Goal: Information Seeking & Learning: Learn about a topic

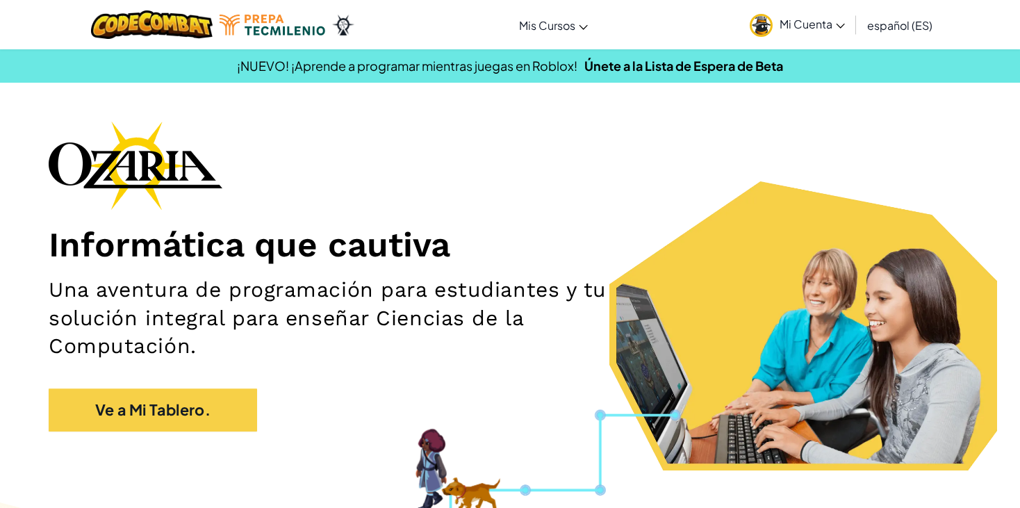
click at [834, 26] on span "Mi Cuenta" at bounding box center [812, 24] width 65 height 15
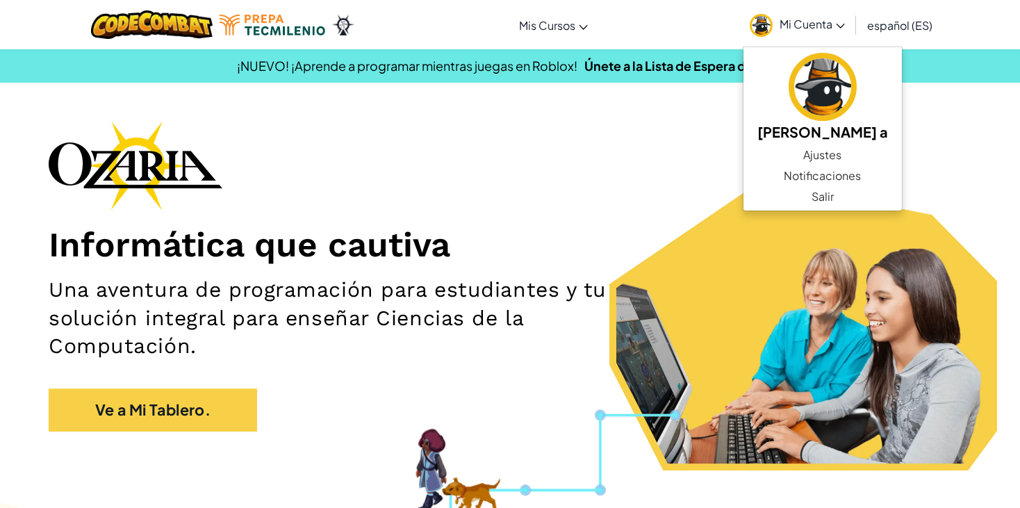
click at [663, 174] on div "Informática que cautiva Una aventura de programación para estudiantes y tu solu…" at bounding box center [510, 283] width 923 height 324
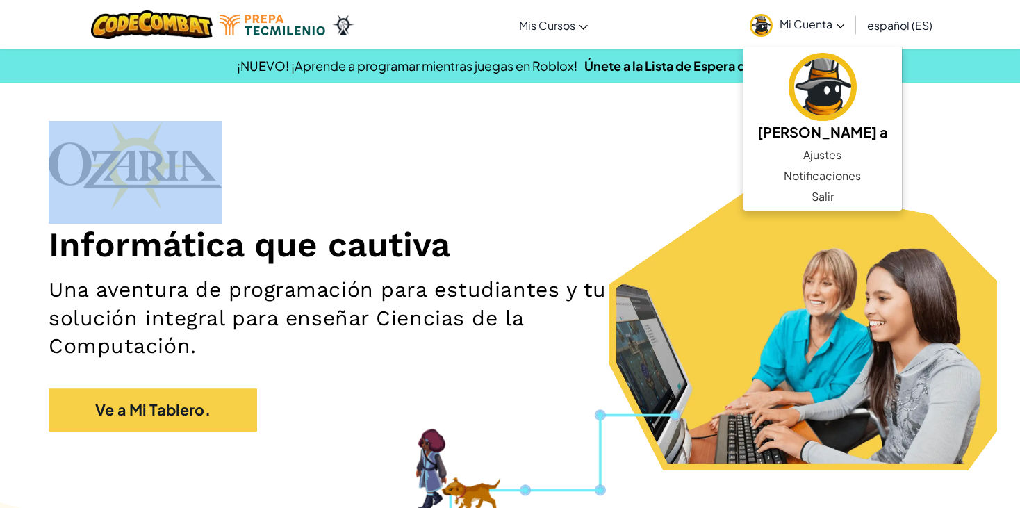
click at [663, 174] on div "Informática que cautiva Una aventura de programación para estudiantes y tu solu…" at bounding box center [510, 283] width 923 height 324
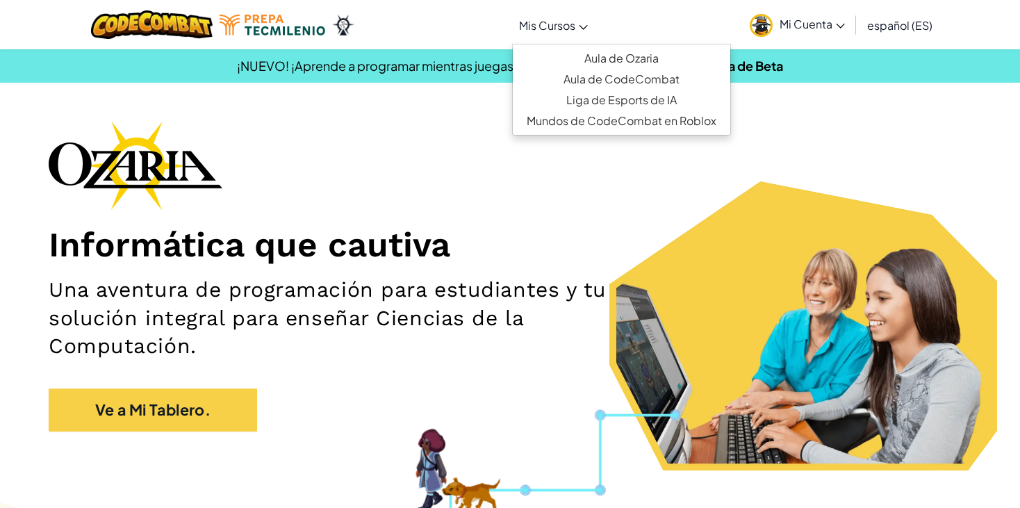
click at [564, 31] on span "Mis Cursos" at bounding box center [547, 25] width 56 height 15
click at [577, 22] on link "Mis Cursos" at bounding box center [553, 25] width 83 height 38
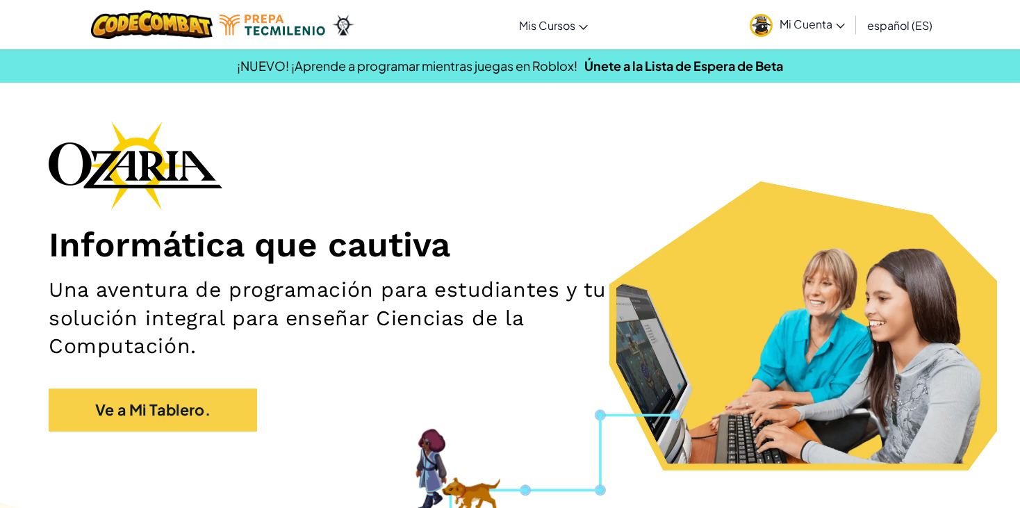
click at [559, 220] on div "Informática que cautiva Una aventura de programación para estudiantes y tu solu…" at bounding box center [510, 283] width 923 height 324
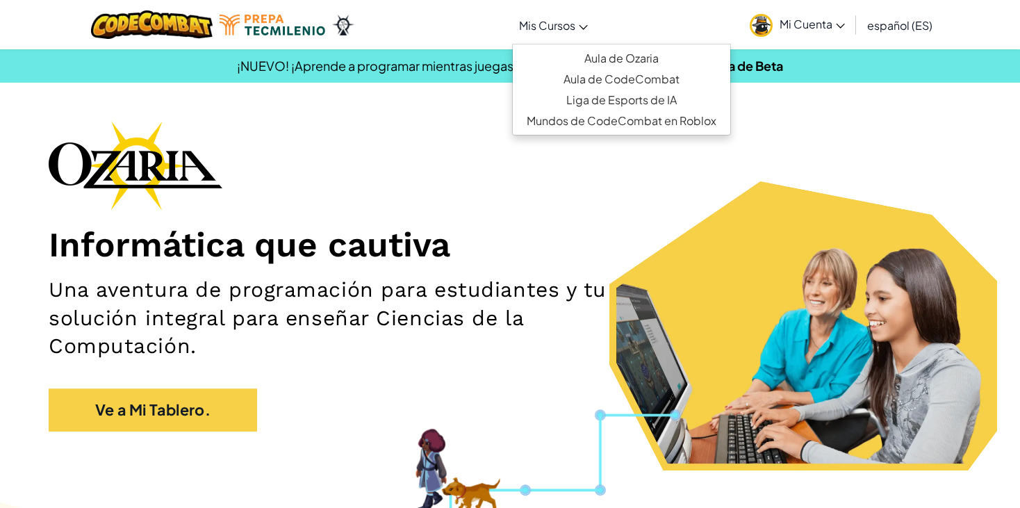
click at [584, 25] on icon at bounding box center [583, 27] width 9 height 5
click at [608, 75] on link "Aula de CodeCombat" at bounding box center [621, 79] width 217 height 21
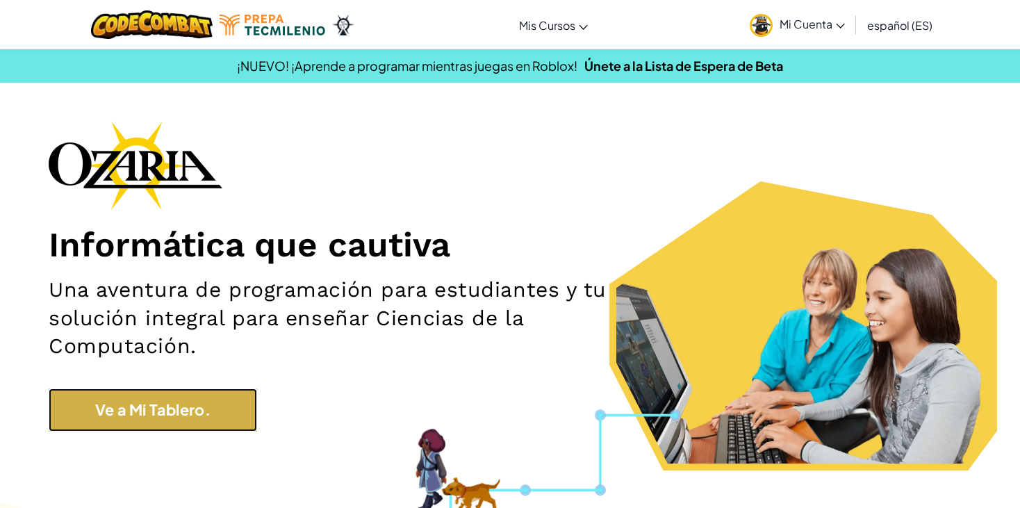
drag, startPoint x: 249, startPoint y: 422, endPoint x: 206, endPoint y: 419, distance: 43.2
click at [206, 419] on link "Ve a Mi Tablero." at bounding box center [153, 409] width 208 height 43
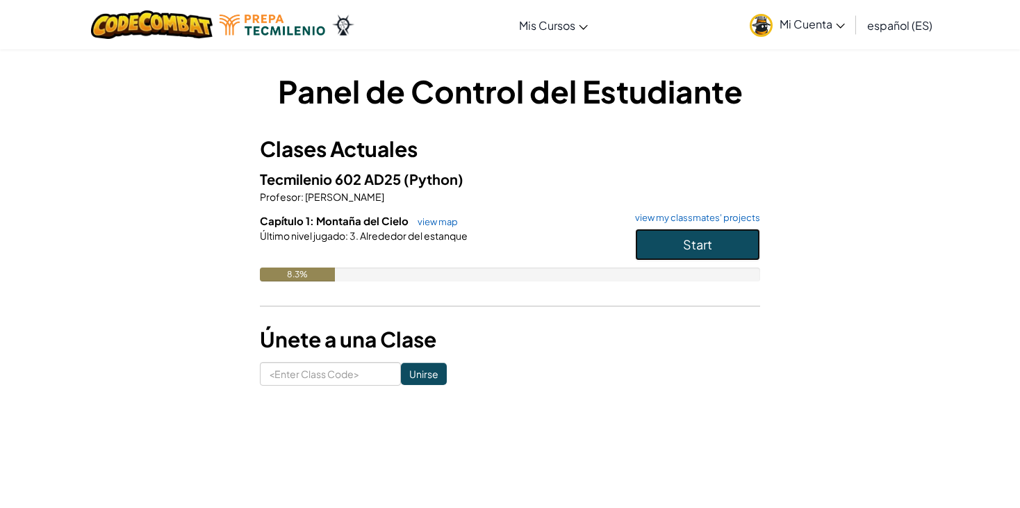
click at [669, 229] on button "Start" at bounding box center [697, 245] width 125 height 32
click at [666, 251] on button "Start" at bounding box center [697, 245] width 125 height 32
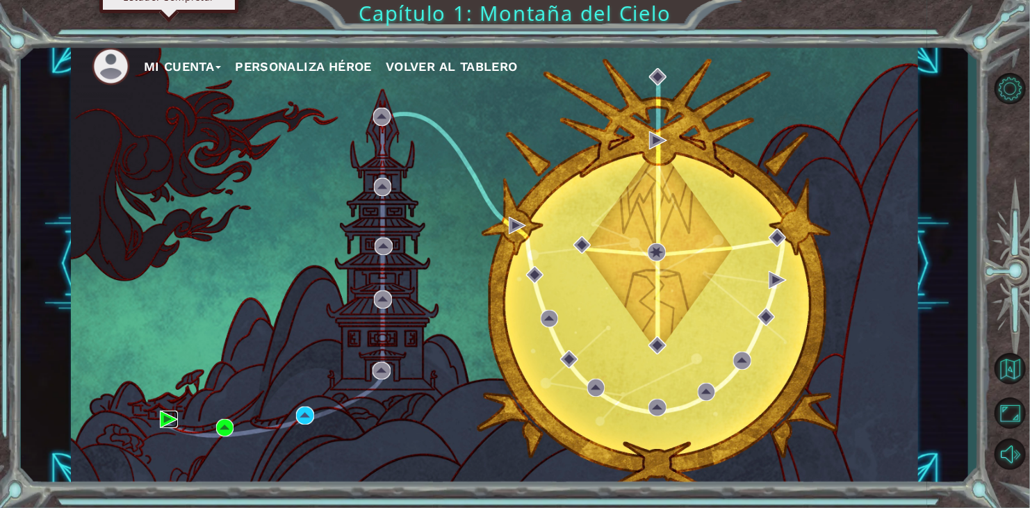
click at [169, 413] on img at bounding box center [169, 420] width 18 height 18
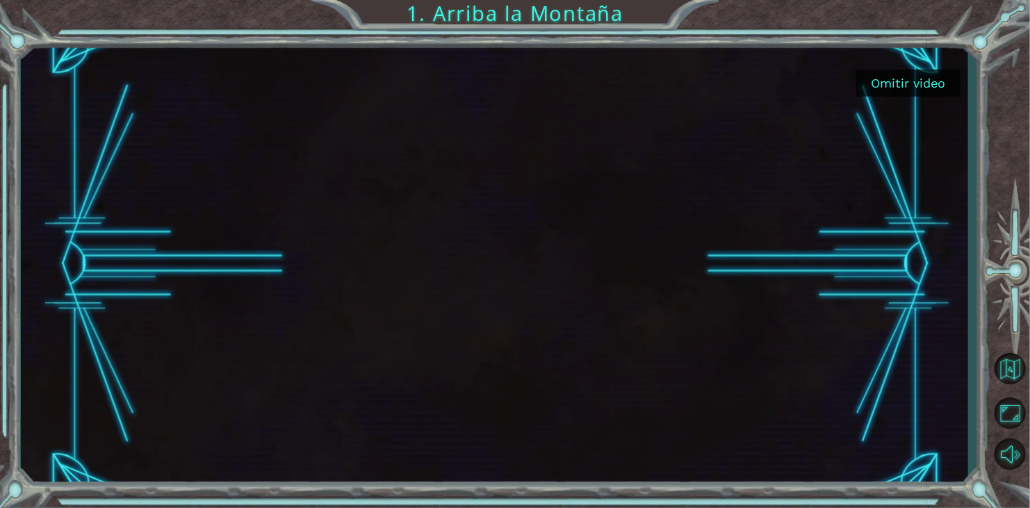
click at [1001, 210] on div at bounding box center [1009, 269] width 40 height 156
click at [931, 92] on button "Omitir video" at bounding box center [908, 82] width 104 height 27
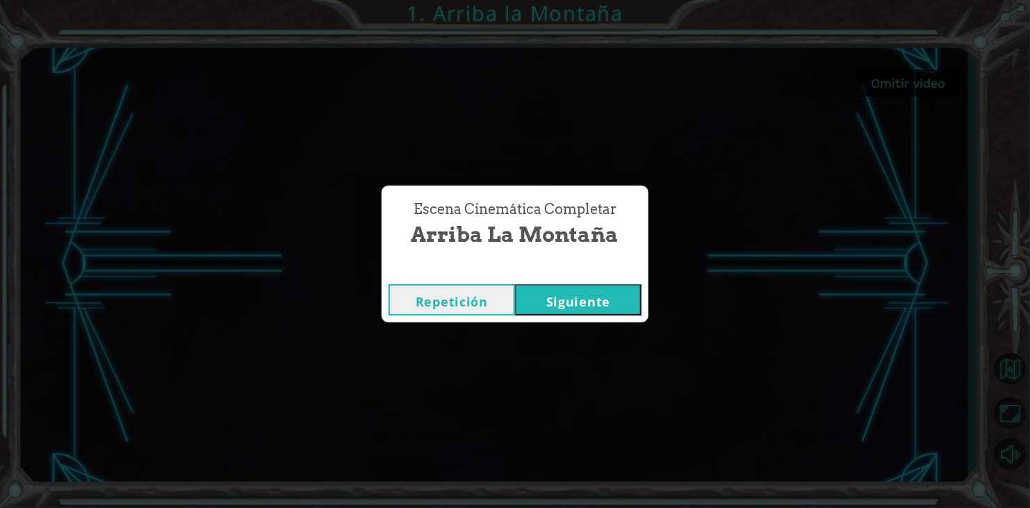
click at [581, 307] on button "Siguiente" at bounding box center [578, 299] width 126 height 31
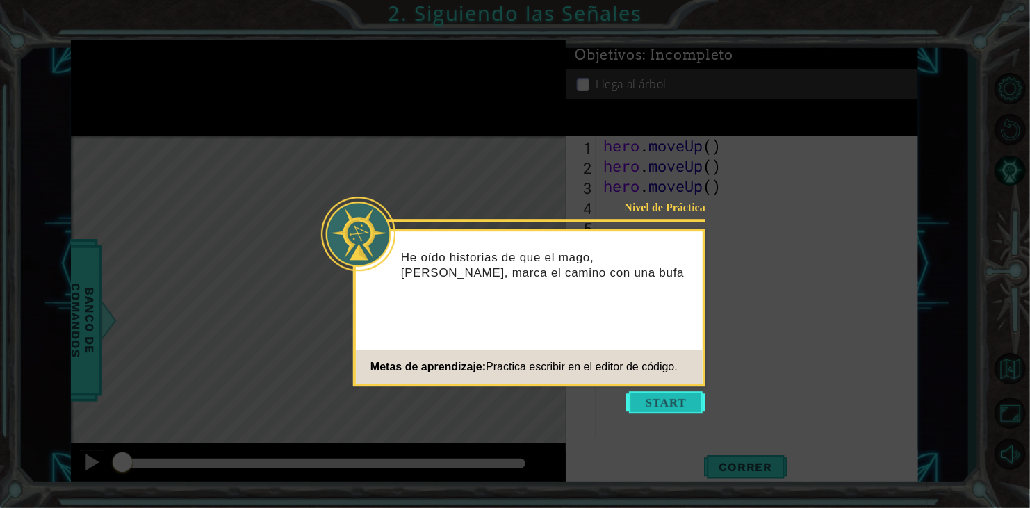
click at [682, 406] on button "Start" at bounding box center [665, 402] width 79 height 22
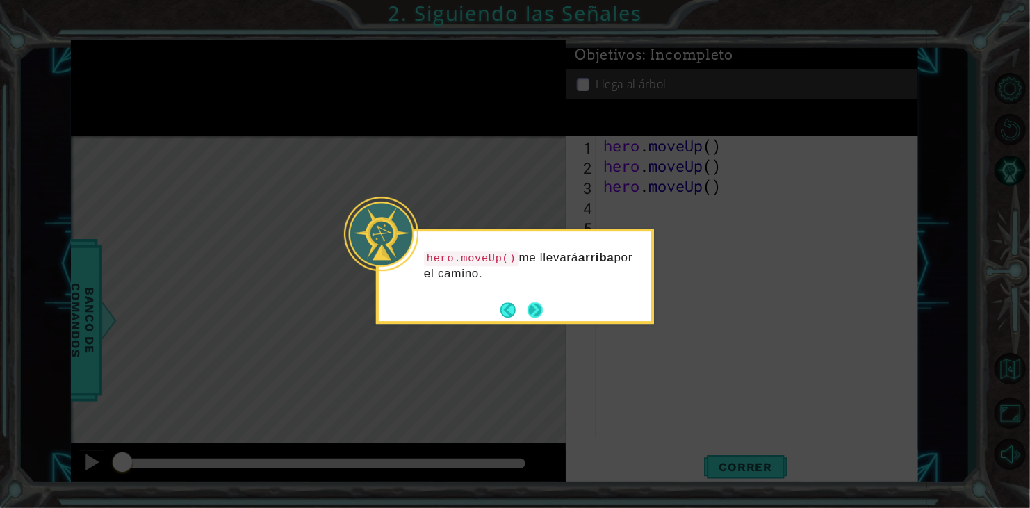
click at [533, 305] on button "Next" at bounding box center [535, 310] width 16 height 16
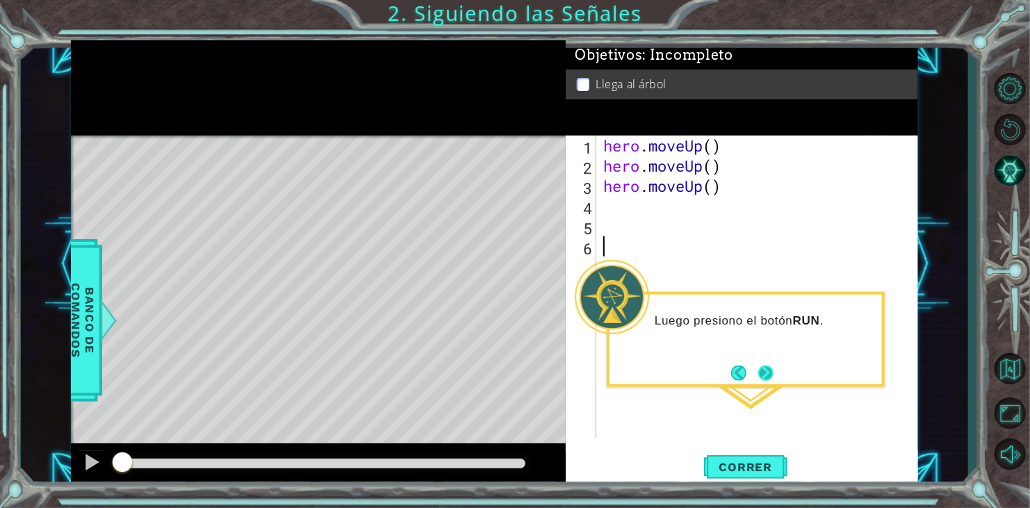
click at [766, 378] on button "Next" at bounding box center [765, 372] width 15 height 15
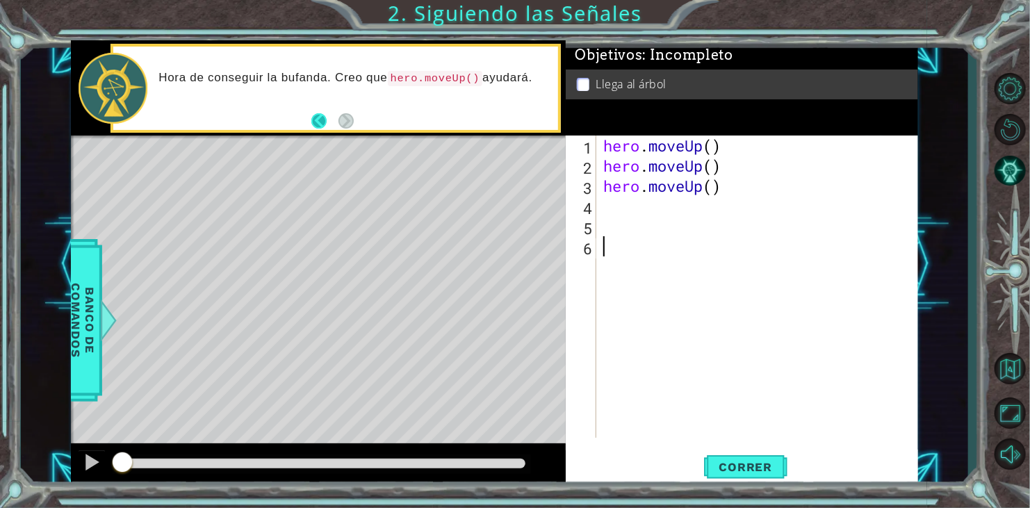
click at [315, 128] on footer at bounding box center [332, 120] width 42 height 21
click at [611, 297] on div "hero . moveUp ( ) hero . moveUp ( ) hero . moveUp ( )" at bounding box center [760, 306] width 321 height 343
click at [614, 222] on div "hero . moveUp ( ) hero . moveUp ( ) hero . moveUp ( )" at bounding box center [760, 306] width 321 height 343
click at [609, 205] on div "hero . moveUp ( ) hero . moveUp ( ) hero . moveUp ( )" at bounding box center [760, 306] width 321 height 343
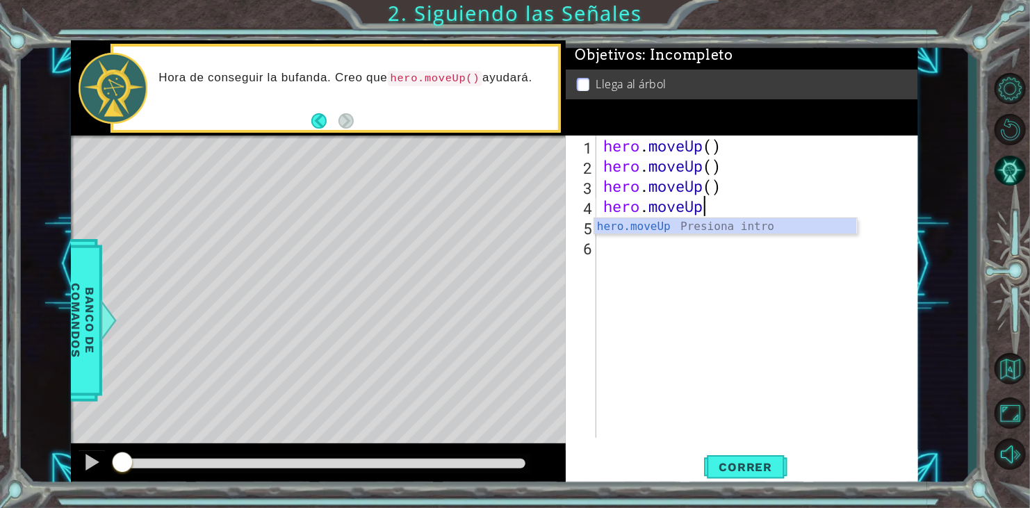
scroll to position [0, 3]
type textarea "hero.moveUp()"
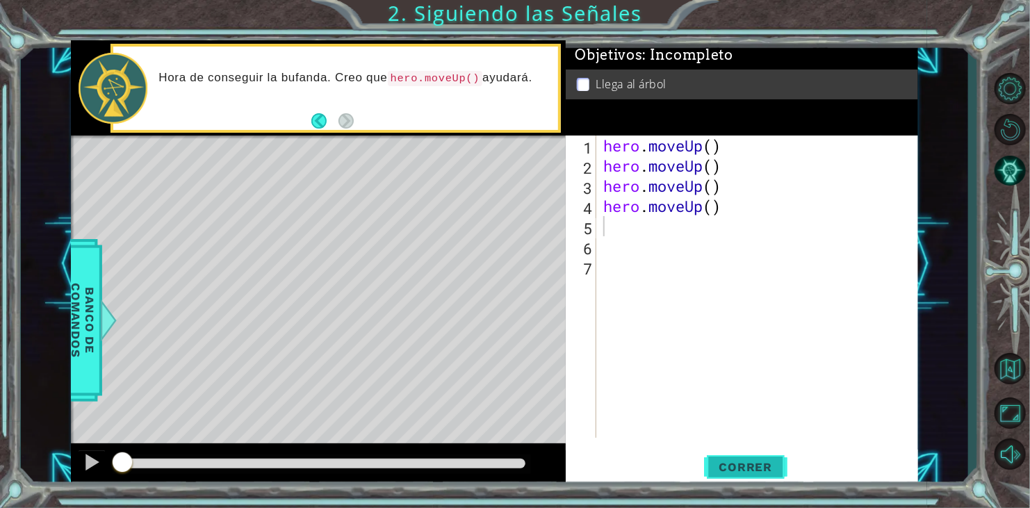
click at [724, 464] on span "Correr" at bounding box center [745, 467] width 81 height 14
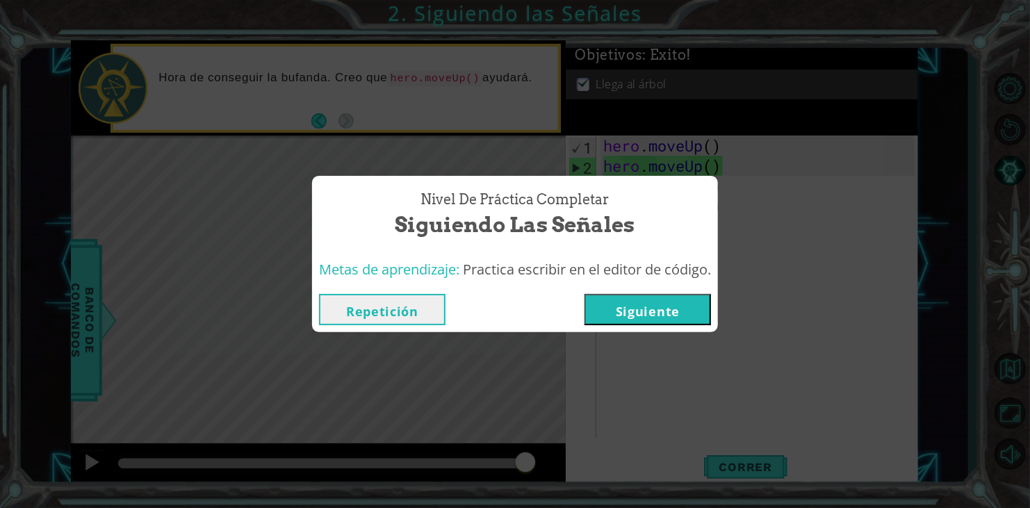
click at [624, 318] on button "Siguiente" at bounding box center [647, 309] width 126 height 31
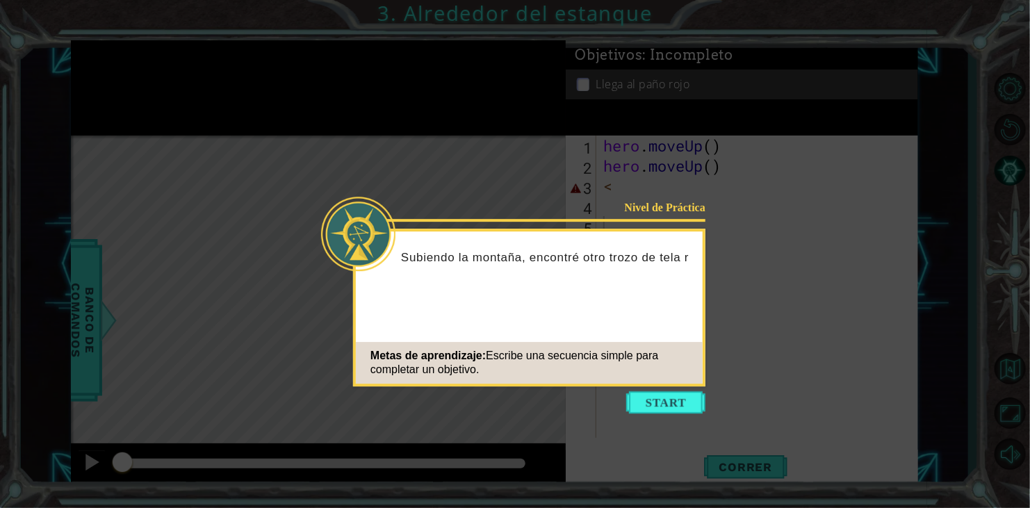
click at [650, 370] on div "Metas de aprendizaje: Escribe una secuencia simple para completar un objetivo." at bounding box center [529, 363] width 347 height 42
click at [655, 390] on icon at bounding box center [515, 254] width 1030 height 508
click at [666, 418] on icon at bounding box center [515, 254] width 1030 height 508
click at [666, 417] on icon at bounding box center [515, 254] width 1030 height 508
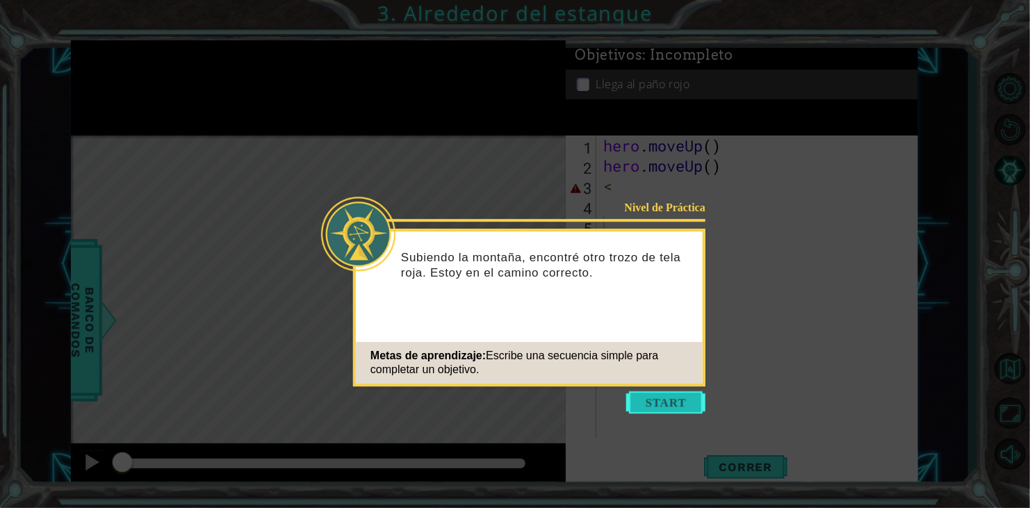
click at [666, 411] on button "Start" at bounding box center [665, 402] width 79 height 22
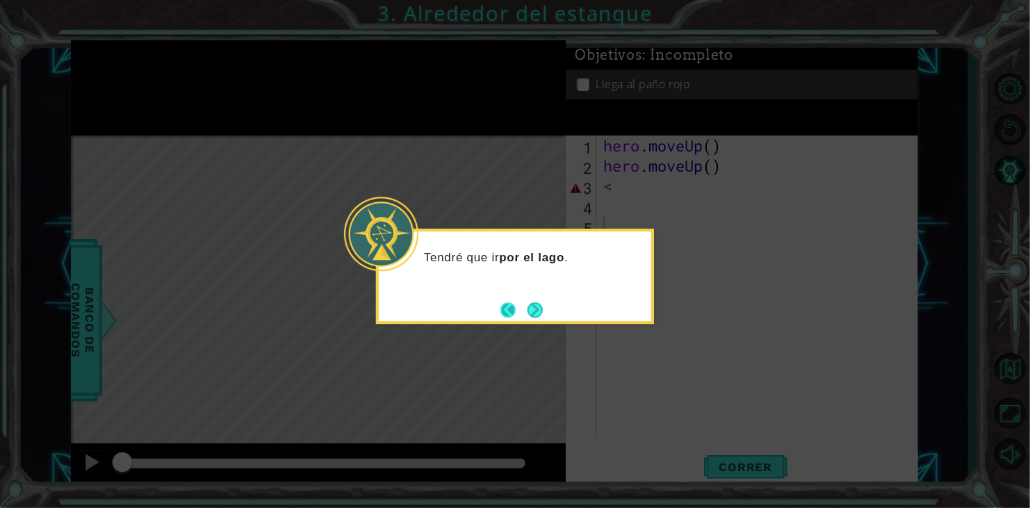
click at [509, 314] on button "Back" at bounding box center [513, 309] width 27 height 15
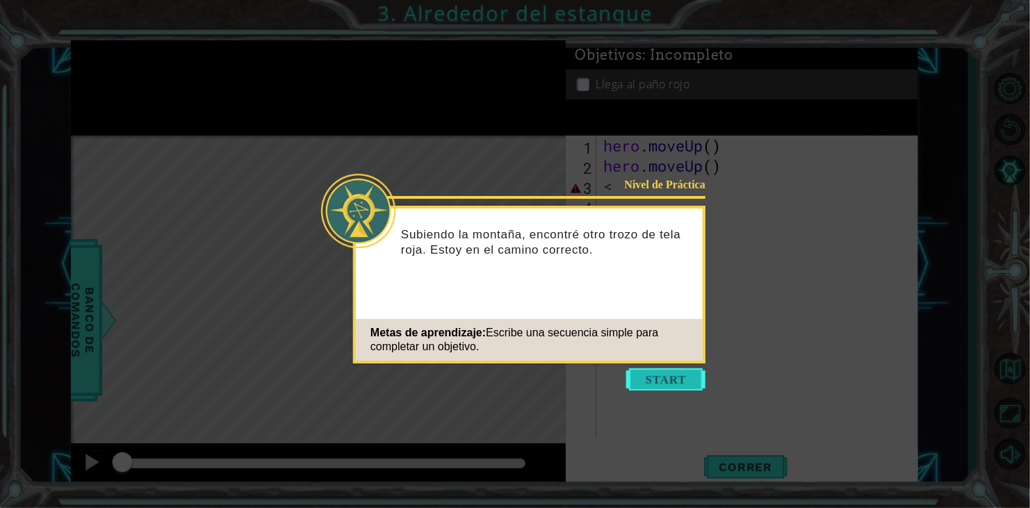
click at [677, 376] on button "Start" at bounding box center [665, 379] width 79 height 22
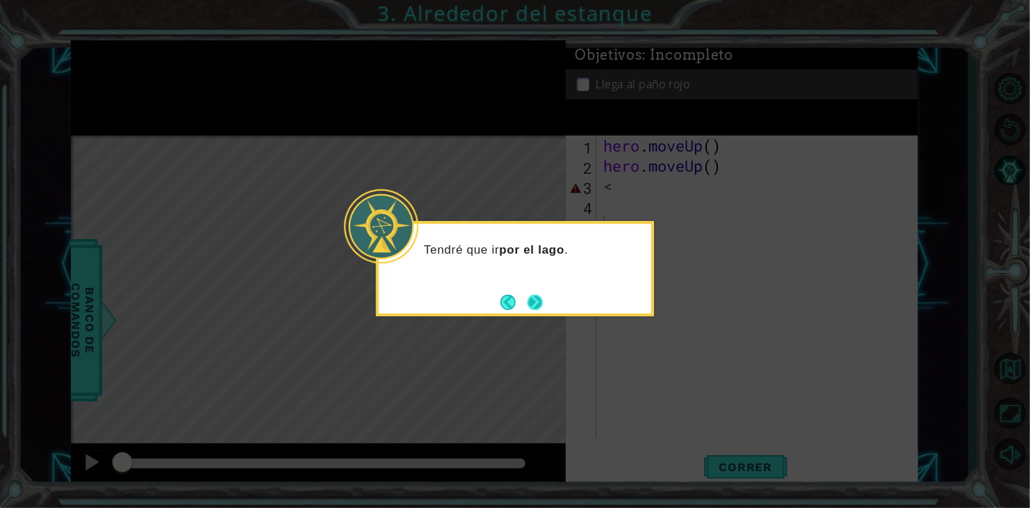
click at [530, 310] on button "Next" at bounding box center [534, 302] width 15 height 15
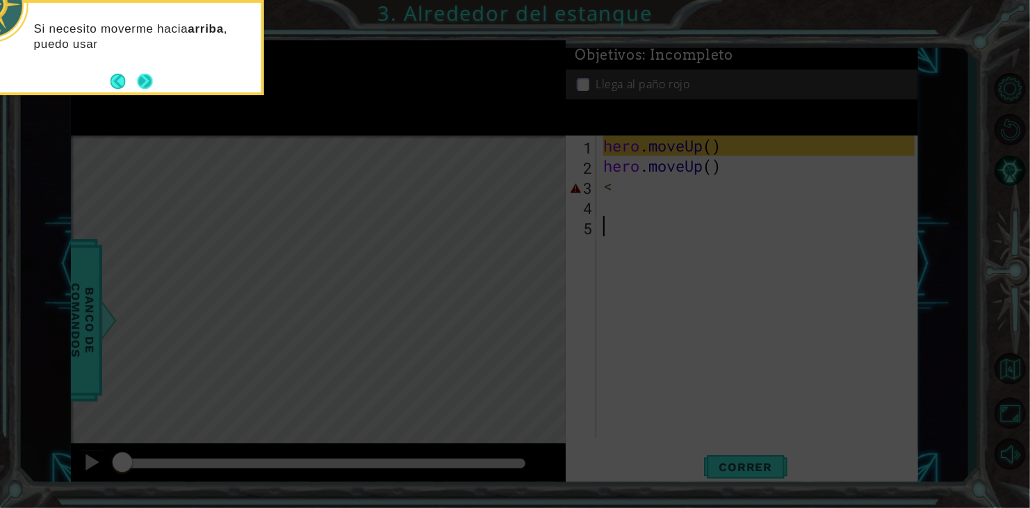
click at [142, 81] on button "Next" at bounding box center [145, 81] width 17 height 17
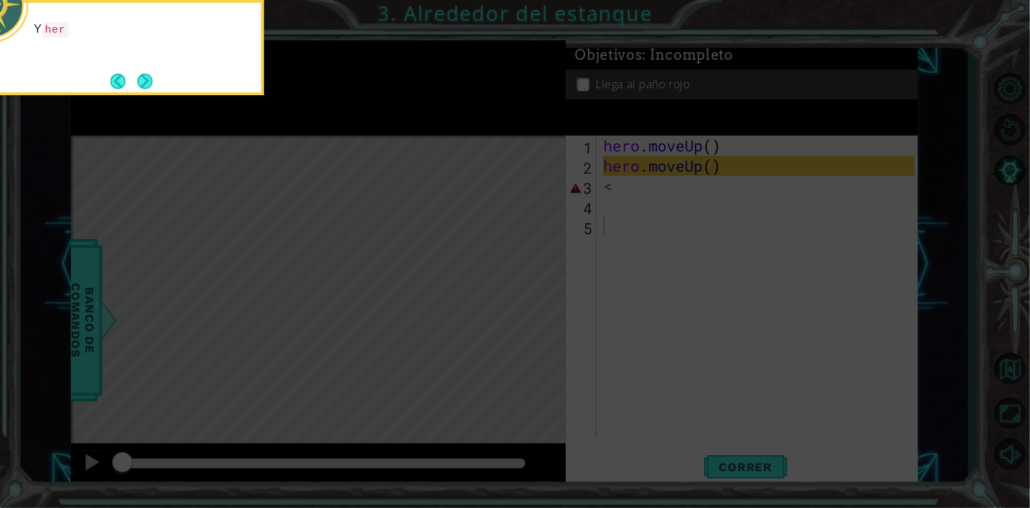
click at [142, 81] on button "Next" at bounding box center [144, 81] width 15 height 15
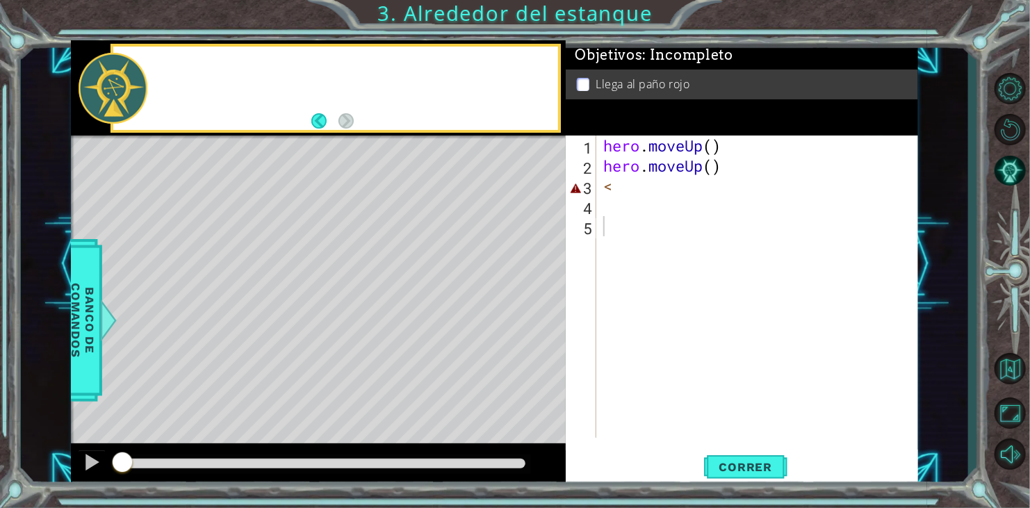
click at [142, 81] on div at bounding box center [113, 88] width 69 height 70
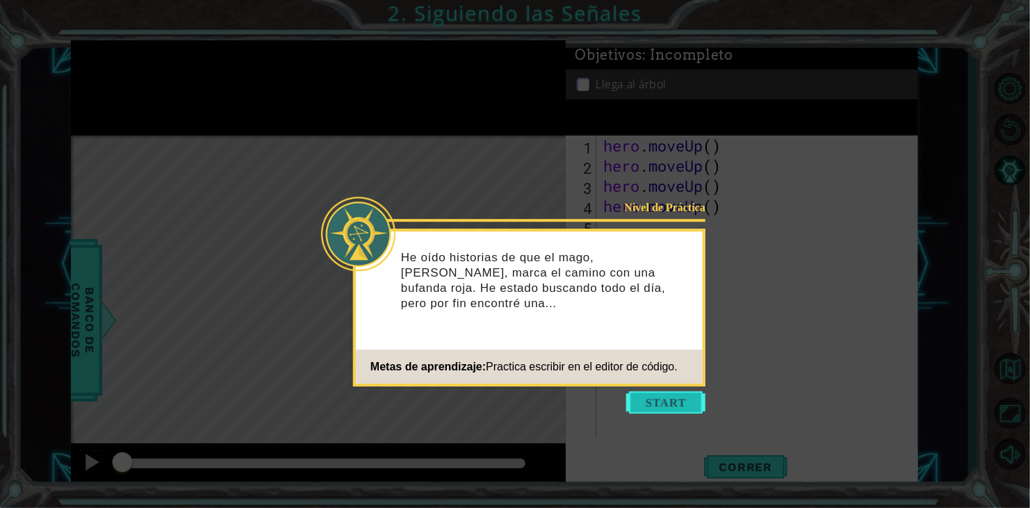
click at [676, 405] on button "Start" at bounding box center [665, 402] width 79 height 22
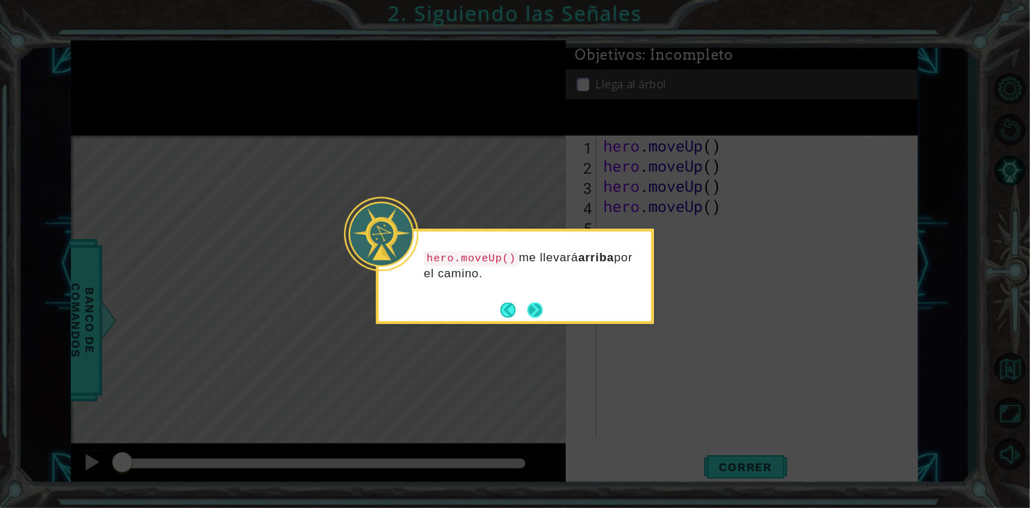
click at [524, 306] on button "Back" at bounding box center [513, 309] width 27 height 15
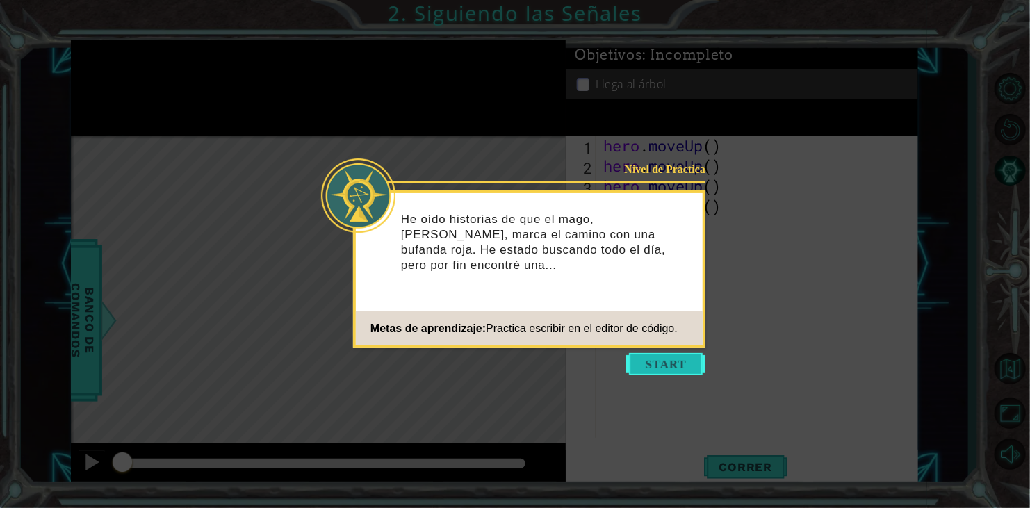
click at [657, 357] on button "Start" at bounding box center [665, 364] width 79 height 22
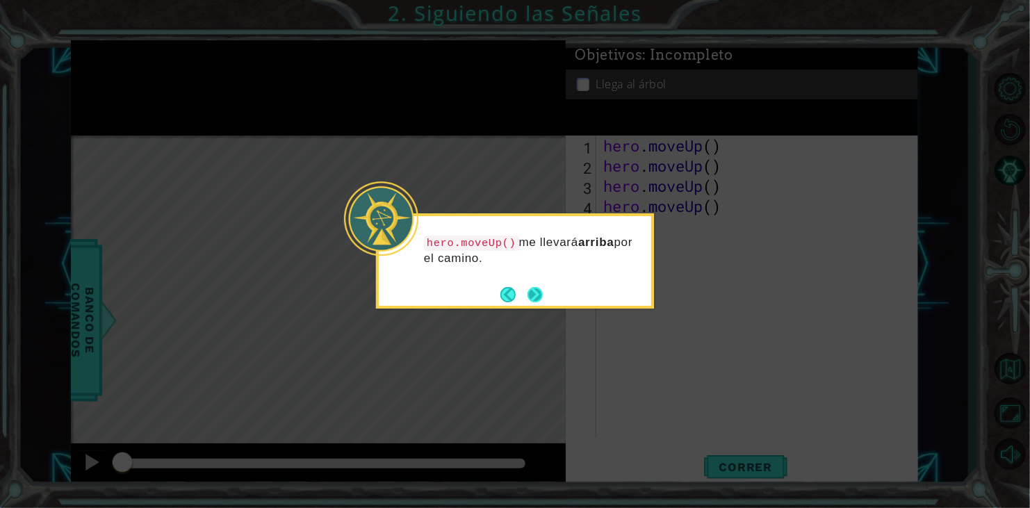
click at [541, 299] on button "Next" at bounding box center [534, 294] width 15 height 15
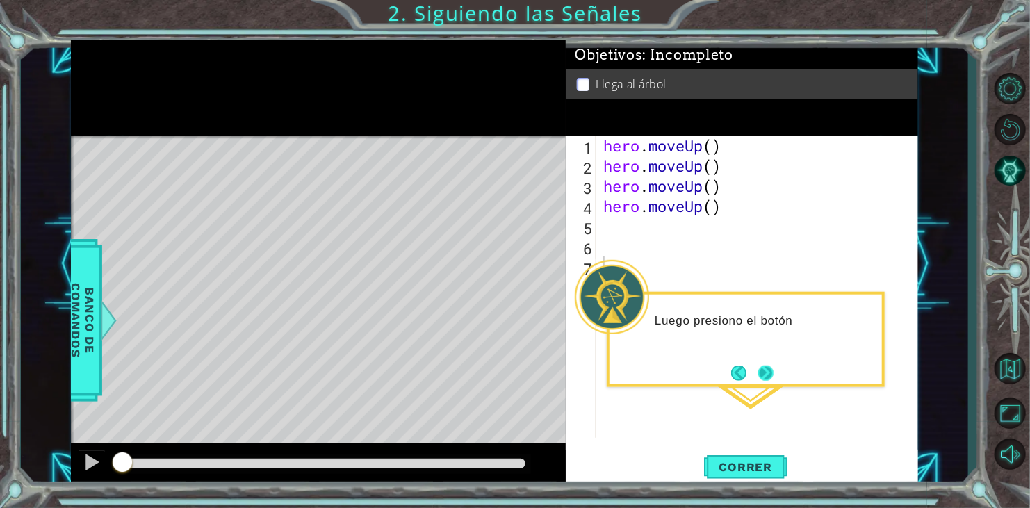
click at [766, 378] on button "Next" at bounding box center [765, 372] width 17 height 17
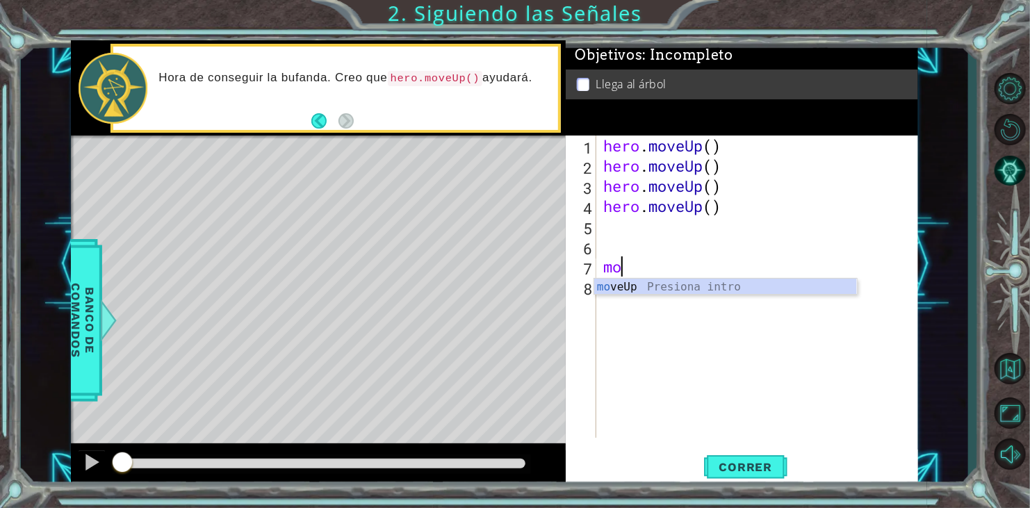
type textarea "m"
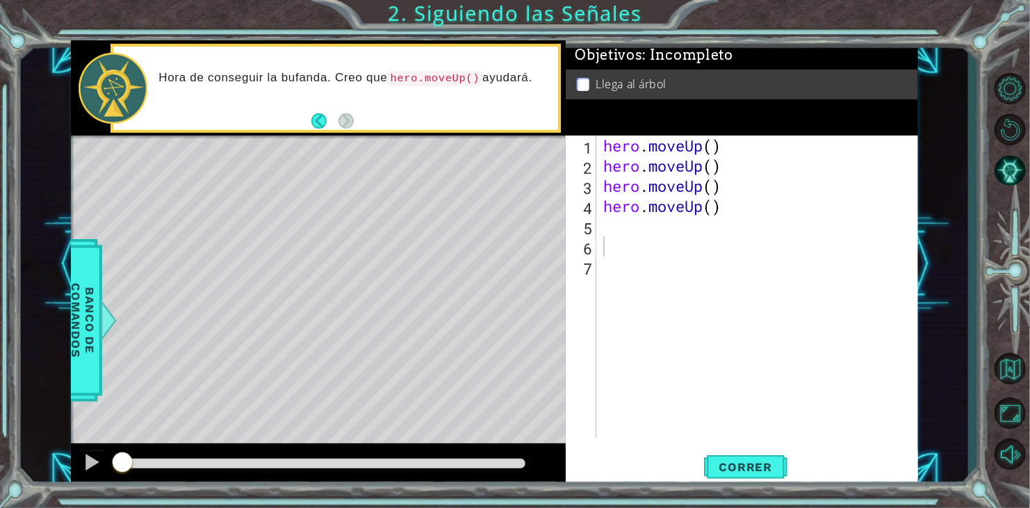
click at [750, 449] on div "1 2 3 4 5 6 7 hero . moveUp ( ) hero . moveUp ( ) hero . moveUp ( ) hero . move…" at bounding box center [742, 311] width 352 height 352
click at [750, 452] on button "Correr" at bounding box center [745, 467] width 83 height 35
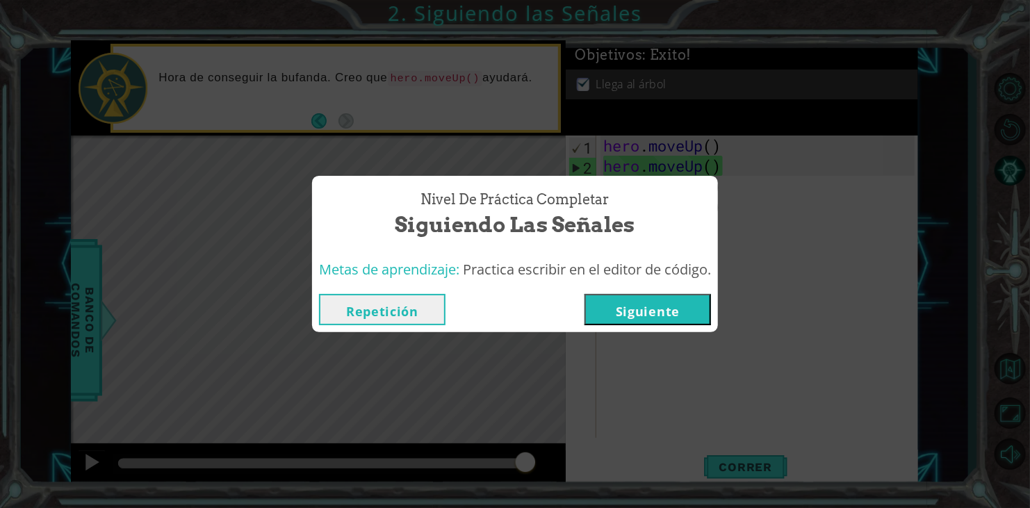
click at [660, 311] on button "Siguiente" at bounding box center [647, 309] width 126 height 31
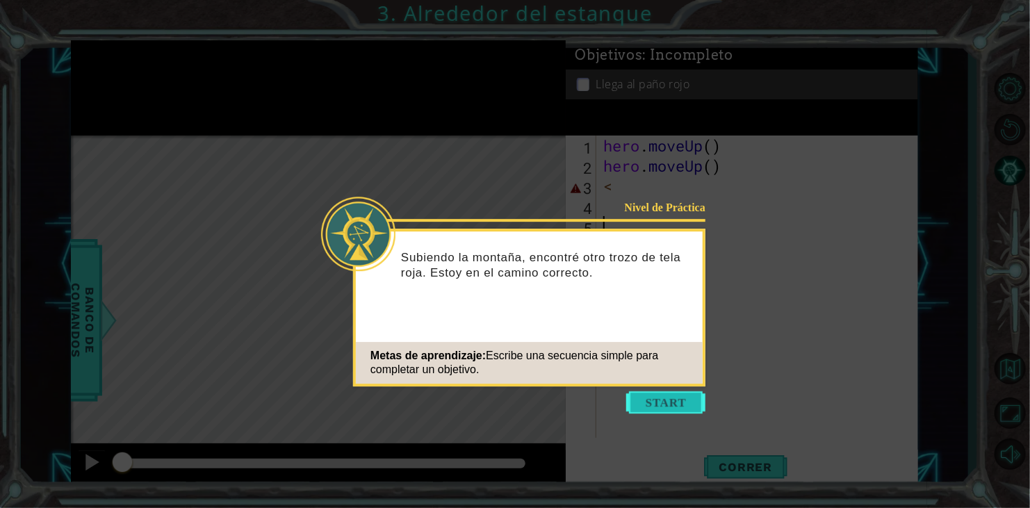
click at [671, 397] on button "Start" at bounding box center [665, 402] width 79 height 22
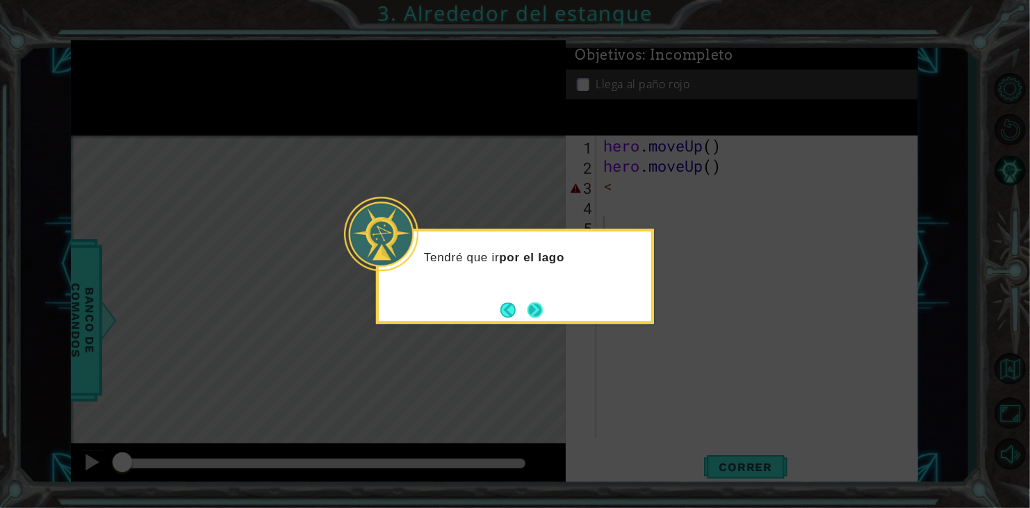
click at [533, 309] on button "Next" at bounding box center [534, 309] width 15 height 15
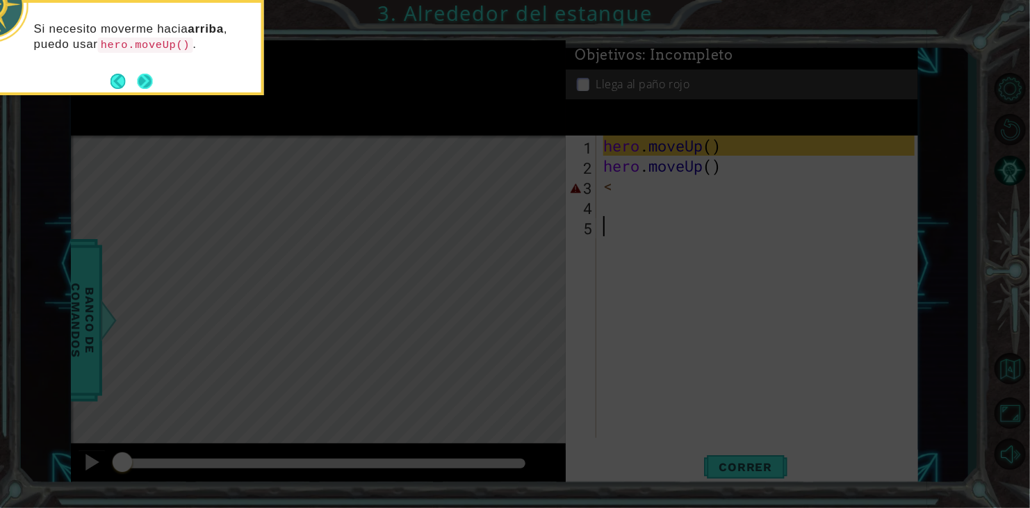
click at [137, 74] on button "Next" at bounding box center [145, 81] width 16 height 16
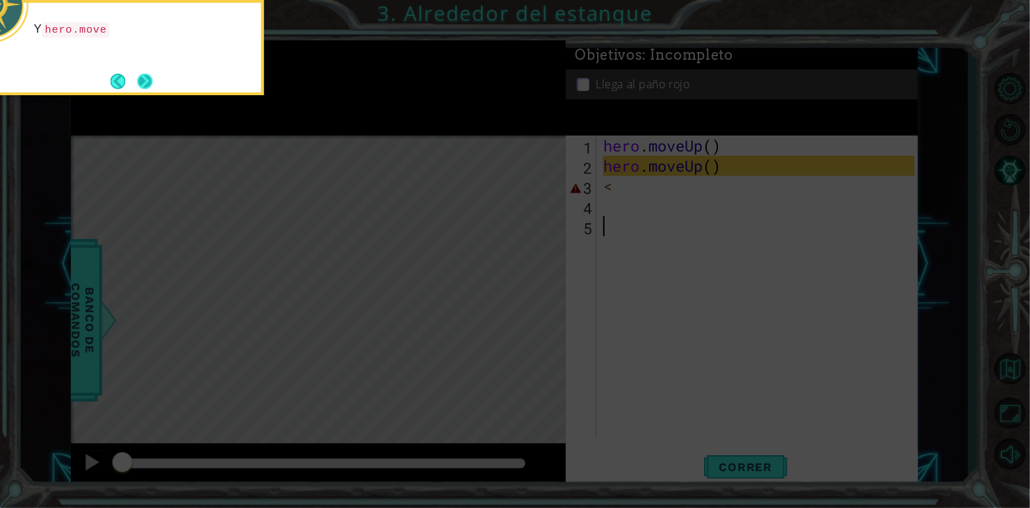
click at [142, 79] on button "Next" at bounding box center [145, 81] width 16 height 16
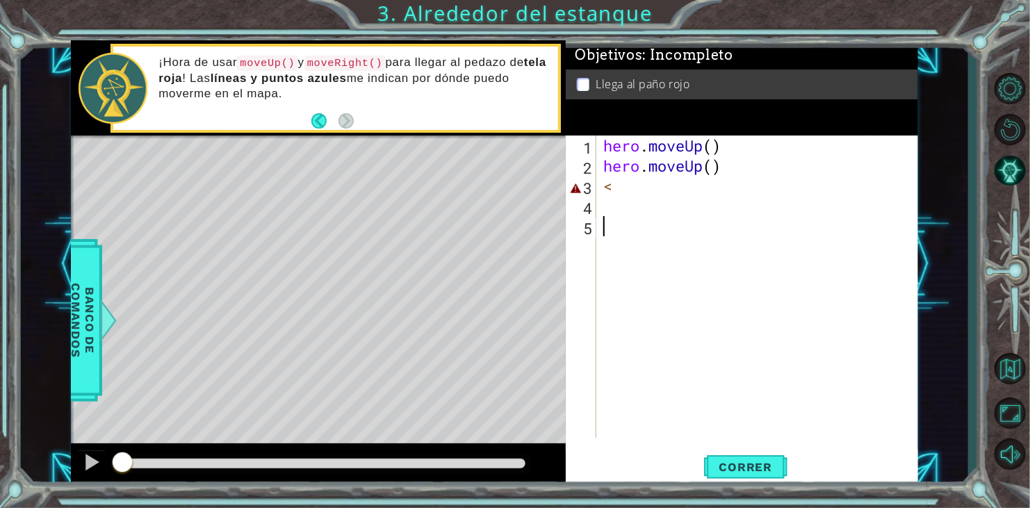
click at [142, 79] on div at bounding box center [113, 88] width 69 height 70
click at [664, 201] on div "hero . moveUp ( ) hero . moveUp ( ) <" at bounding box center [760, 306] width 321 height 343
click at [650, 189] on div "hero . moveUp ( ) hero . moveUp ( ) <" at bounding box center [760, 306] width 321 height 343
type textarea "<"
click at [726, 472] on span "Correr" at bounding box center [745, 467] width 81 height 14
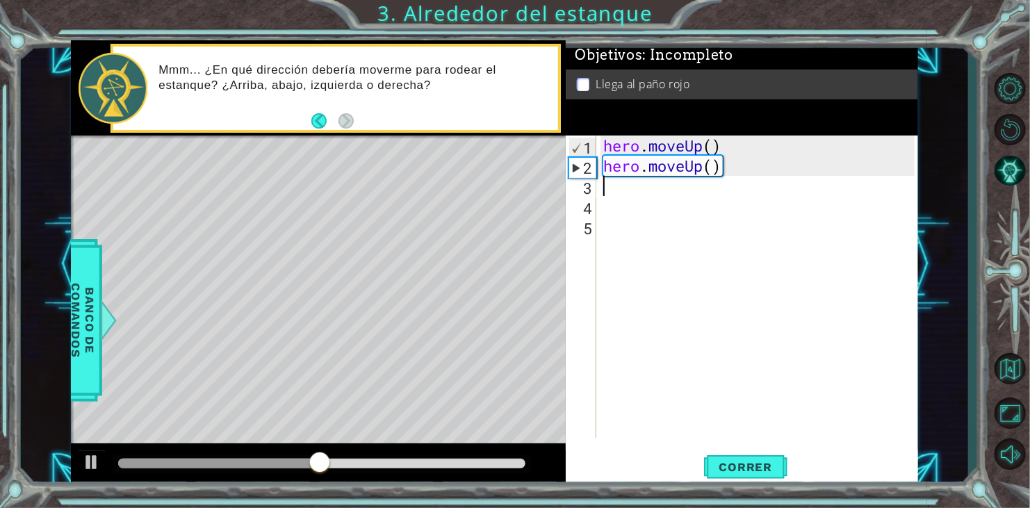
click at [632, 192] on div "hero . moveUp ( ) hero . moveUp ( )" at bounding box center [760, 306] width 321 height 343
click at [319, 122] on button "Back" at bounding box center [324, 120] width 27 height 15
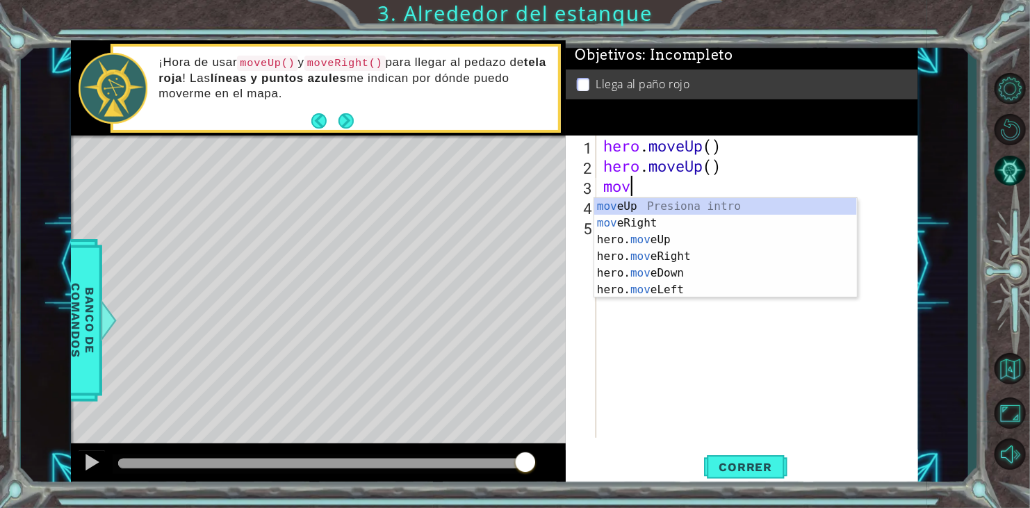
type textarea "move"
click at [625, 220] on div "move Up Presiona intro move Right Presiona intro hero. move Up Presiona intro h…" at bounding box center [725, 264] width 263 height 133
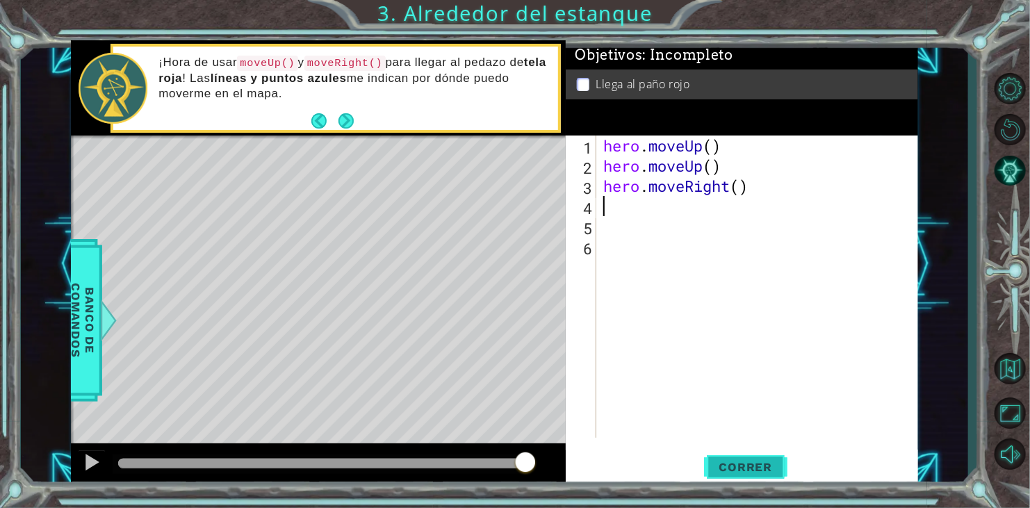
click at [721, 472] on span "Correr" at bounding box center [745, 467] width 81 height 14
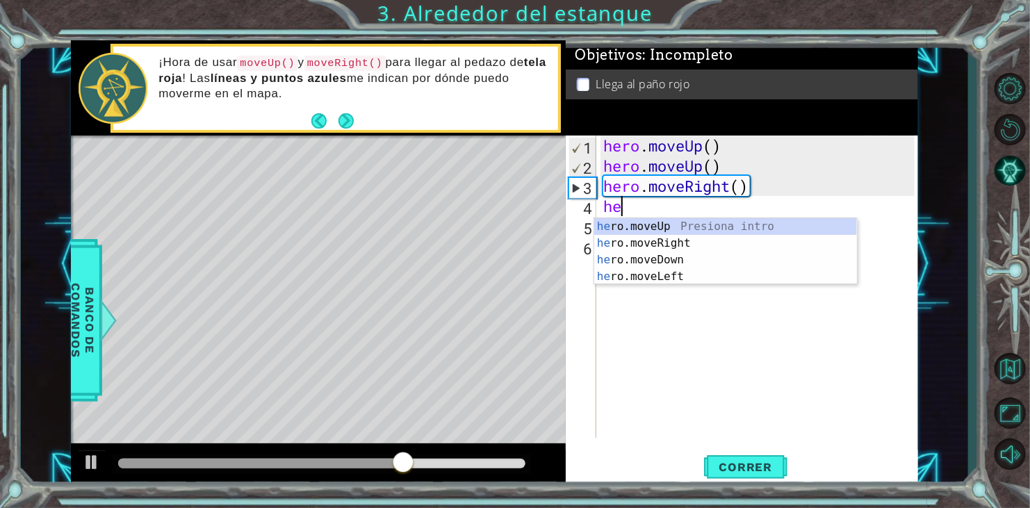
type textarea "her"
click at [634, 241] on div "her o.moveUp Presiona intro her o.moveRight Presiona intro her o.moveDown Presi…" at bounding box center [725, 268] width 263 height 100
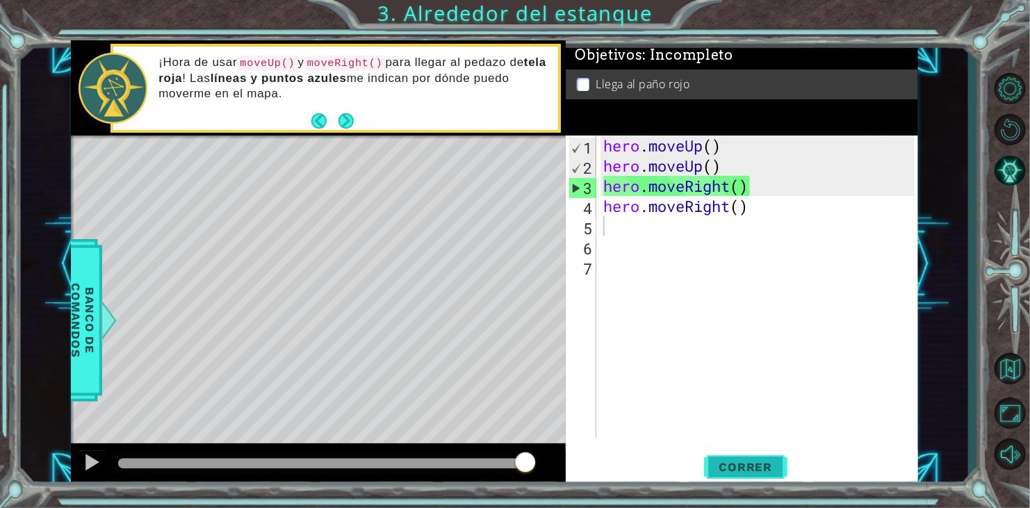
click at [730, 474] on span "Correr" at bounding box center [745, 467] width 81 height 14
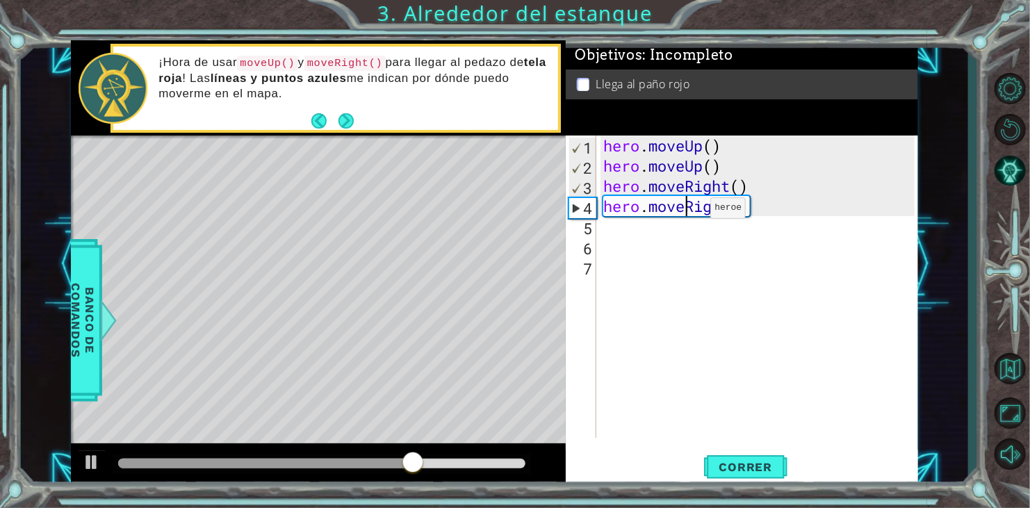
click at [689, 211] on div "hero . moveUp ( ) hero . moveUp ( ) hero . moveRight ( ) hero . moveRight ( )" at bounding box center [760, 306] width 321 height 343
click at [727, 211] on div "hero . moveUp ( ) hero . moveUp ( ) hero . moveRight ( ) hero . moveRight ( )" at bounding box center [760, 306] width 321 height 343
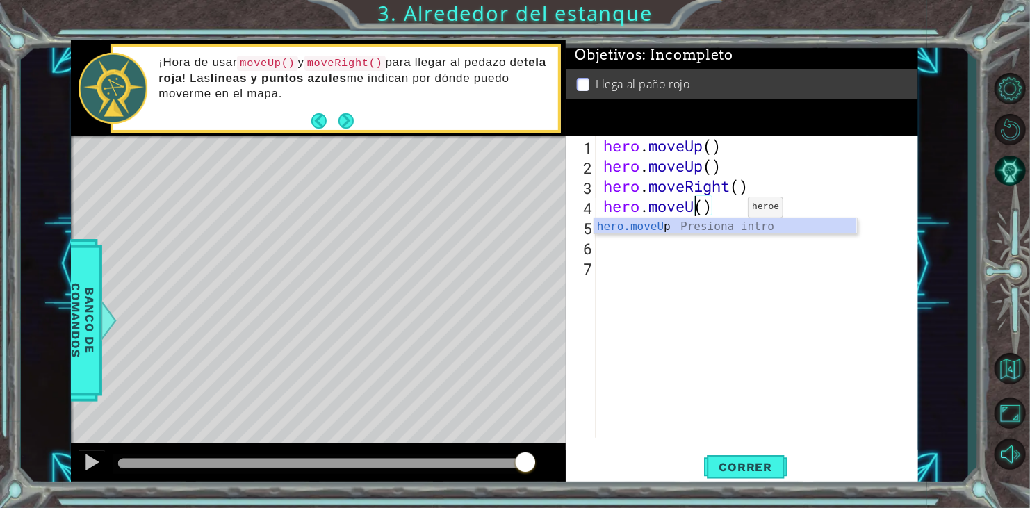
scroll to position [0, 4]
type textarea "hero.moveUp()"
click at [755, 464] on span "Correr" at bounding box center [745, 467] width 81 height 14
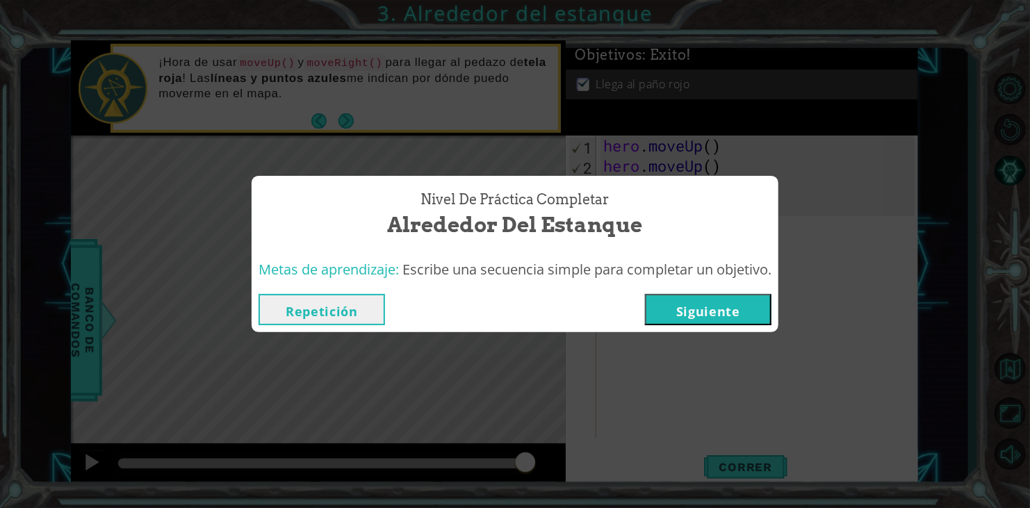
click at [322, 322] on button "Repetición" at bounding box center [321, 309] width 126 height 31
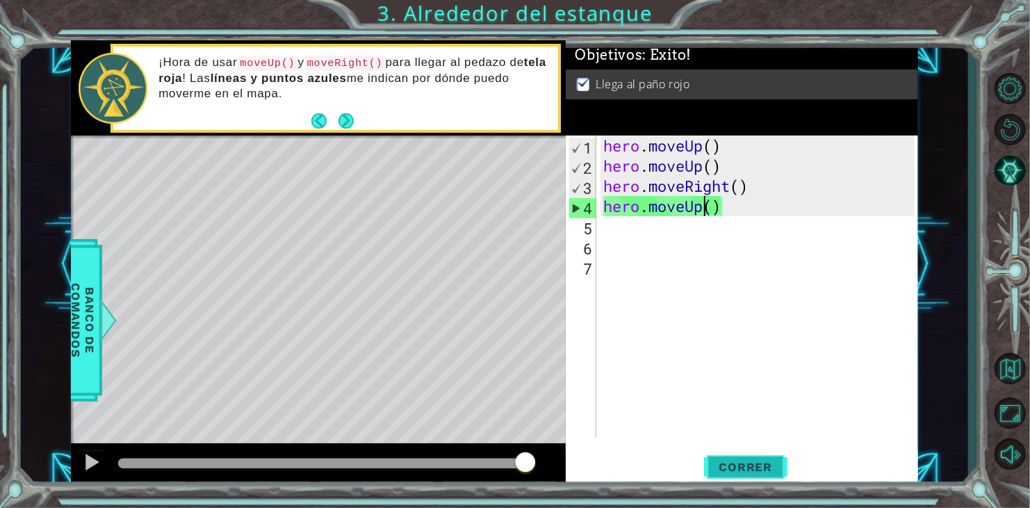
click at [741, 464] on span "Correr" at bounding box center [745, 467] width 81 height 14
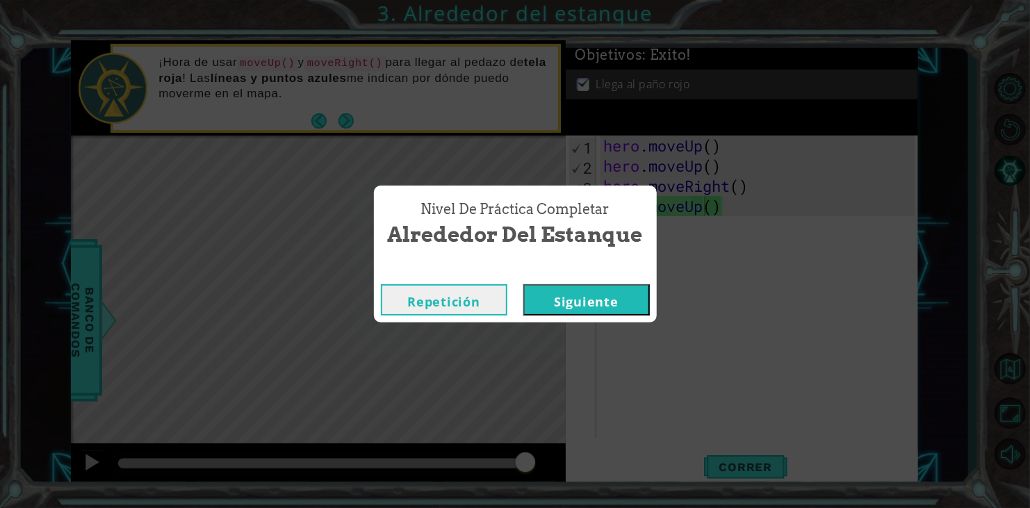
click at [636, 310] on button "Siguiente" at bounding box center [586, 299] width 126 height 31
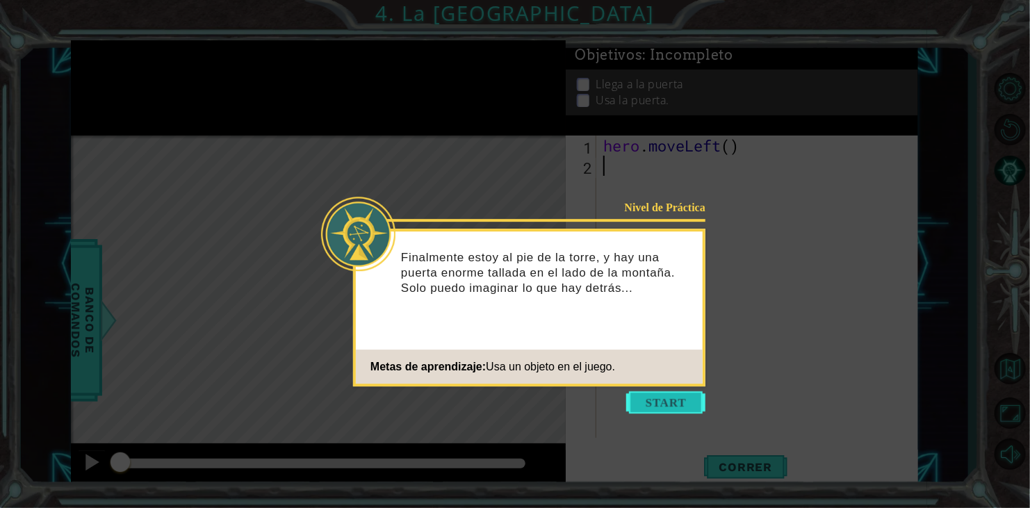
click at [656, 402] on button "Start" at bounding box center [665, 402] width 79 height 22
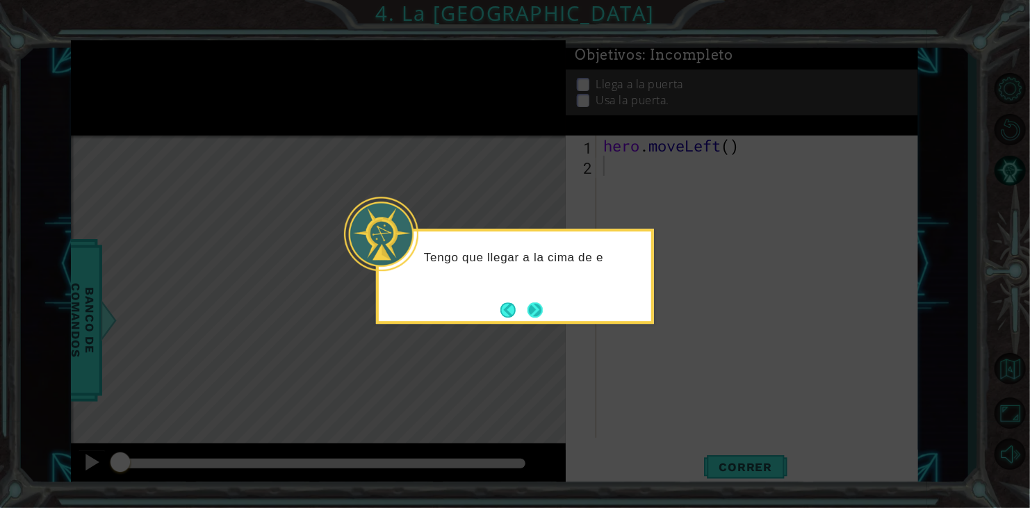
click at [535, 302] on button "Next" at bounding box center [535, 310] width 17 height 17
click at [535, 306] on button "Next" at bounding box center [535, 310] width 16 height 16
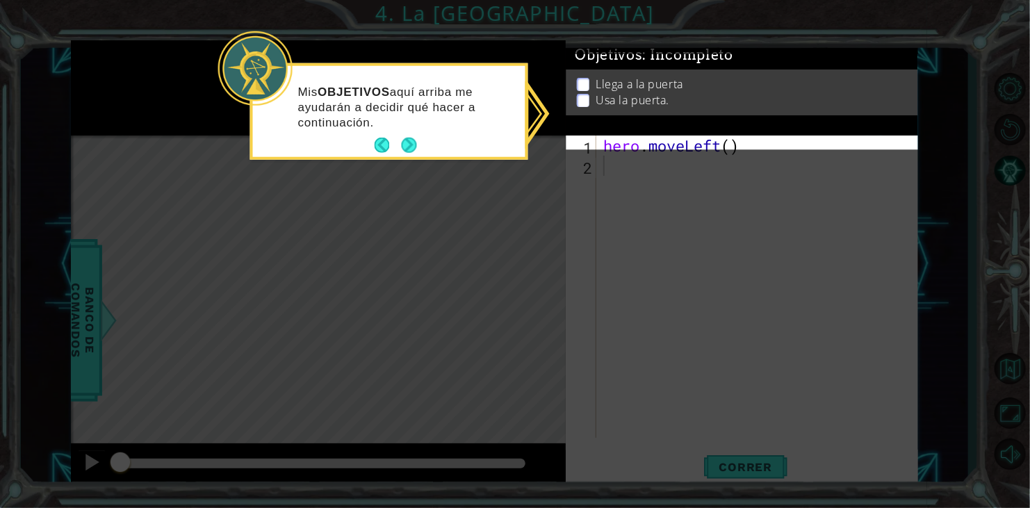
click at [586, 85] on li "Llega a la puerta" at bounding box center [744, 93] width 334 height 16
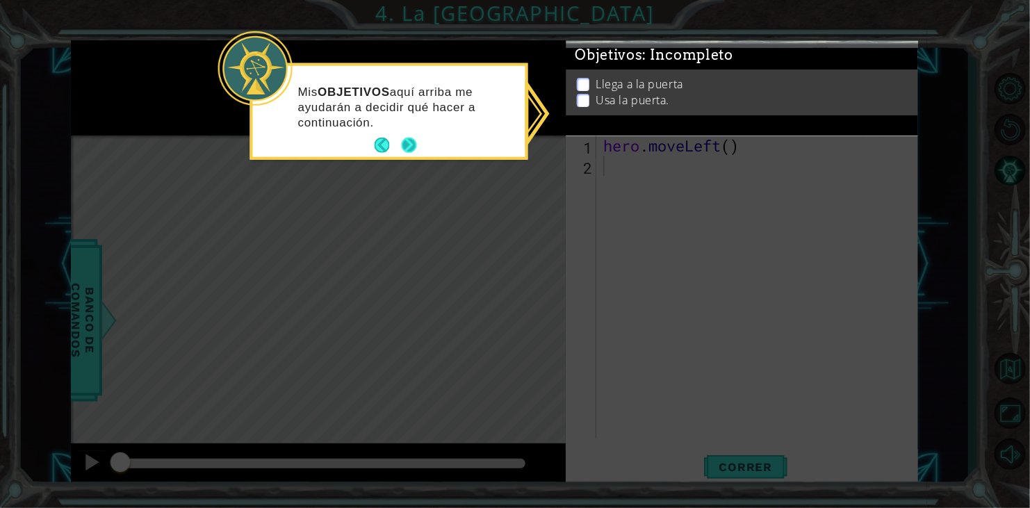
click at [406, 150] on button "Next" at bounding box center [409, 146] width 16 height 16
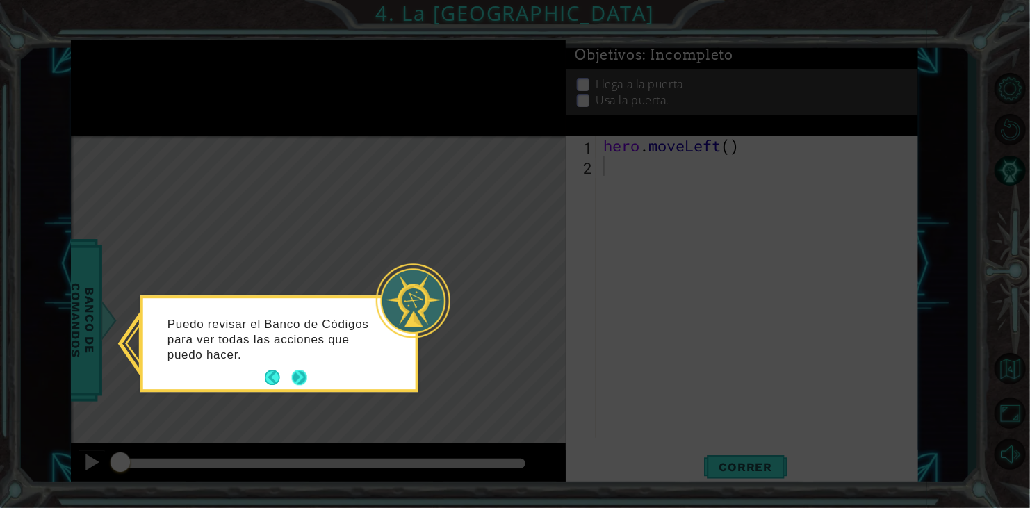
click at [294, 383] on button "Next" at bounding box center [299, 377] width 15 height 15
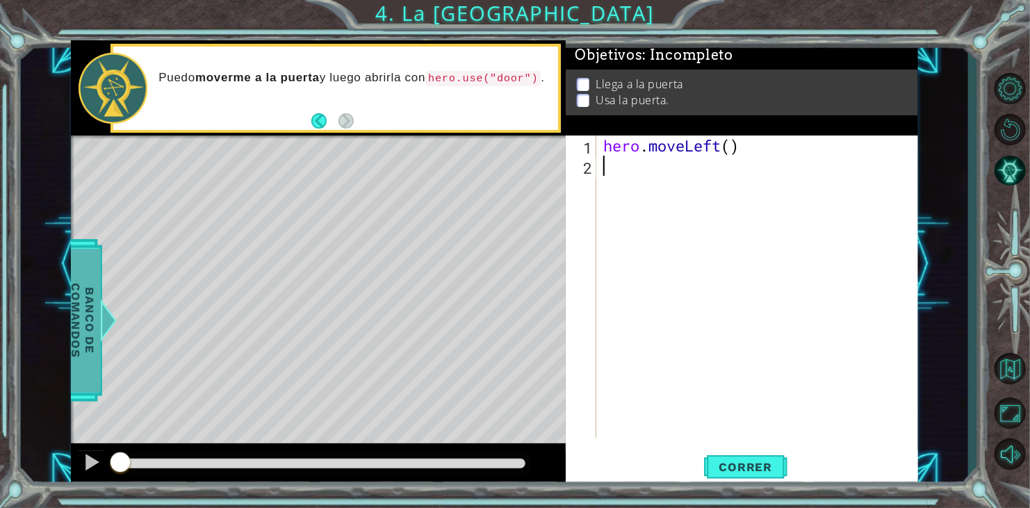
click at [83, 286] on span "Banco de comandos" at bounding box center [78, 321] width 36 height 144
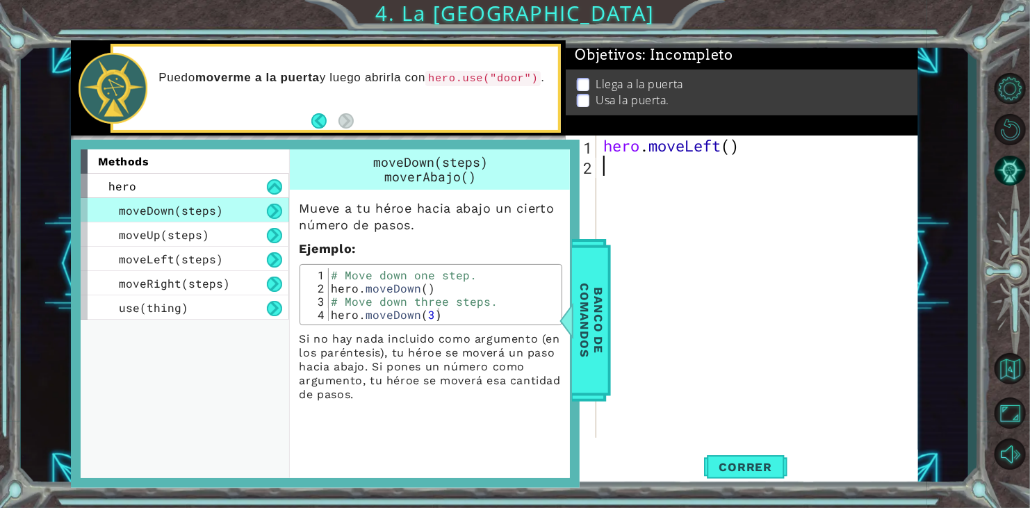
click at [660, 297] on div "hero . moveLeft ( )" at bounding box center [760, 306] width 321 height 343
click at [639, 300] on div "hero . moveLeft ( )" at bounding box center [760, 306] width 321 height 343
click at [602, 313] on span "Banco de comandos" at bounding box center [585, 321] width 36 height 144
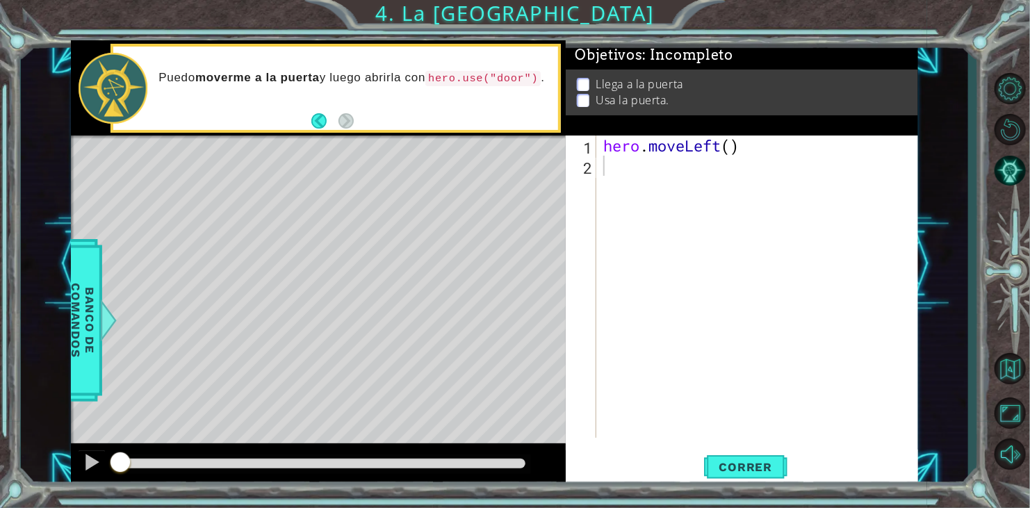
click at [618, 172] on div "hero . moveLeft ( )" at bounding box center [760, 306] width 321 height 343
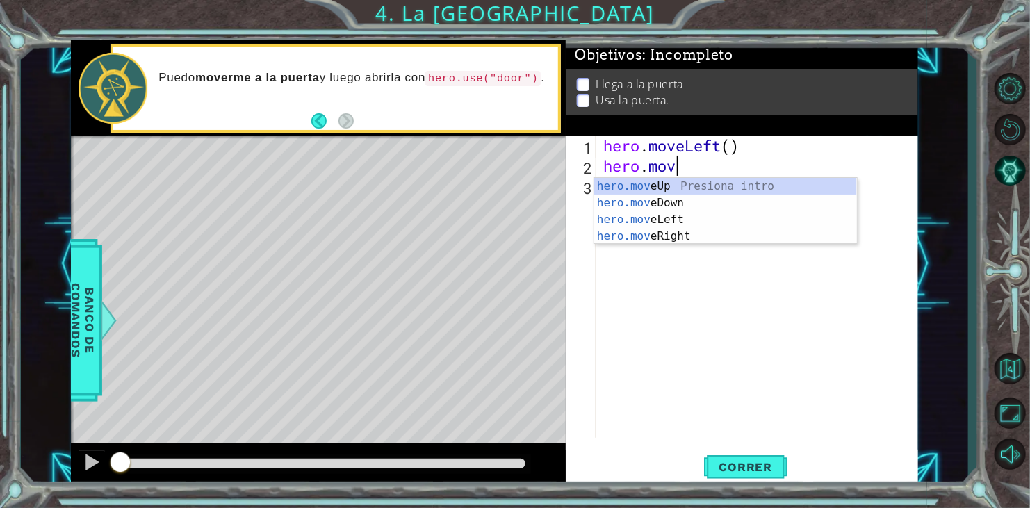
scroll to position [0, 3]
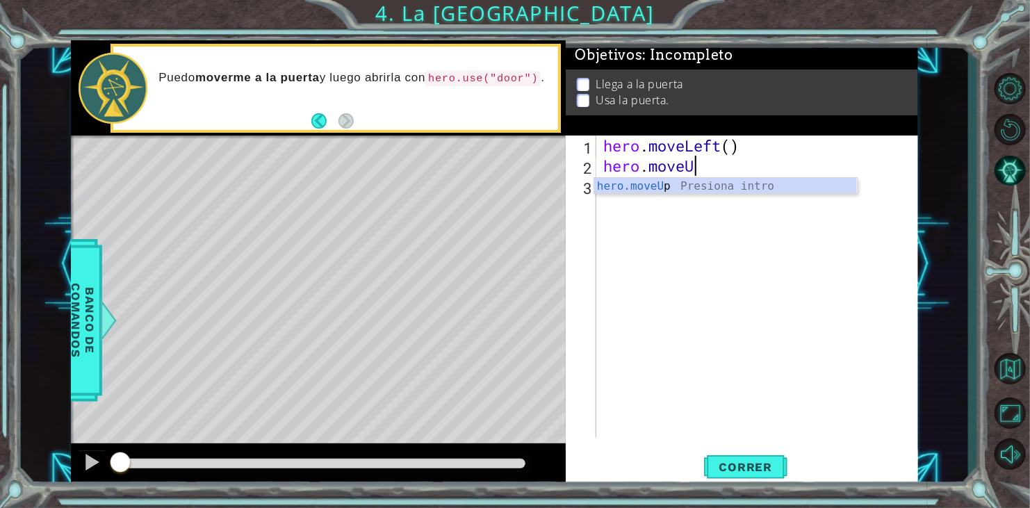
type textarea "hero.moveUp"
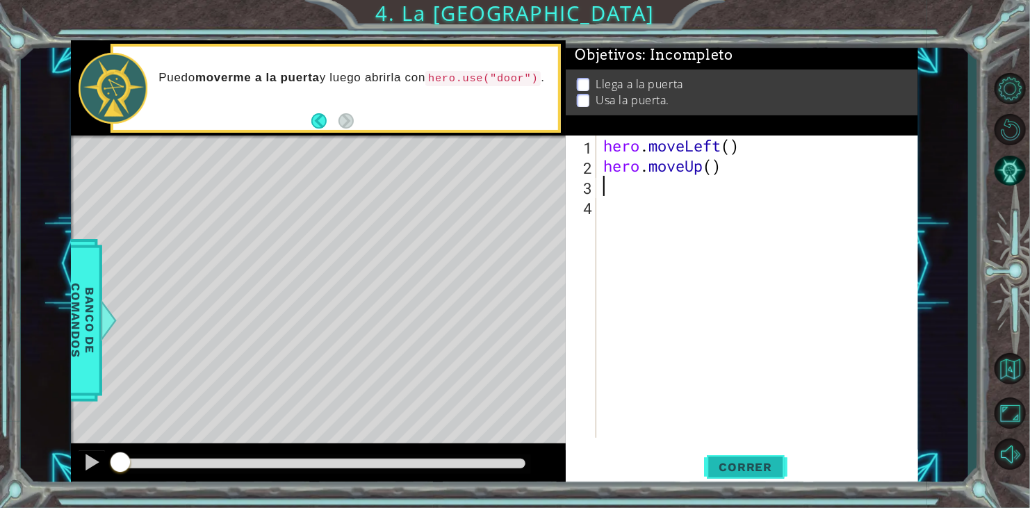
click at [756, 450] on button "Correr" at bounding box center [745, 467] width 83 height 35
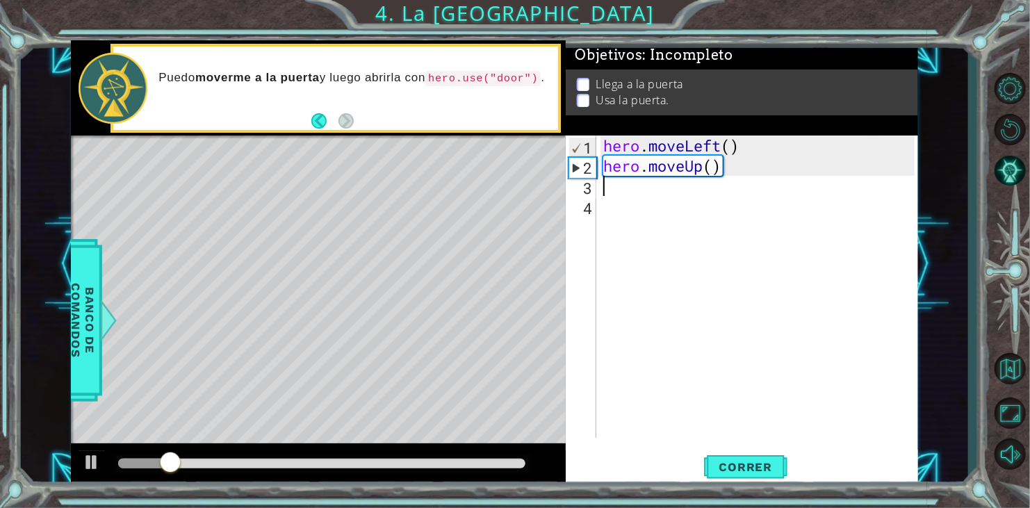
click at [733, 178] on div "hero . moveLeft ( ) hero . moveUp ( )" at bounding box center [760, 306] width 321 height 343
drag, startPoint x: 699, startPoint y: 167, endPoint x: 651, endPoint y: 167, distance: 47.9
click at [651, 167] on div "hero . moveLeft ( ) hero . moveUp ( )" at bounding box center [760, 306] width 321 height 343
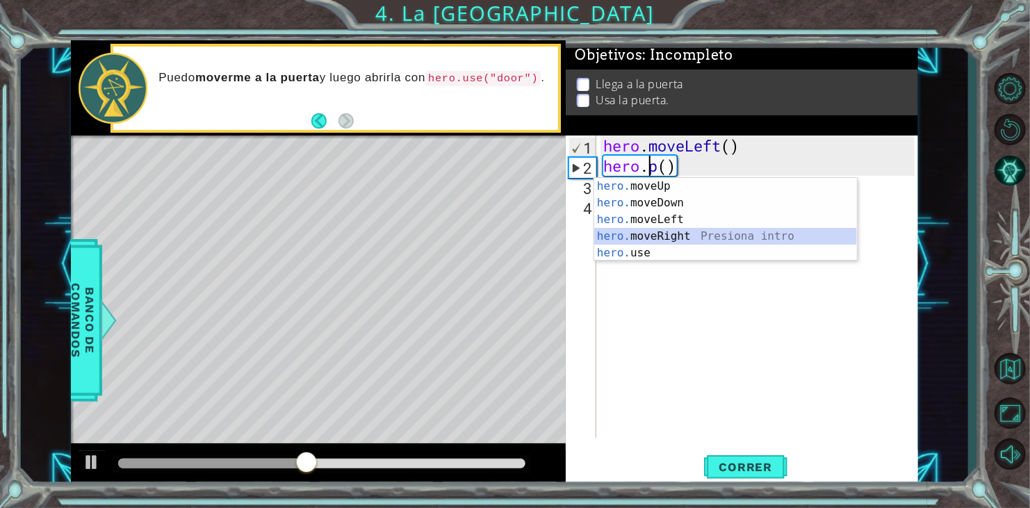
click at [684, 236] on div "hero. moveUp Presiona intro hero. moveDown Presiona intro hero. moveLeft Presio…" at bounding box center [725, 236] width 263 height 117
type textarea "hero.moveRight()"
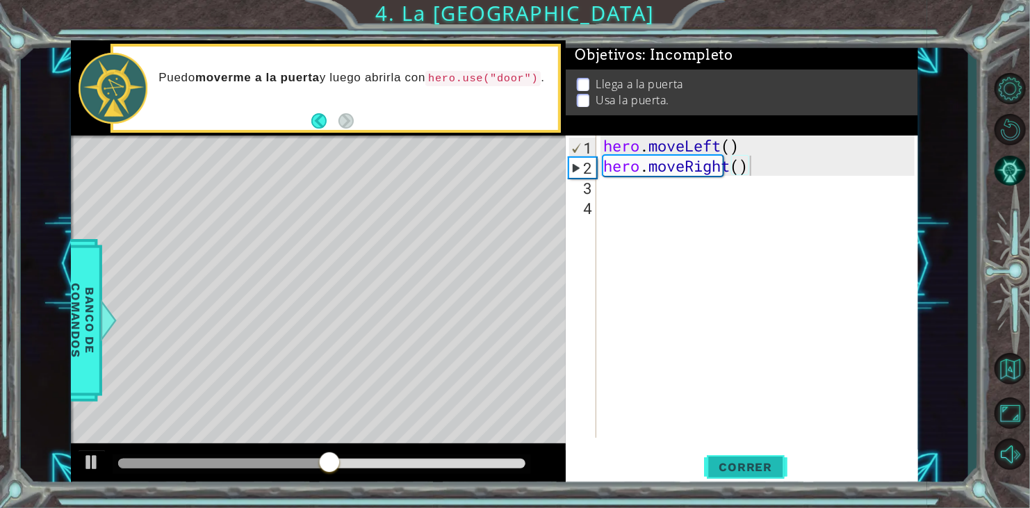
click at [773, 454] on button "Correr" at bounding box center [745, 467] width 83 height 35
click at [725, 179] on div "hero . moveLeft ( ) hero . moveRight ( )" at bounding box center [760, 306] width 321 height 343
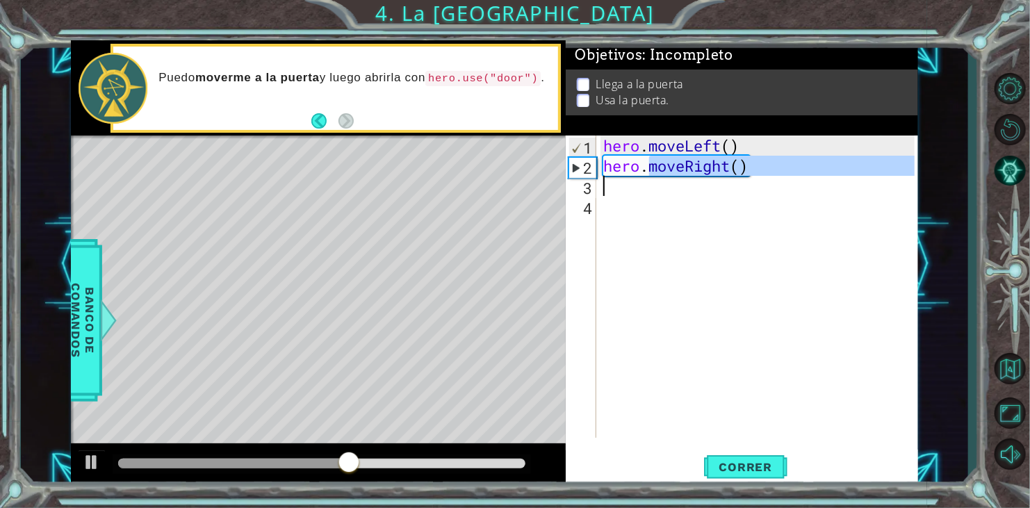
drag, startPoint x: 650, startPoint y: 169, endPoint x: 741, endPoint y: 192, distance: 94.5
click at [741, 192] on div "hero . moveLeft ( ) hero . moveRight ( )" at bounding box center [760, 306] width 321 height 343
type textarea "hero."
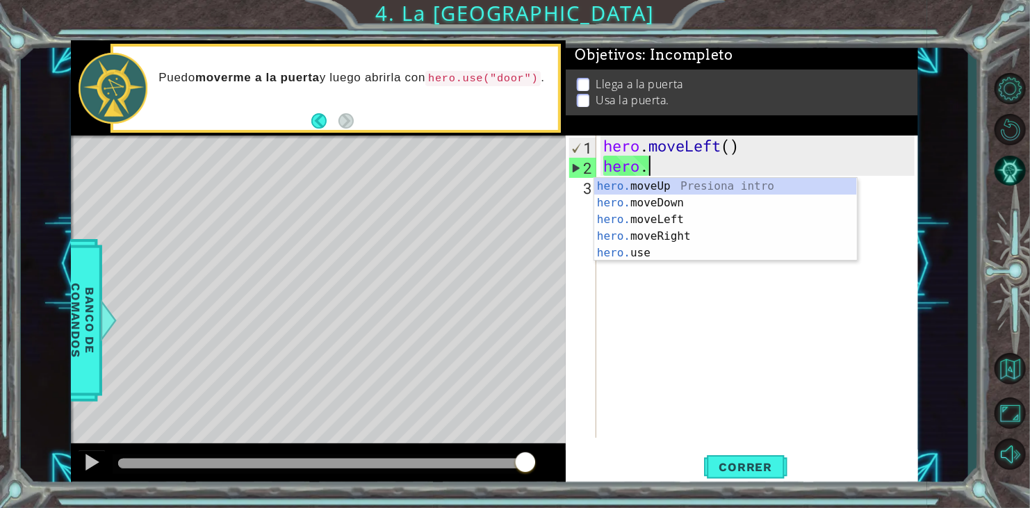
click at [691, 163] on div "hero . moveLeft ( ) hero ." at bounding box center [760, 306] width 321 height 343
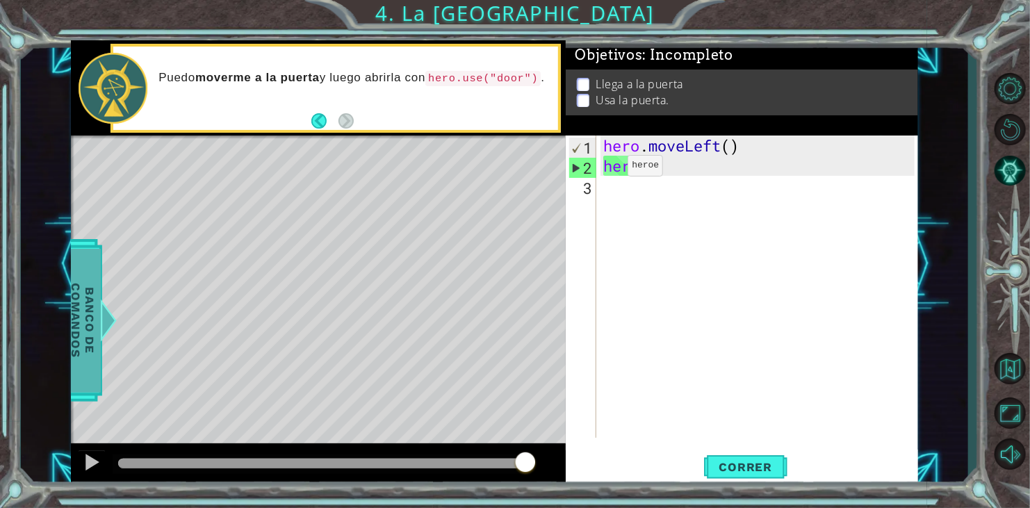
click at [78, 322] on span "Banco de comandos" at bounding box center [72, 321] width 36 height 144
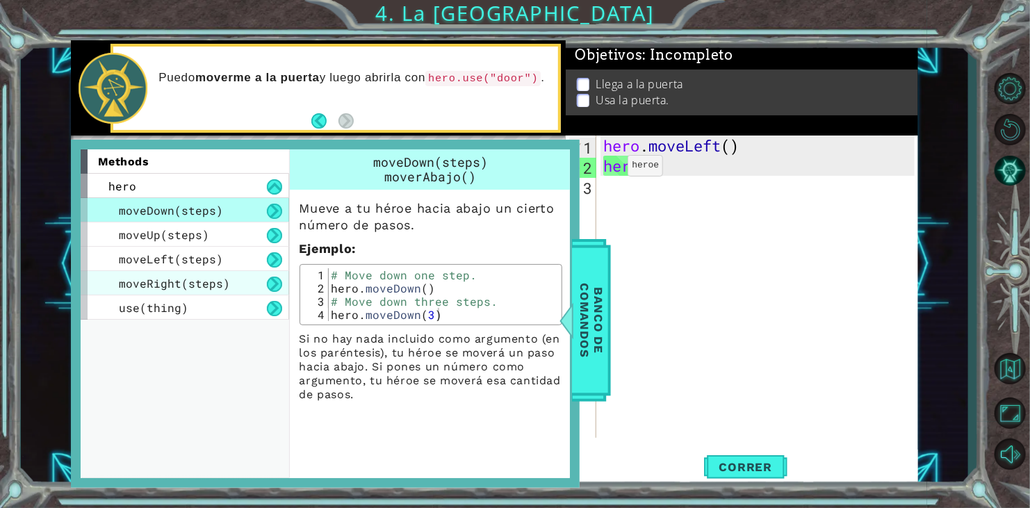
click at [155, 294] on div "moveRight(steps)" at bounding box center [185, 283] width 208 height 24
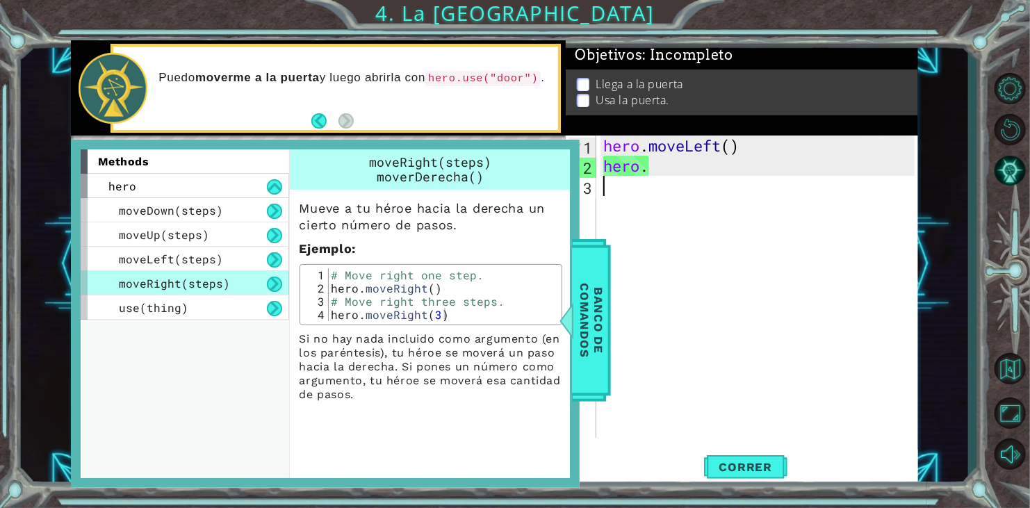
click at [633, 281] on div "hero . moveLeft ( ) hero ." at bounding box center [760, 306] width 321 height 343
click at [658, 271] on div "hero . moveLeft ( ) hero ." at bounding box center [760, 306] width 321 height 343
click at [598, 293] on span "Banco de comandos" at bounding box center [580, 321] width 36 height 144
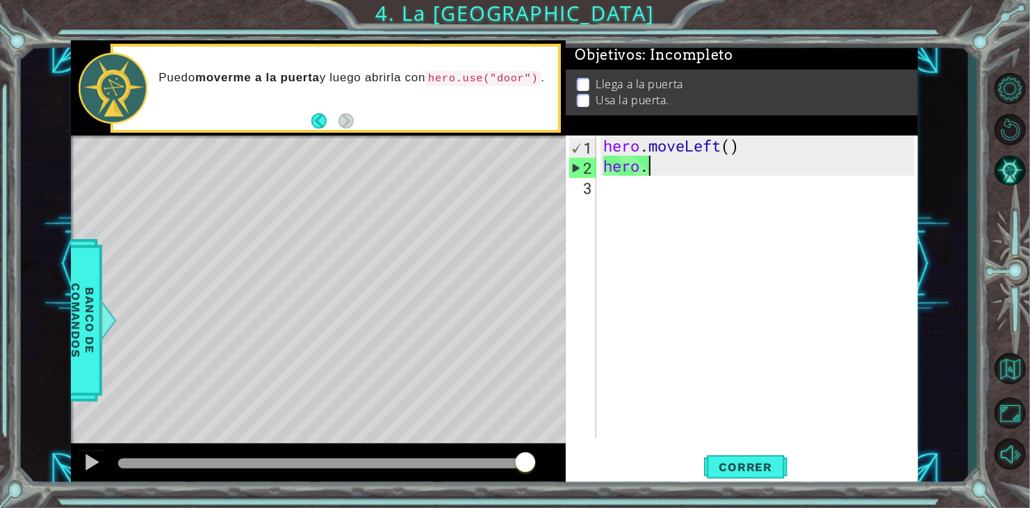
click at [678, 176] on div "hero . moveLeft ( ) hero ." at bounding box center [760, 306] width 321 height 343
type textarea "hero.r"
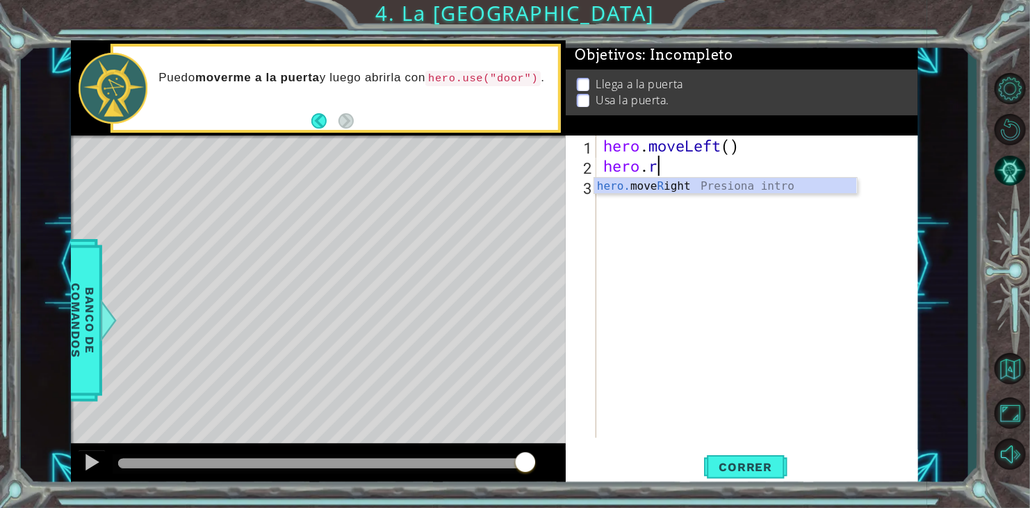
scroll to position [0, 1]
click at [674, 181] on div "hero. move R ight Presiona intro" at bounding box center [725, 203] width 263 height 50
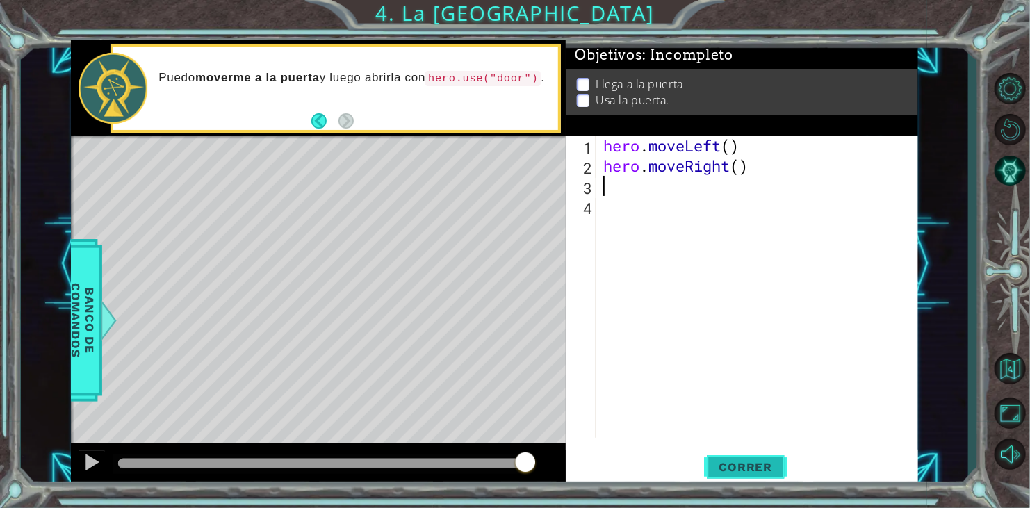
click at [737, 452] on button "Correr" at bounding box center [745, 467] width 83 height 35
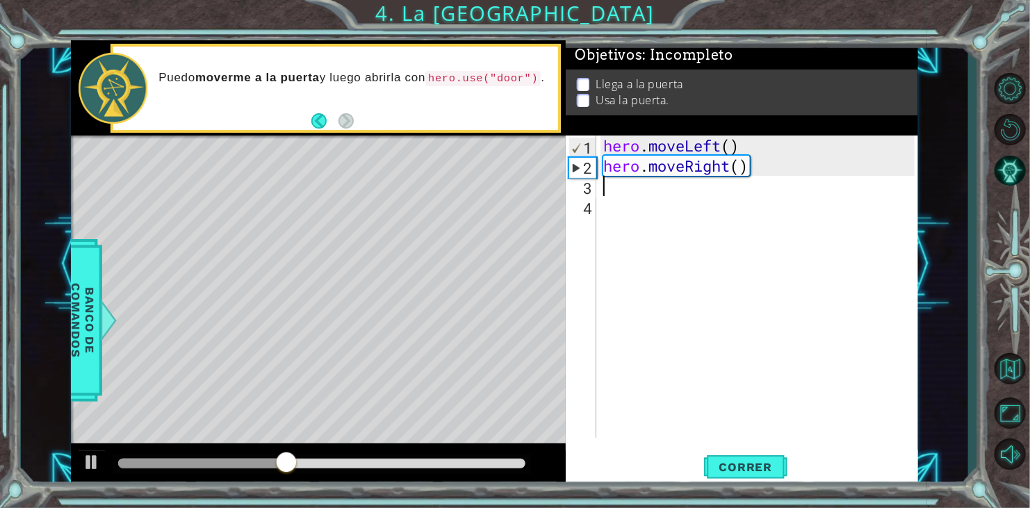
click at [750, 162] on div "hero . moveLeft ( ) hero . moveRight ( )" at bounding box center [760, 306] width 321 height 343
click at [754, 154] on div "hero . moveLeft ( ) hero . moveRight ( )" at bounding box center [760, 306] width 321 height 343
type textarea "hero.moveLeft()"
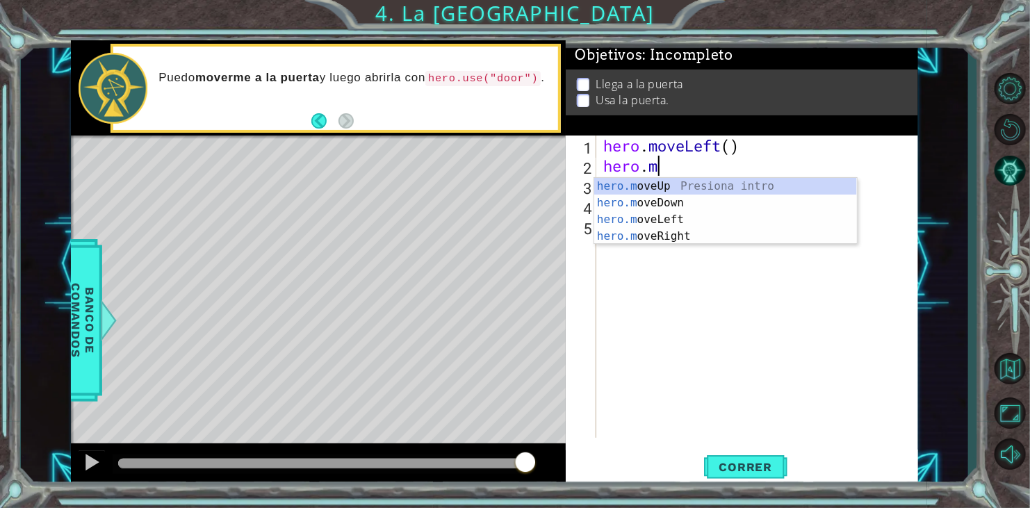
scroll to position [0, 2]
type textarea "hero.move"
click at [741, 181] on div "hero.move Up Presiona intro hero.move Down Presiona intro hero.move Left Presio…" at bounding box center [725, 228] width 263 height 100
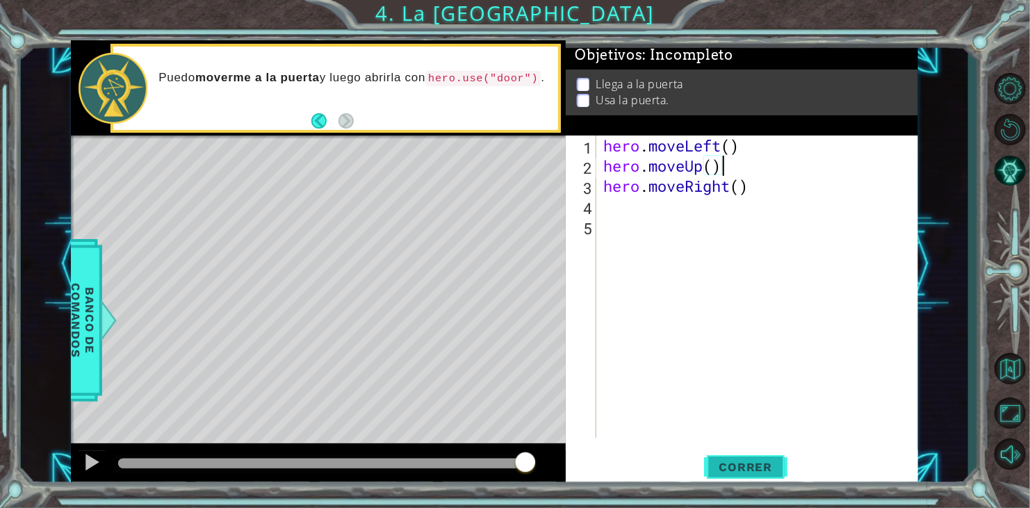
click at [743, 459] on button "Correr" at bounding box center [745, 467] width 83 height 35
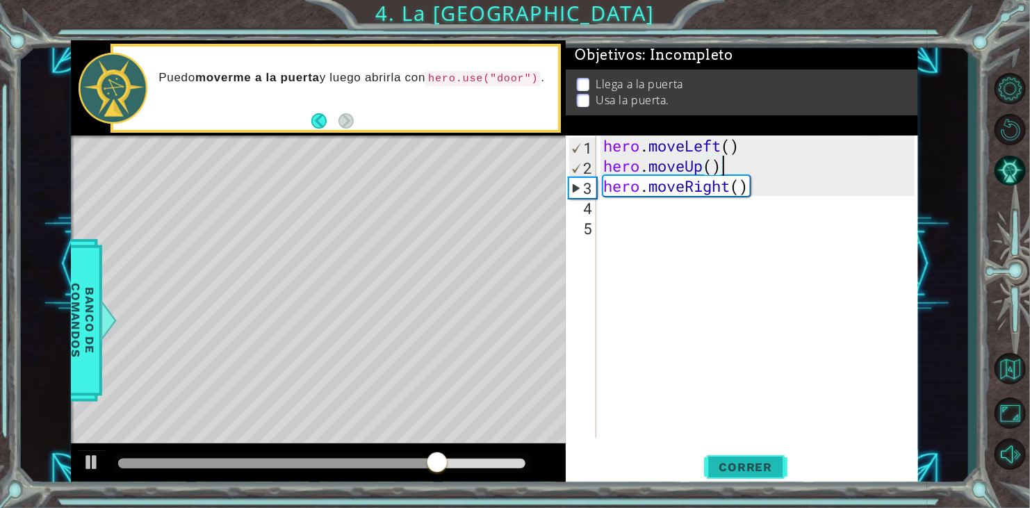
click at [743, 459] on button "Correr" at bounding box center [745, 467] width 83 height 35
click at [792, 195] on div "hero . moveLeft ( ) hero . moveUp ( ) hero . moveRight ( )" at bounding box center [760, 306] width 321 height 343
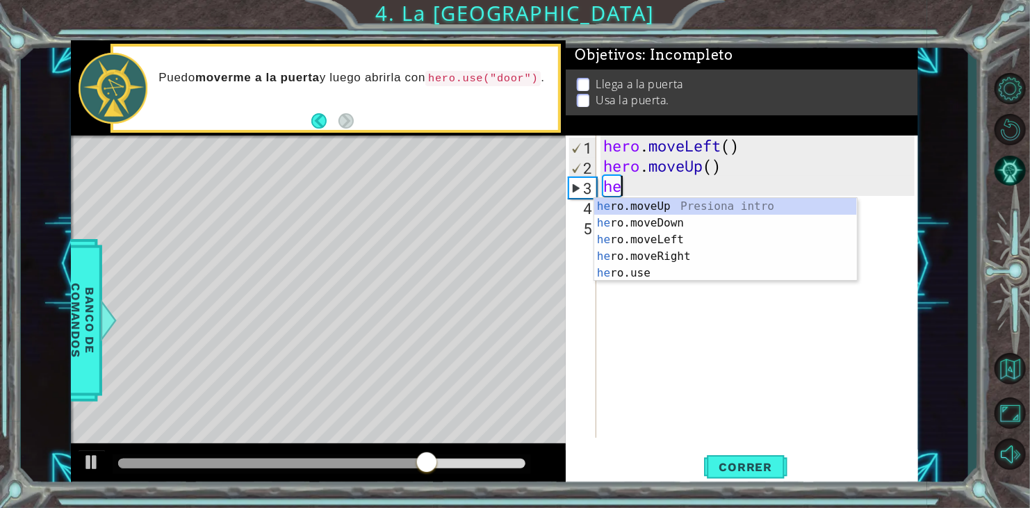
type textarea "h"
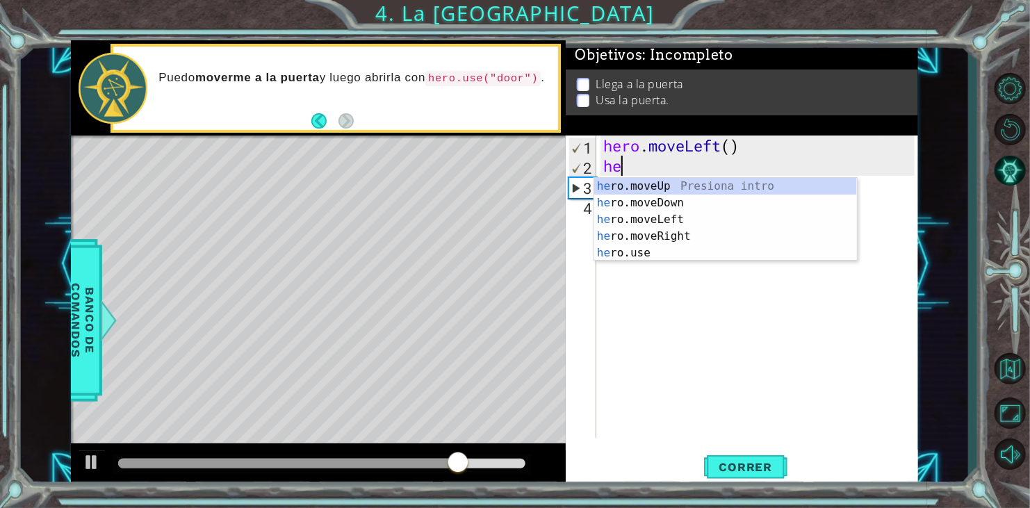
type textarea "h"
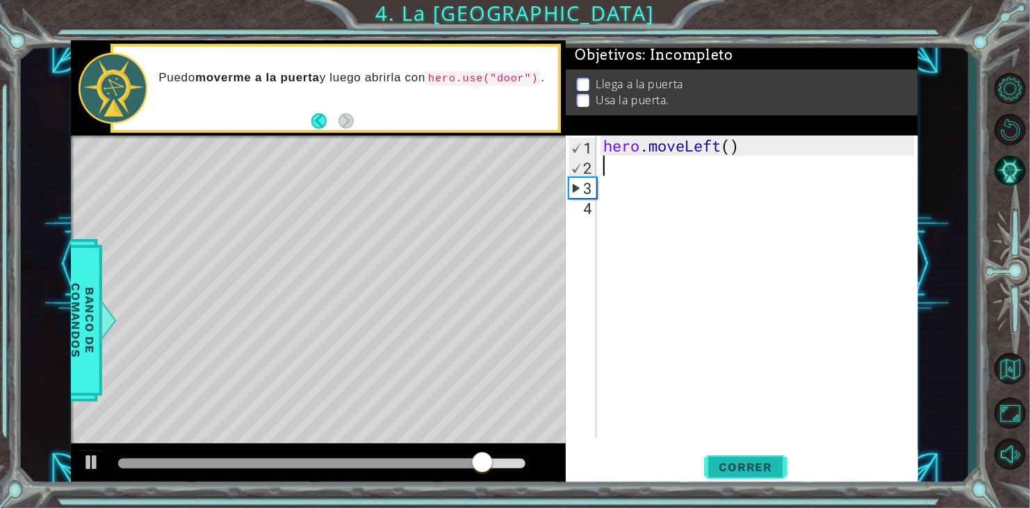
click at [765, 457] on button "Correr" at bounding box center [745, 467] width 83 height 35
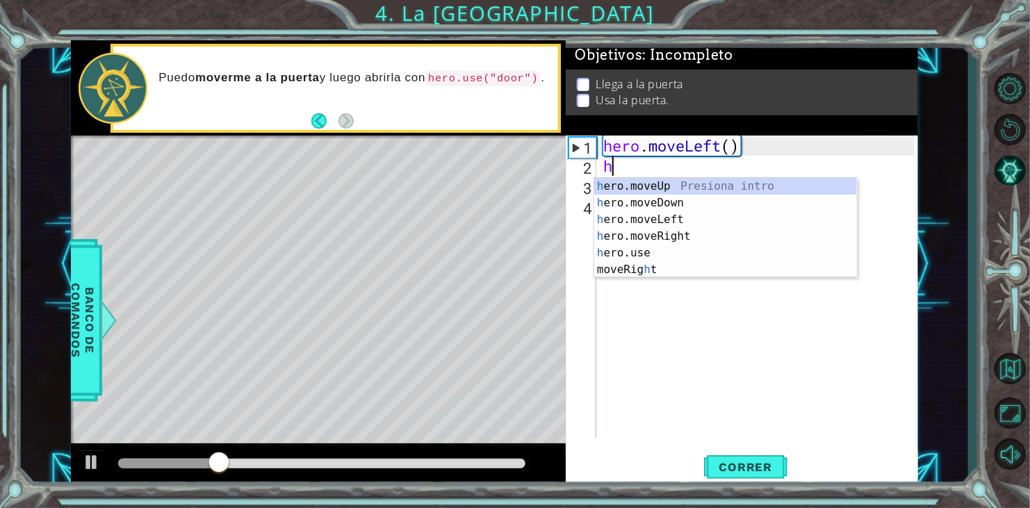
type textarea "her"
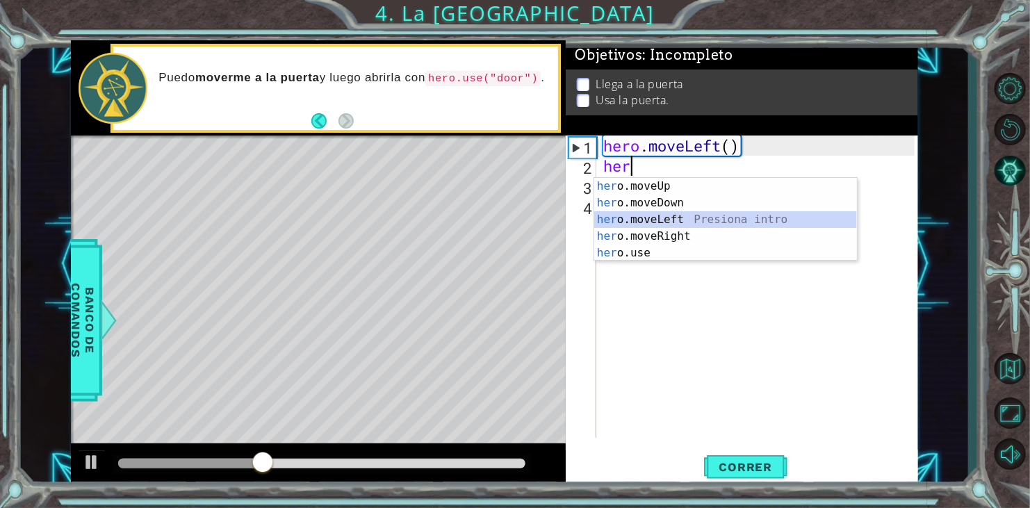
click at [710, 213] on div "her o.moveUp Presiona intro her o.moveDown Presiona intro her o.moveLeft Presio…" at bounding box center [725, 236] width 263 height 117
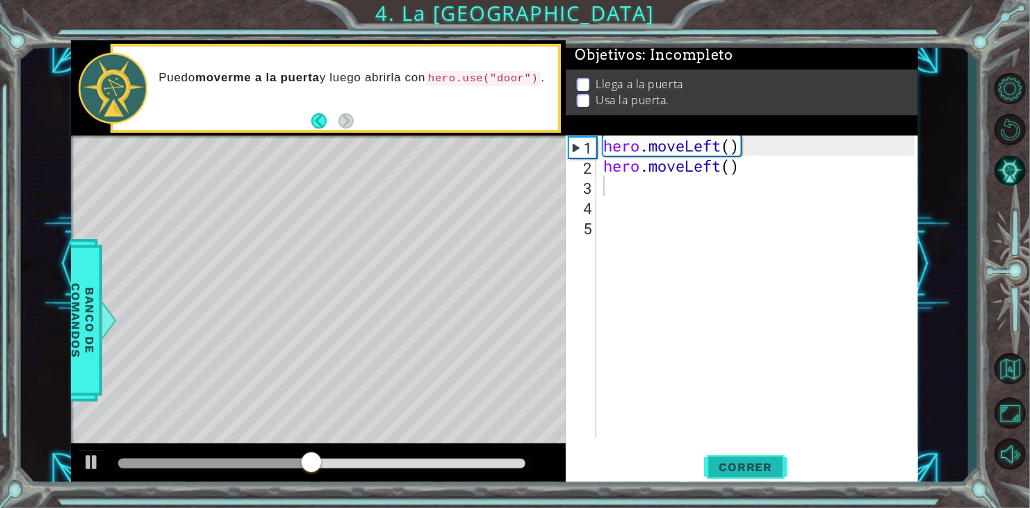
drag, startPoint x: 761, startPoint y: 459, endPoint x: 725, endPoint y: 460, distance: 36.2
click at [725, 460] on button "Correr" at bounding box center [745, 467] width 83 height 35
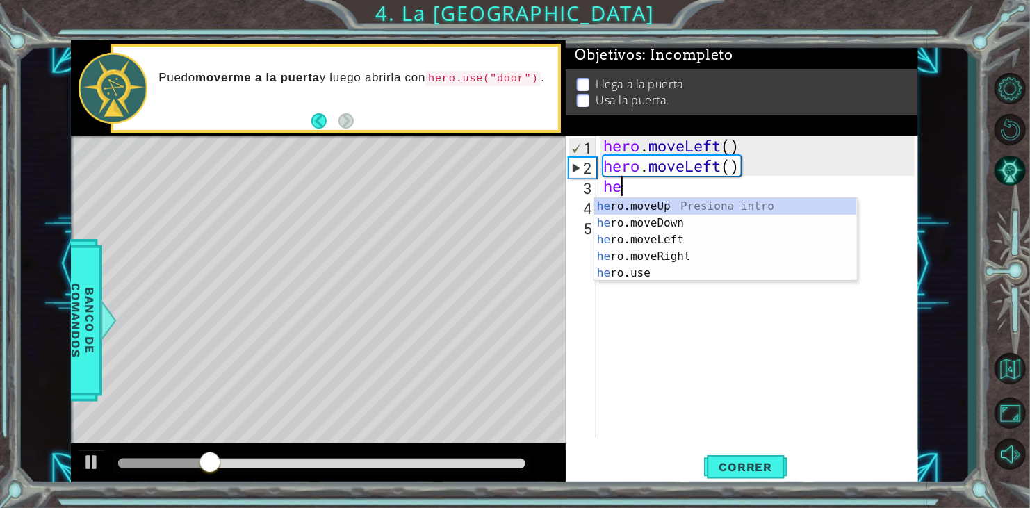
type textarea "her"
click at [643, 250] on div "her o.moveUp Presiona intro her o.moveDown Presiona intro her o.moveLeft Presio…" at bounding box center [725, 256] width 263 height 117
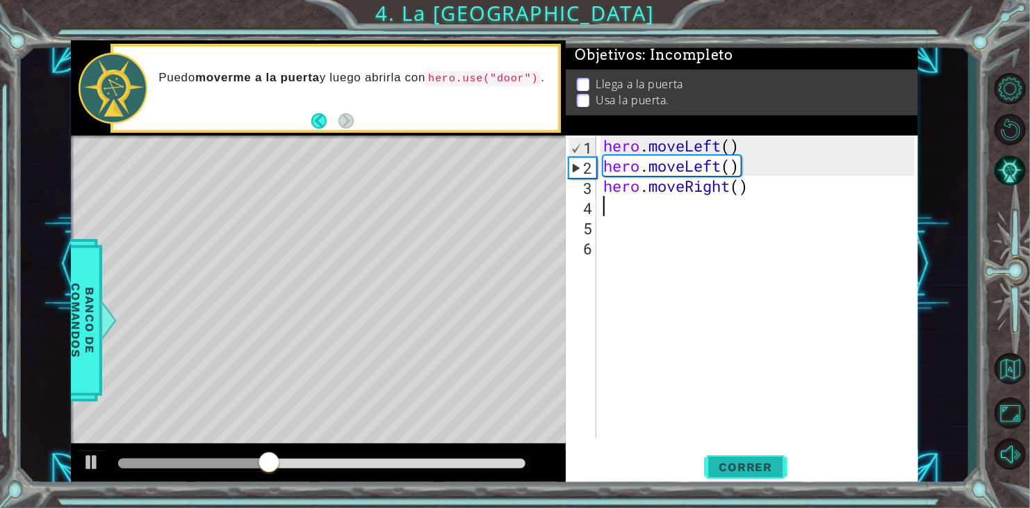
click at [757, 476] on button "Correr" at bounding box center [745, 467] width 83 height 35
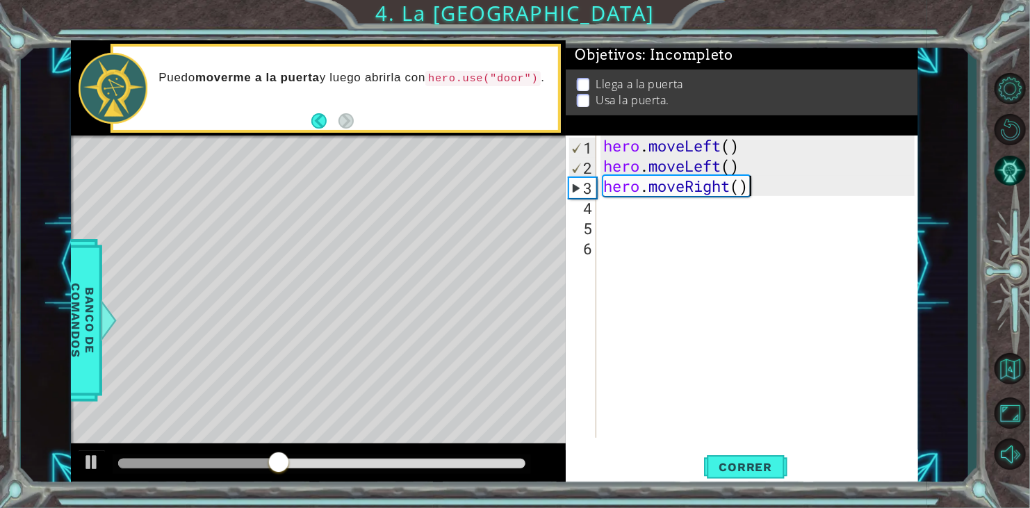
click at [783, 195] on div "hero . moveLeft ( ) hero . moveLeft ( ) hero . moveRight ( )" at bounding box center [760, 306] width 321 height 343
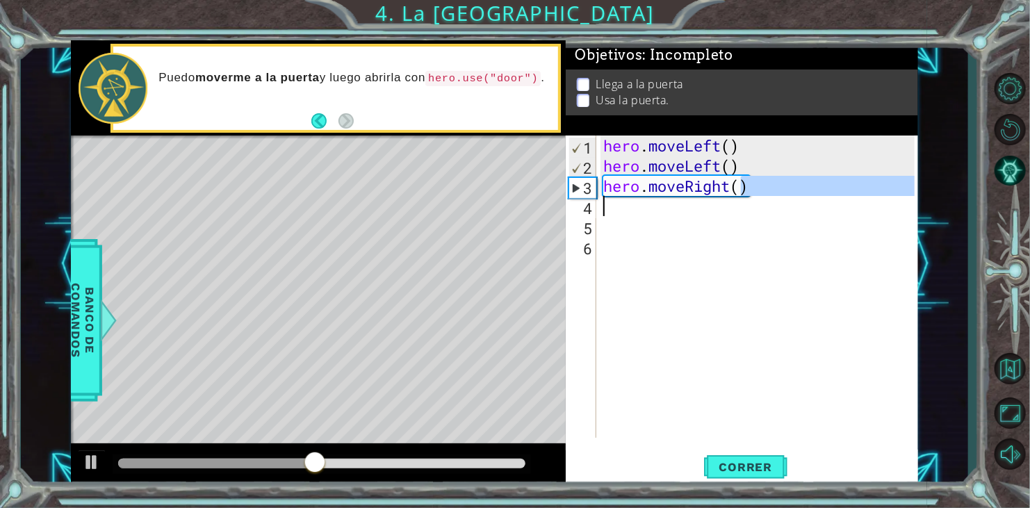
drag, startPoint x: 744, startPoint y: 183, endPoint x: 620, endPoint y: 199, distance: 125.3
click at [620, 199] on div "hero . moveLeft ( ) hero . moveLeft ( ) hero . moveRight ( )" at bounding box center [760, 306] width 321 height 343
click at [747, 195] on div "hero . moveLeft ( ) hero . moveLeft ( ) hero . moveRight ( )" at bounding box center [757, 286] width 314 height 302
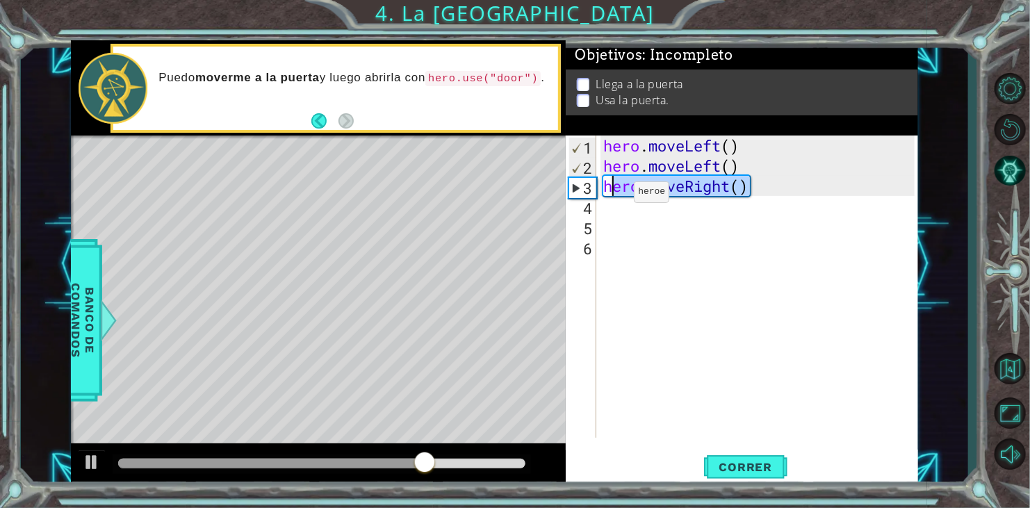
drag, startPoint x: 749, startPoint y: 186, endPoint x: 614, endPoint y: 195, distance: 135.8
click at [614, 195] on div "hero . moveLeft ( ) hero . moveLeft ( ) hero . moveRight ( )" at bounding box center [760, 306] width 321 height 343
type textarea "h"
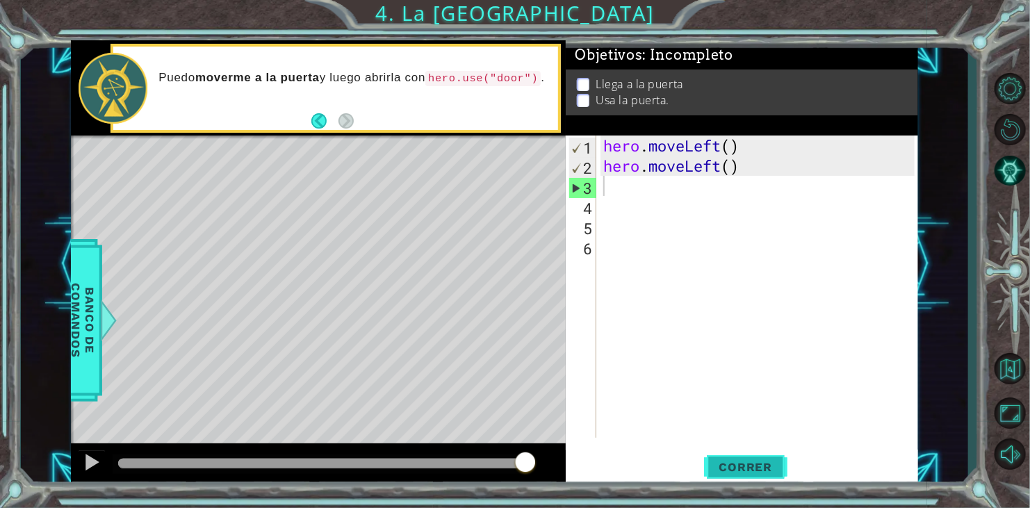
click at [739, 465] on span "Correr" at bounding box center [745, 467] width 81 height 14
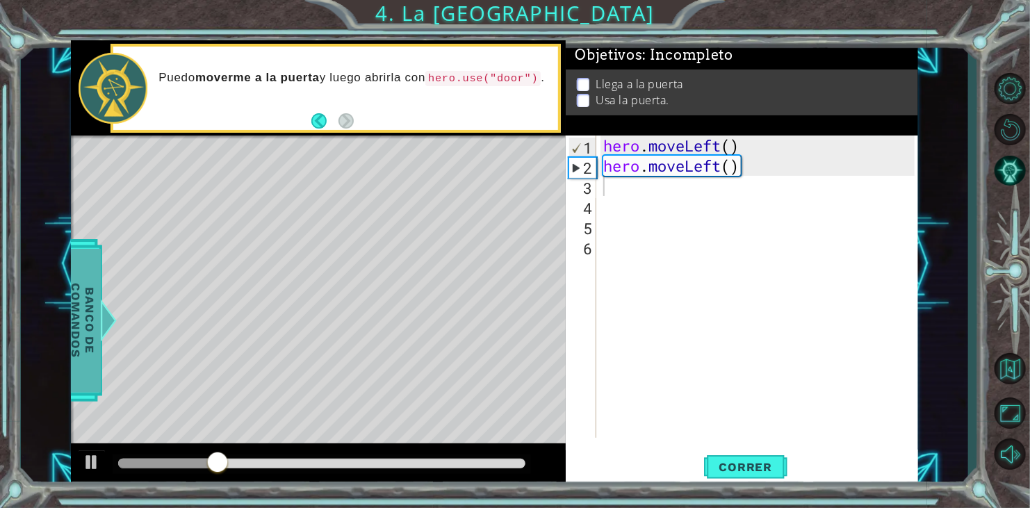
click at [88, 345] on span "Banco de comandos" at bounding box center [69, 321] width 36 height 144
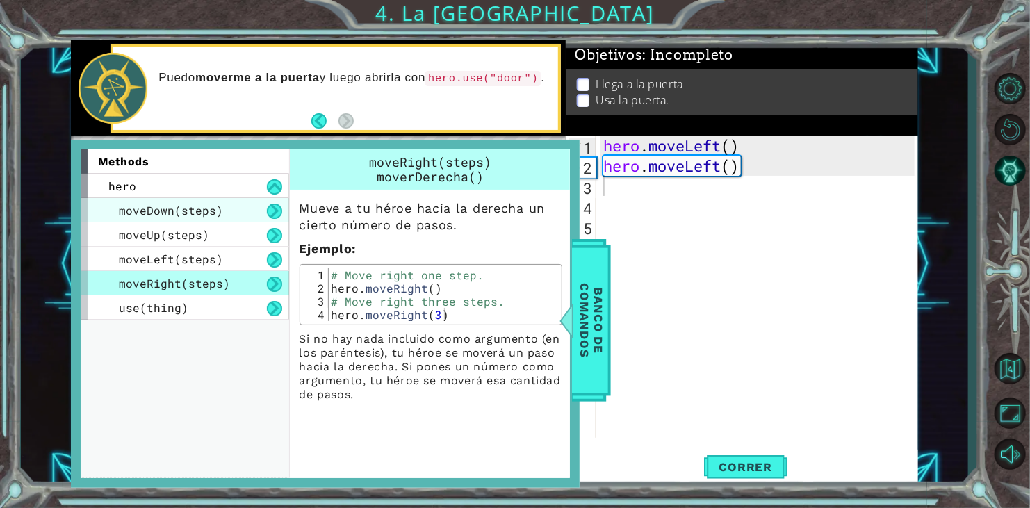
click at [194, 203] on span "moveDown(steps)" at bounding box center [171, 210] width 104 height 15
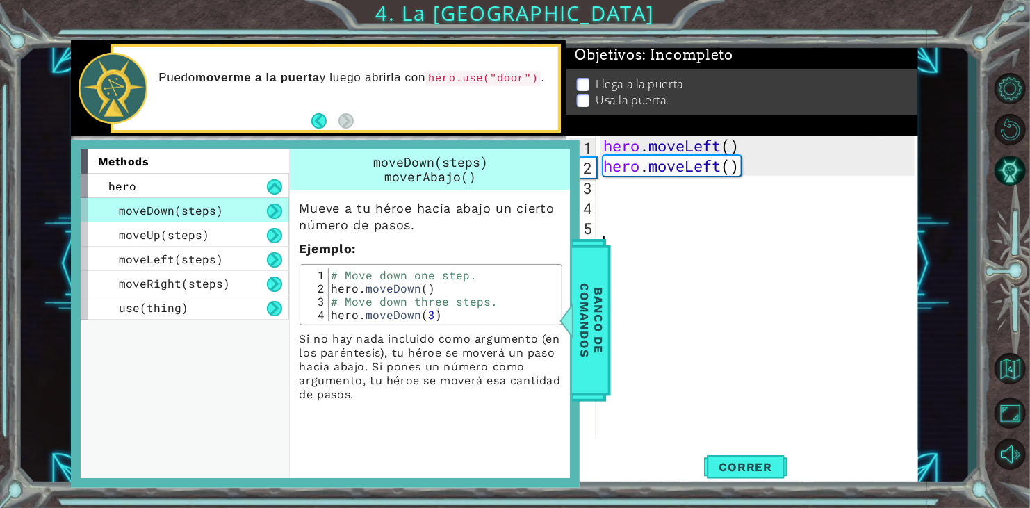
click at [677, 254] on div "hero . moveLeft ( ) hero . moveLeft ( )" at bounding box center [760, 306] width 321 height 343
click at [591, 319] on span "Banco de comandos" at bounding box center [583, 321] width 36 height 144
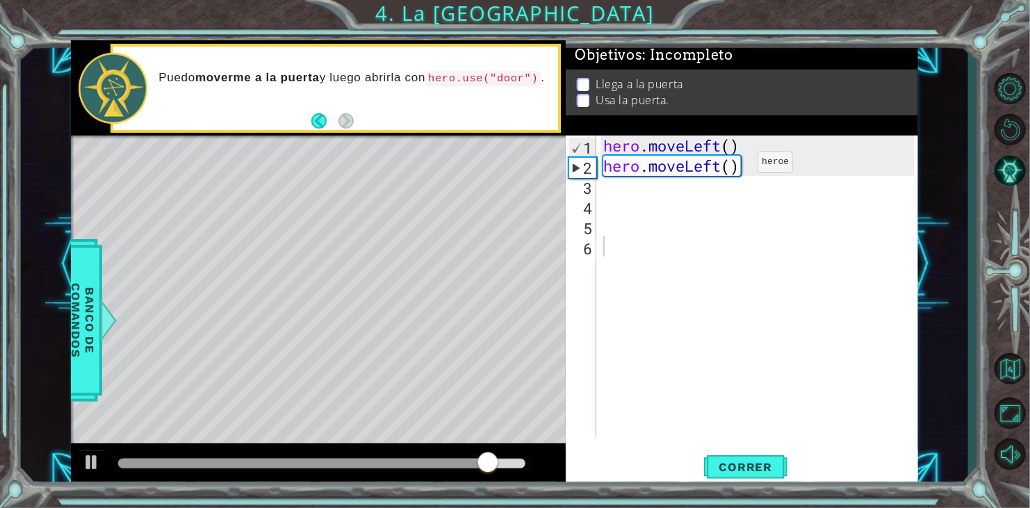
type textarea "hero.moveLeft()"
click at [737, 166] on div "hero . moveLeft ( ) hero . moveLeft ( )" at bounding box center [760, 306] width 321 height 343
click at [730, 153] on div "hero . moveLeft ( ) hero . moveLeft ( )" at bounding box center [760, 306] width 321 height 343
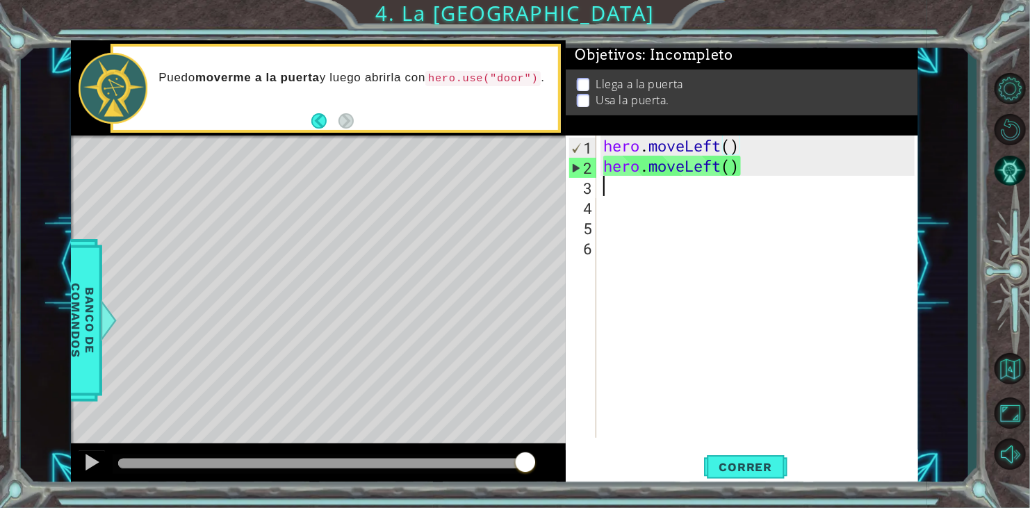
click at [768, 178] on div "hero . moveLeft ( ) hero . moveLeft ( )" at bounding box center [760, 306] width 321 height 343
click at [662, 165] on div "hero . moveLeft ( ) hero . moveLeft ( )" at bounding box center [760, 306] width 321 height 343
drag, startPoint x: 609, startPoint y: 167, endPoint x: 737, endPoint y: 150, distance: 129.7
click at [737, 150] on div "hero . moveLeft ( ) hero . moveLeft ( )" at bounding box center [760, 306] width 321 height 343
click at [734, 175] on div "hero . moveLeft ( ) hero . moveLeft ( )" at bounding box center [760, 306] width 321 height 343
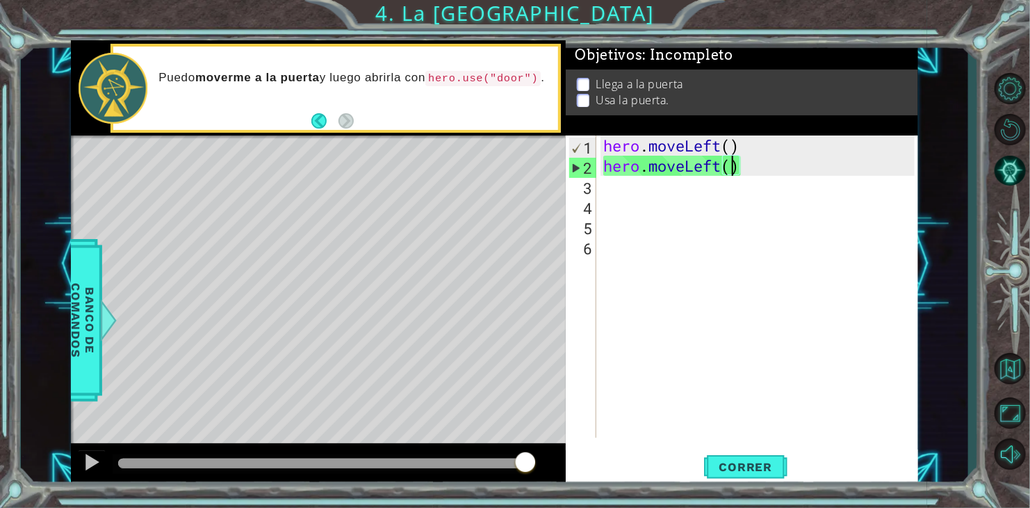
click at [752, 162] on div "hero . moveLeft ( ) hero . moveLeft ( )" at bounding box center [760, 306] width 321 height 343
drag, startPoint x: 752, startPoint y: 162, endPoint x: 607, endPoint y: 176, distance: 146.6
click at [607, 176] on div "hero . moveLeft ( ) hero . moveLeft ( )" at bounding box center [760, 306] width 321 height 343
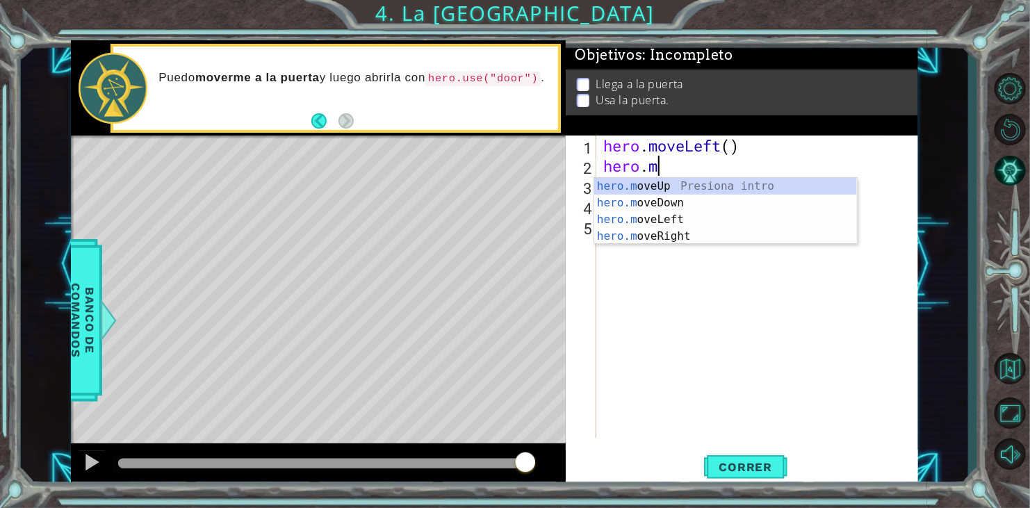
type textarea "h"
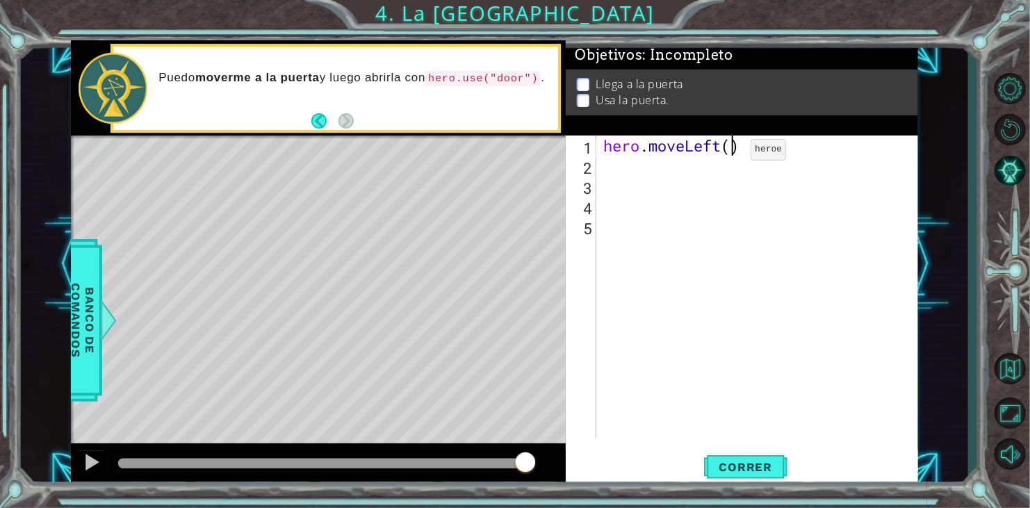
click at [730, 153] on div "hero . moveLeft ( )" at bounding box center [760, 306] width 321 height 343
type textarea "hero.moveLeft(3)"
click at [755, 456] on button "Correr" at bounding box center [745, 467] width 83 height 35
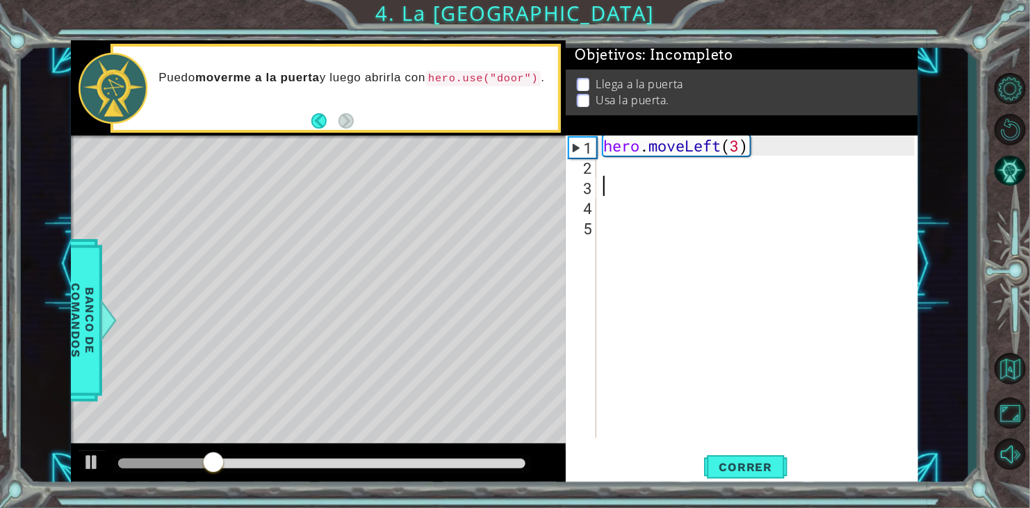
click at [642, 193] on div "hero . moveLeft ( 3 )" at bounding box center [760, 306] width 321 height 343
click at [608, 166] on div "hero . moveLeft ( 3 )" at bounding box center [760, 306] width 321 height 343
click at [64, 312] on div "1 ההההההההההההההההההההההההההההההההההההההההההההההההההההההההההההההההההההההההההההה…" at bounding box center [494, 263] width 947 height 447
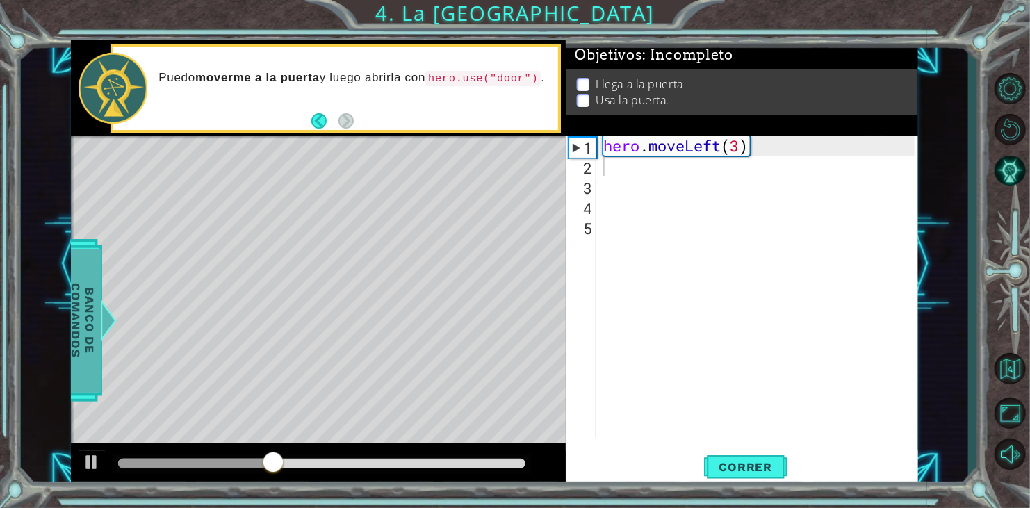
click at [79, 311] on span "Banco de comandos" at bounding box center [78, 321] width 36 height 144
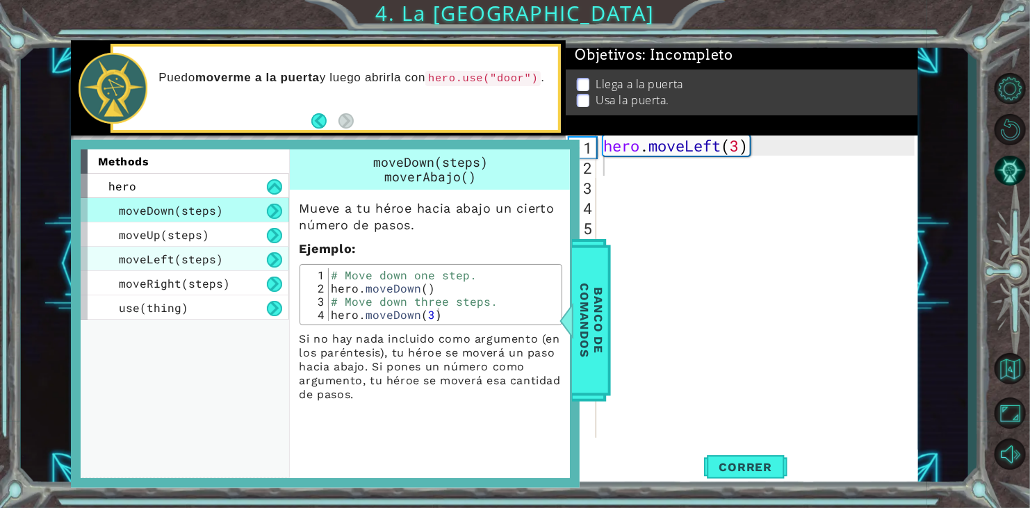
click at [186, 268] on div "moveLeft(steps)" at bounding box center [185, 259] width 208 height 24
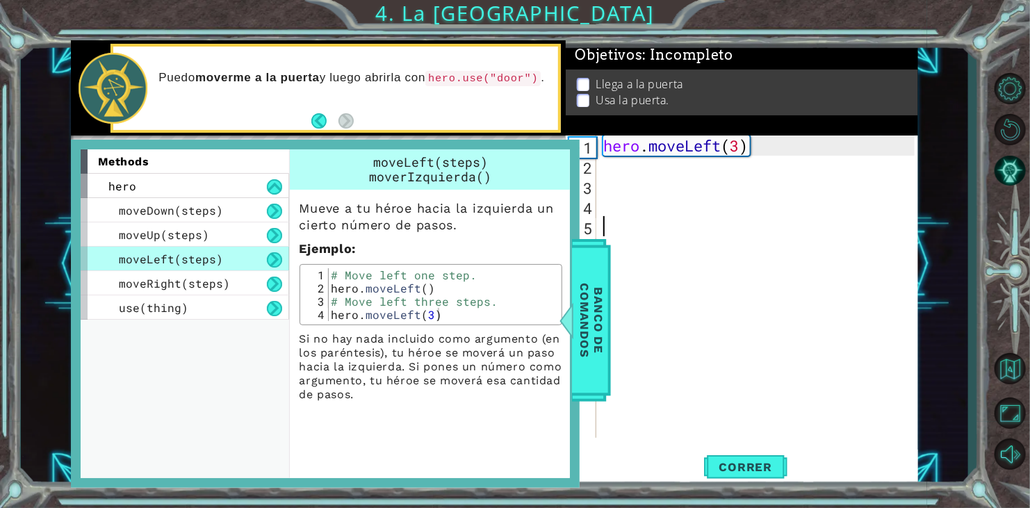
click at [816, 295] on div "hero . moveLeft ( 3 )" at bounding box center [760, 306] width 321 height 343
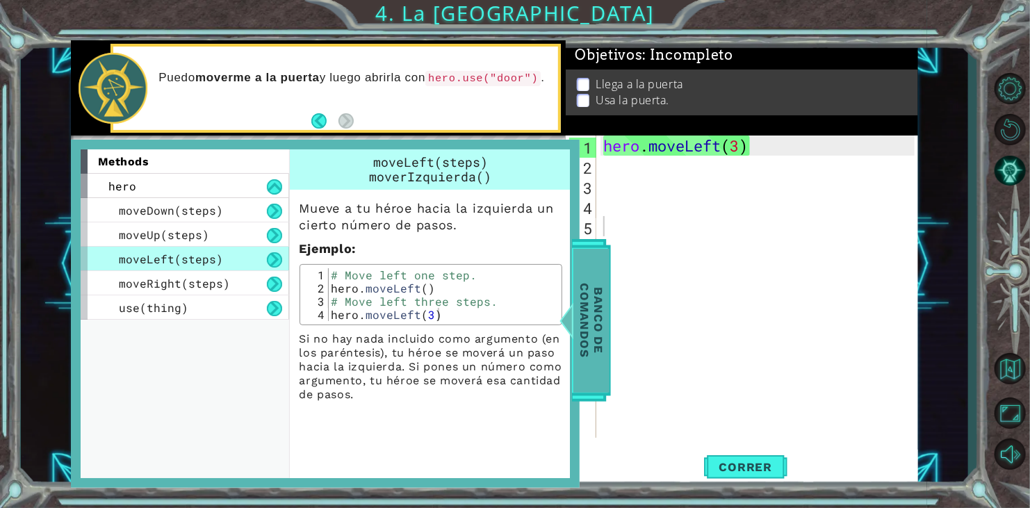
click at [593, 309] on span "Banco de comandos" at bounding box center [587, 321] width 36 height 144
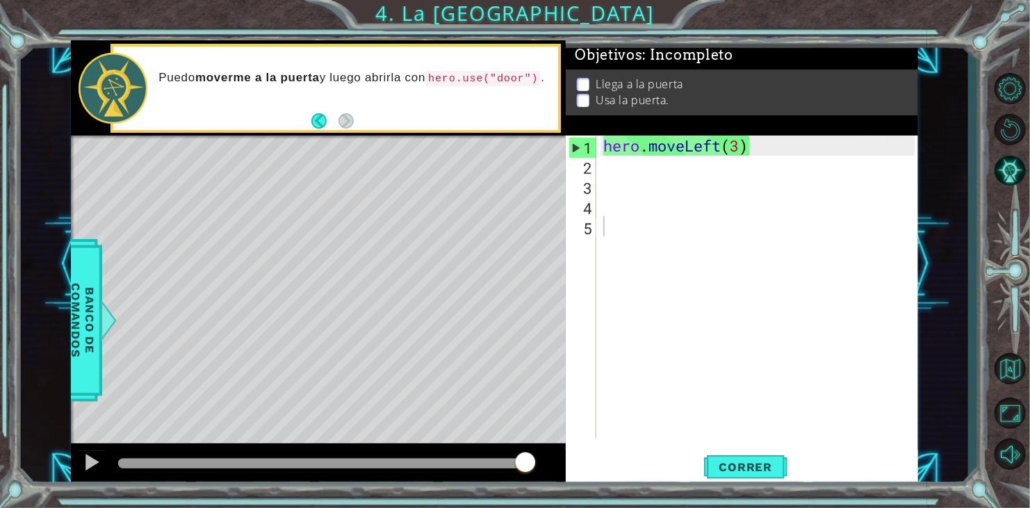
click at [609, 166] on div "hero . moveLeft ( 3 )" at bounding box center [760, 306] width 321 height 343
type textarea "n"
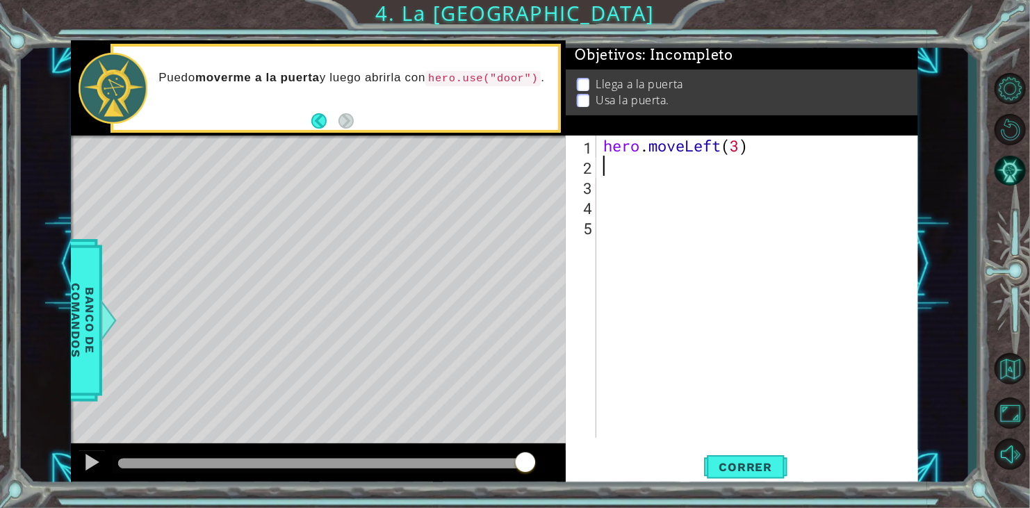
type textarea "h"
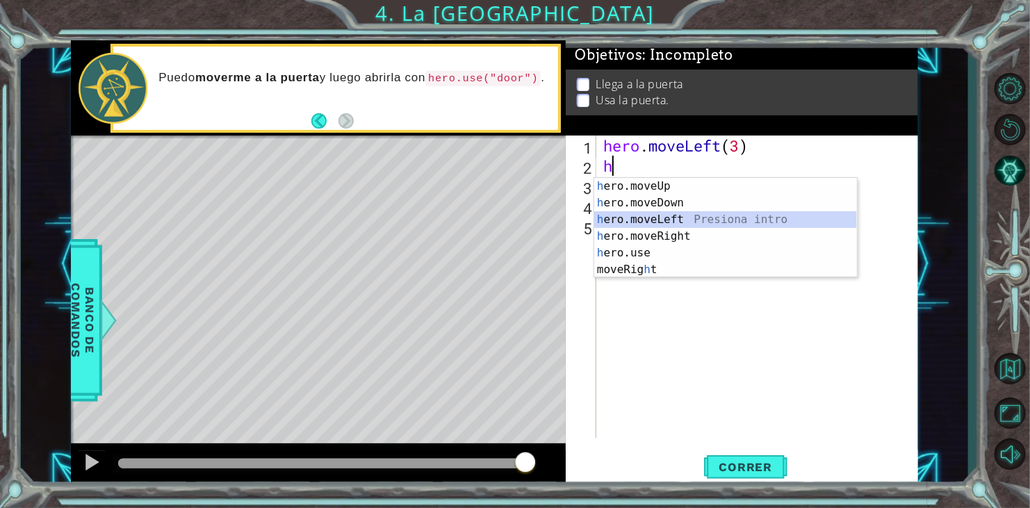
click at [718, 227] on div "h ero.moveUp Presiona intro h ero.moveDown Presiona intro h ero.moveLeft Presio…" at bounding box center [725, 244] width 263 height 133
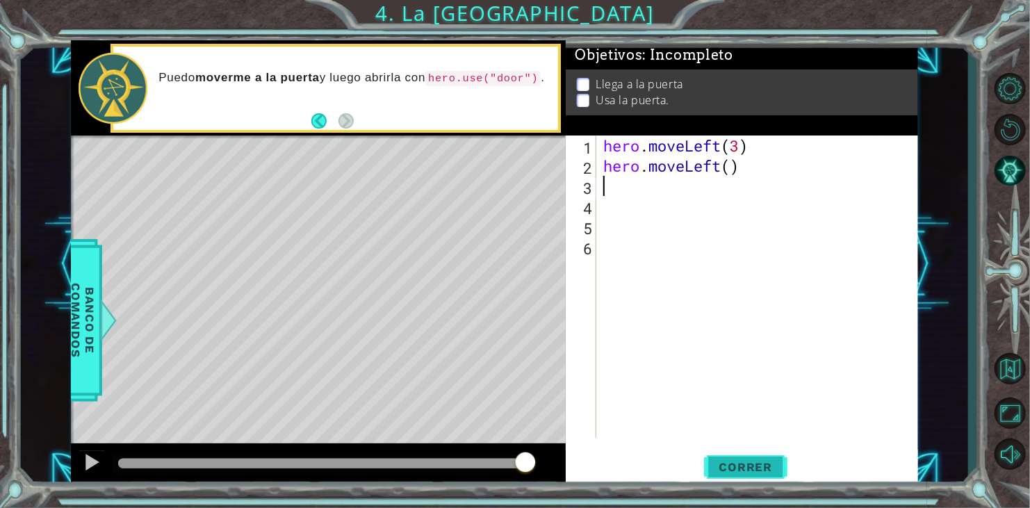
click at [732, 475] on button "Correr" at bounding box center [745, 467] width 83 height 35
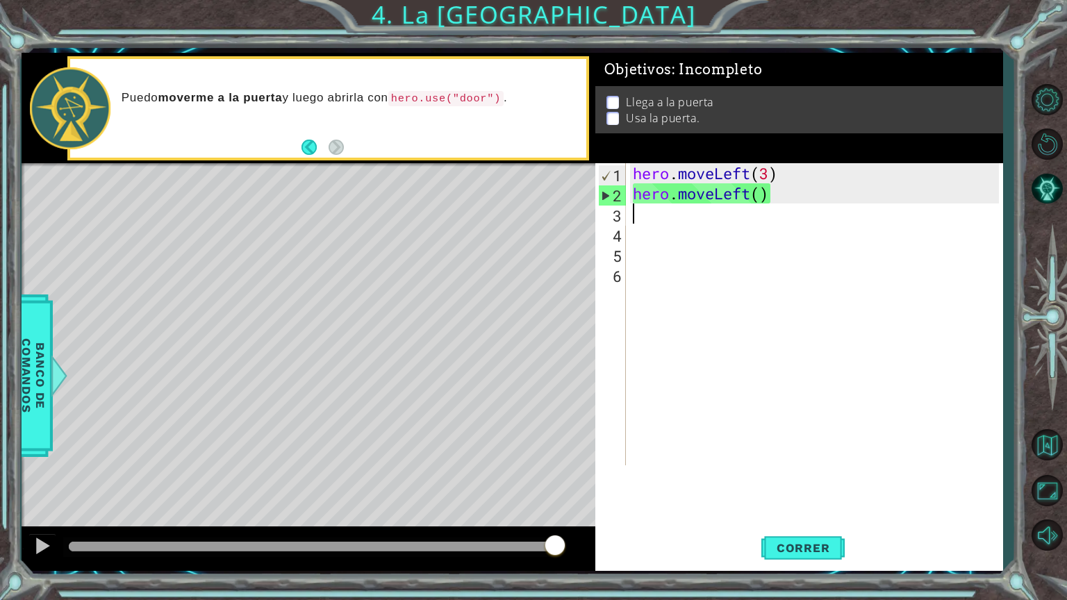
click at [810, 183] on div "hero . moveLeft ( 3 ) hero . moveLeft ( )" at bounding box center [818, 334] width 376 height 343
type textarea "hero.moveLeft(3)"
click at [768, 238] on div "hero . moveLeft ( 3 ) hero . moveLeft ( )" at bounding box center [818, 334] width 376 height 343
click at [793, 202] on div "hero . moveLeft ( 3 ) hero . moveLeft ( )" at bounding box center [818, 334] width 376 height 343
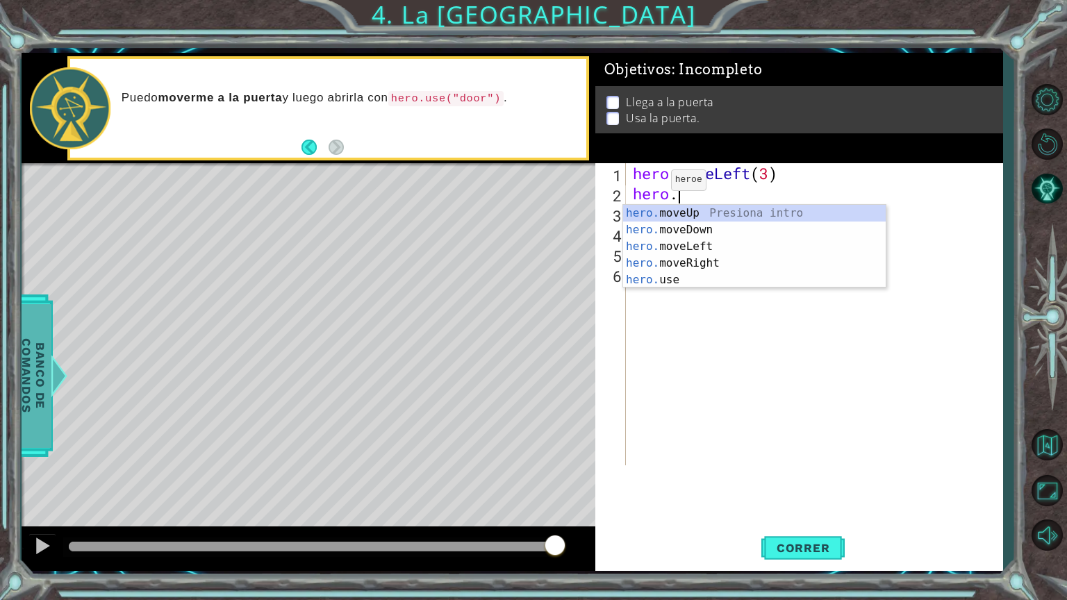
click at [27, 356] on span "Banco de comandos" at bounding box center [25, 376] width 36 height 144
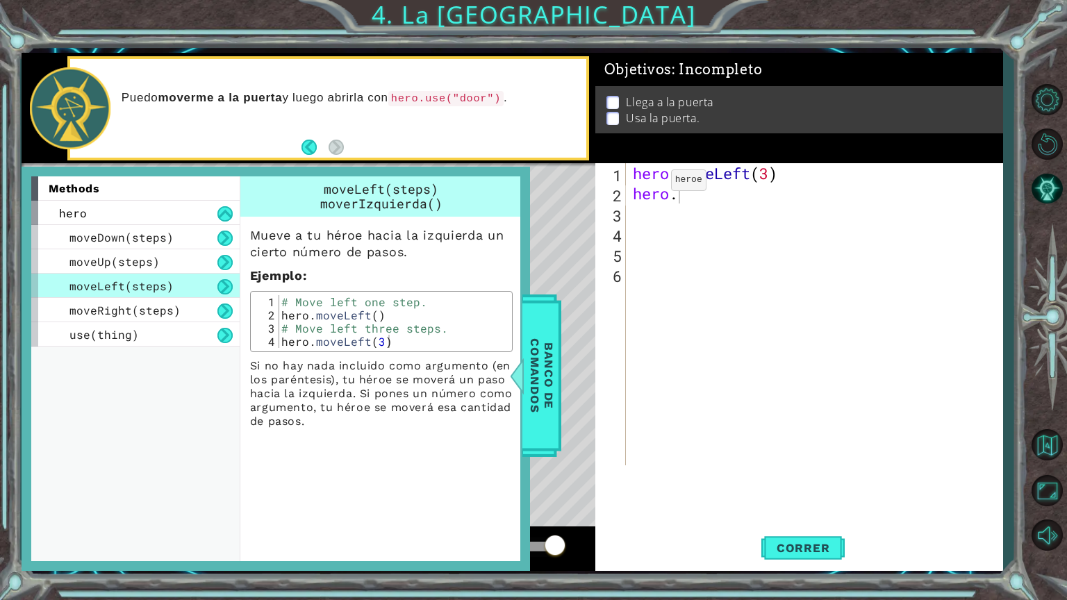
click at [593, 340] on div "Level Map" at bounding box center [343, 367] width 642 height 409
click at [528, 350] on span "Banco de comandos" at bounding box center [540, 376] width 36 height 144
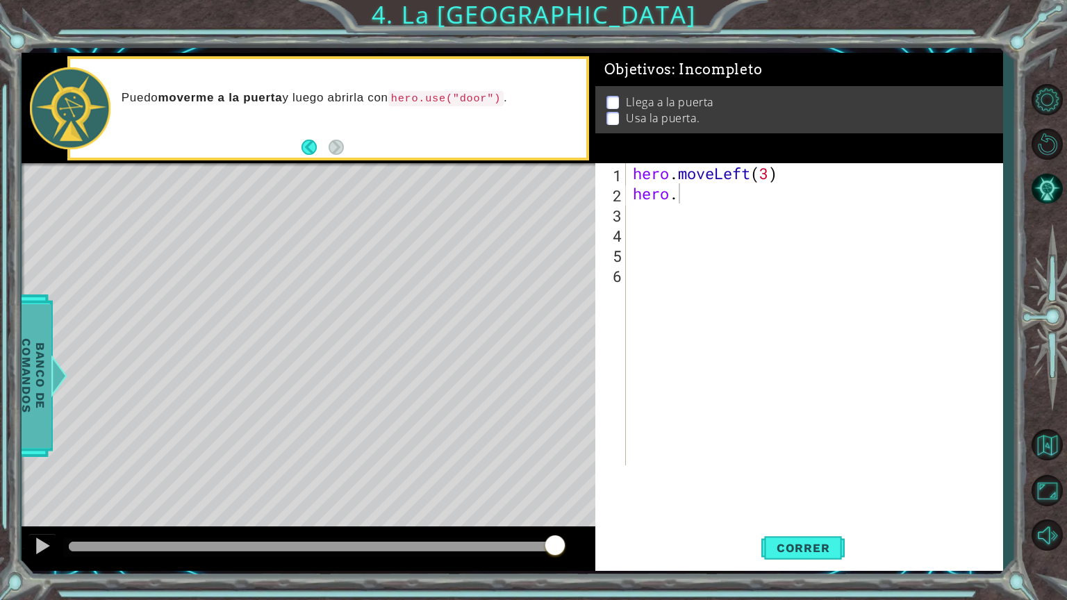
click at [37, 367] on span "Banco de comandos" at bounding box center [27, 376] width 36 height 144
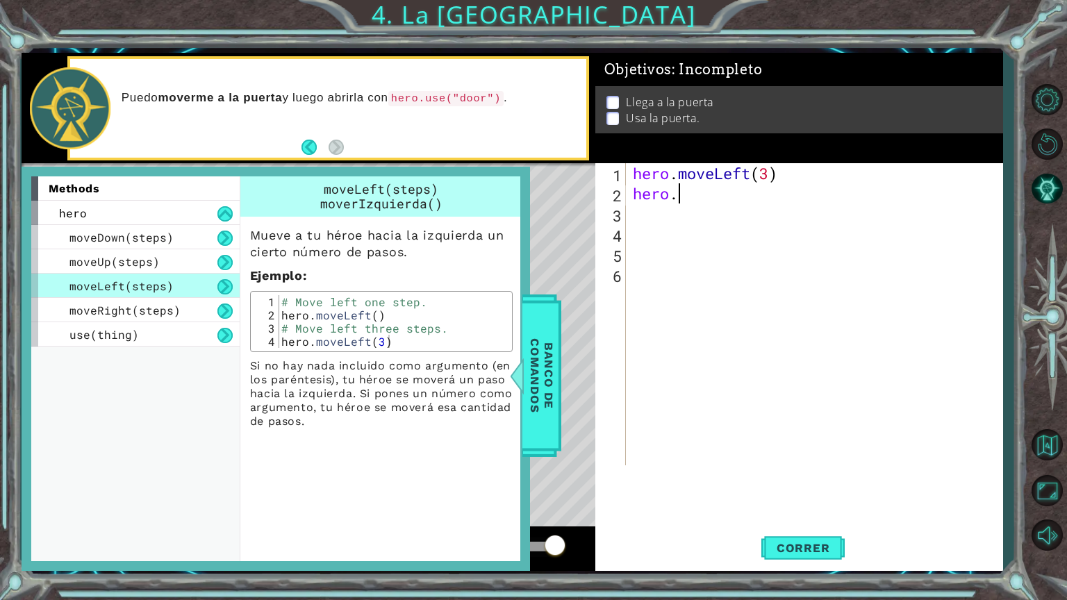
click at [675, 203] on div "hero . moveLeft ( 3 ) hero ." at bounding box center [818, 334] width 376 height 343
type textarea "hero.left"
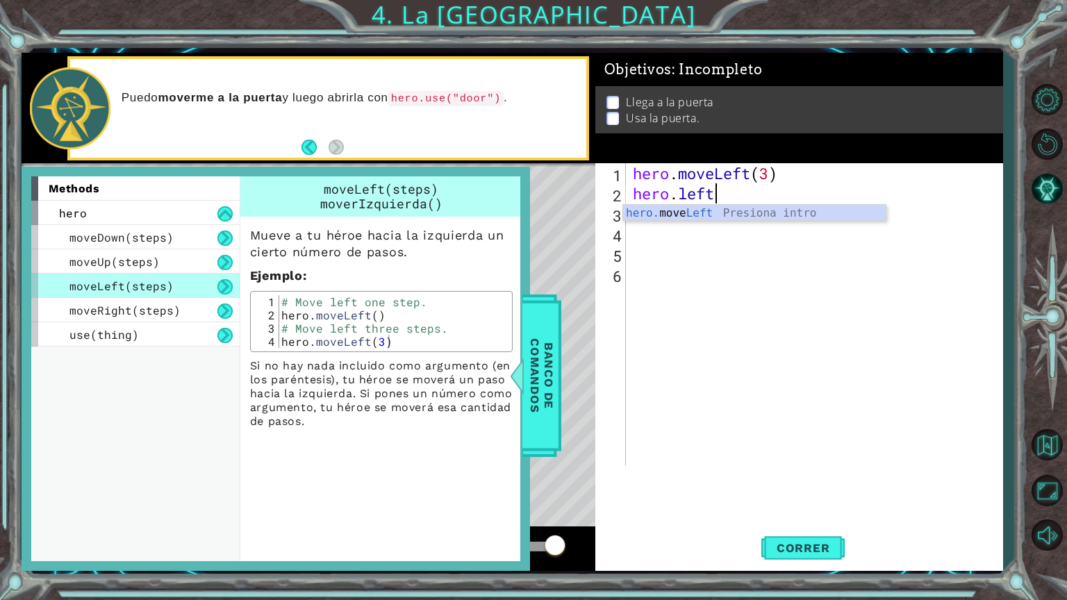
scroll to position [0, 0]
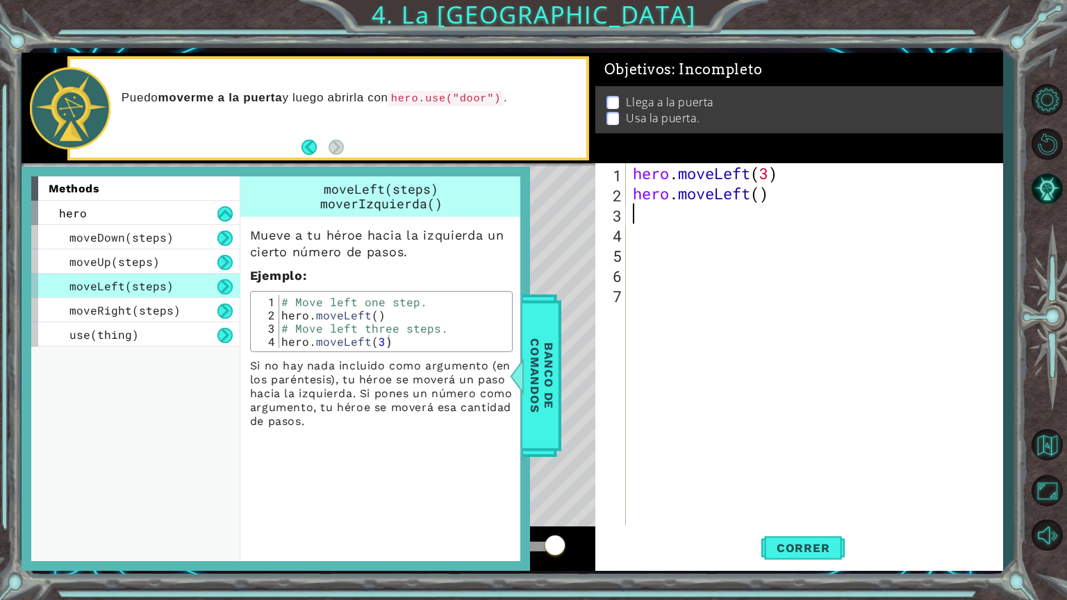
type textarea "8"
type textarea "hero.moveLeft(steps)"
click at [800, 507] on button "Correr" at bounding box center [803, 547] width 83 height 41
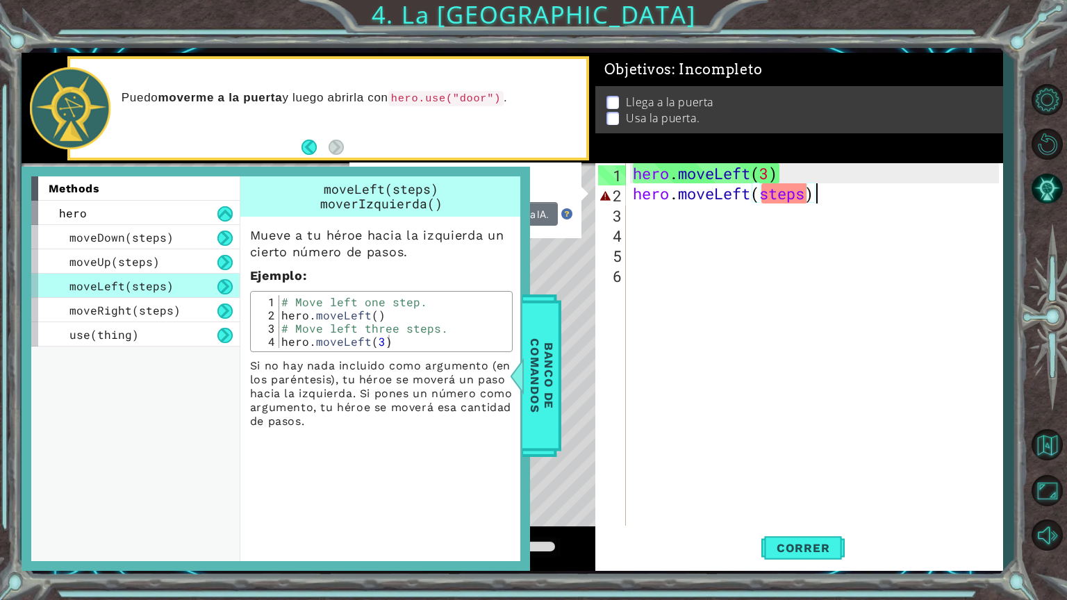
click at [719, 302] on div "hero . moveLeft ( 3 ) hero . moveLeft ( steps )" at bounding box center [818, 364] width 376 height 403
click at [527, 359] on span "Banco de comandos" at bounding box center [529, 376] width 36 height 144
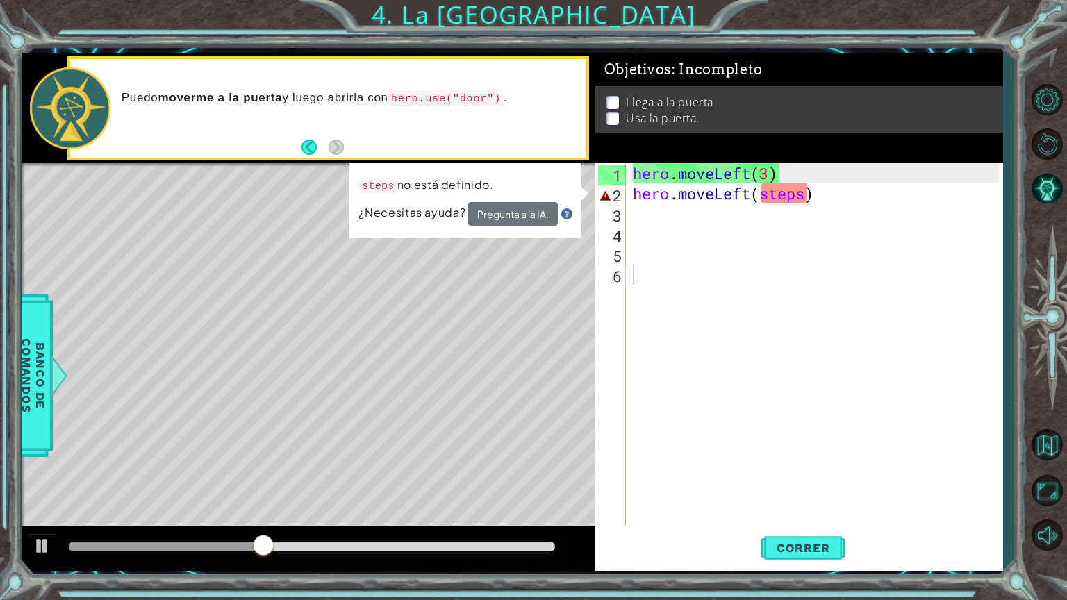
click at [840, 188] on div "hero . moveLeft ( 3 ) hero . moveLeft ( steps )" at bounding box center [818, 364] width 376 height 403
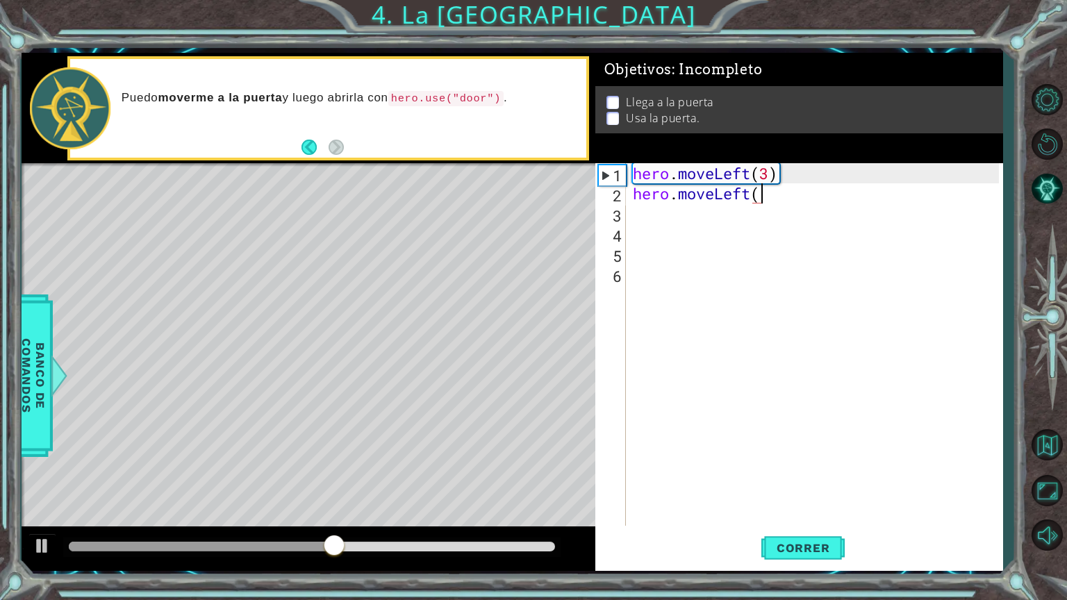
type textarea "hero.moveLeft"
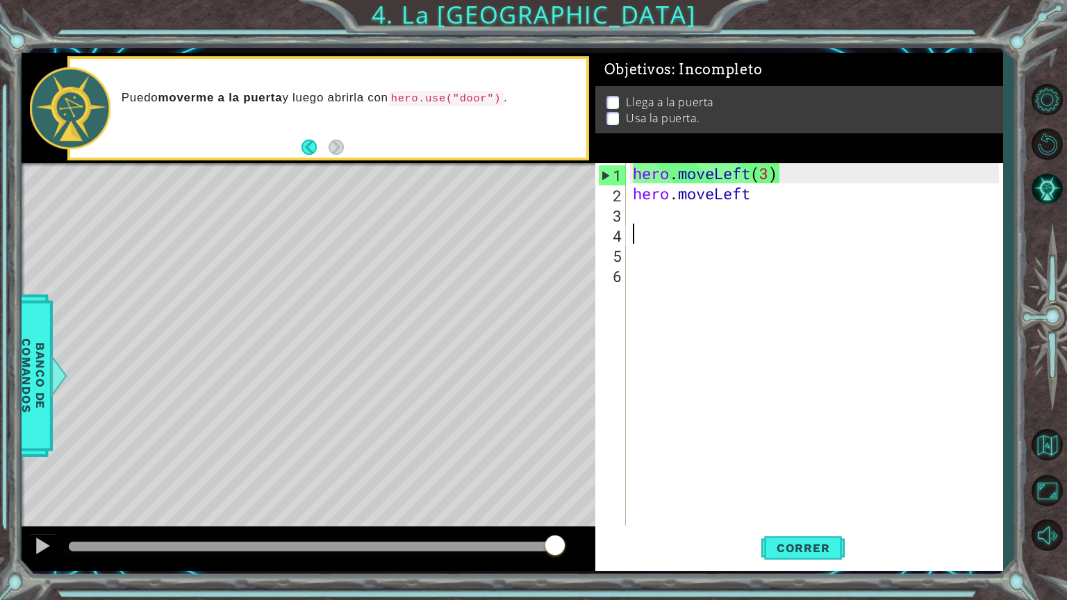
drag, startPoint x: 739, startPoint y: 235, endPoint x: 684, endPoint y: 204, distance: 63.4
click at [684, 204] on div "hero . moveLeft ( 3 ) hero . moveLeft" at bounding box center [818, 364] width 376 height 403
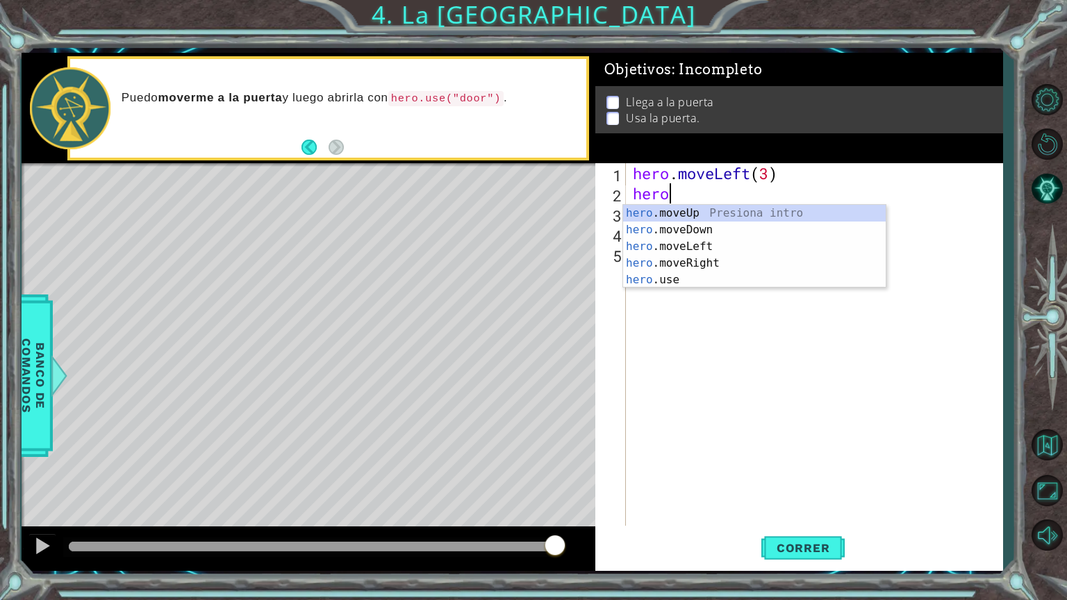
type textarea "her"
click at [687, 211] on div "her o.moveUp Presiona intro her o.moveDown Presiona intro her o.moveLeft Presio…" at bounding box center [754, 263] width 263 height 117
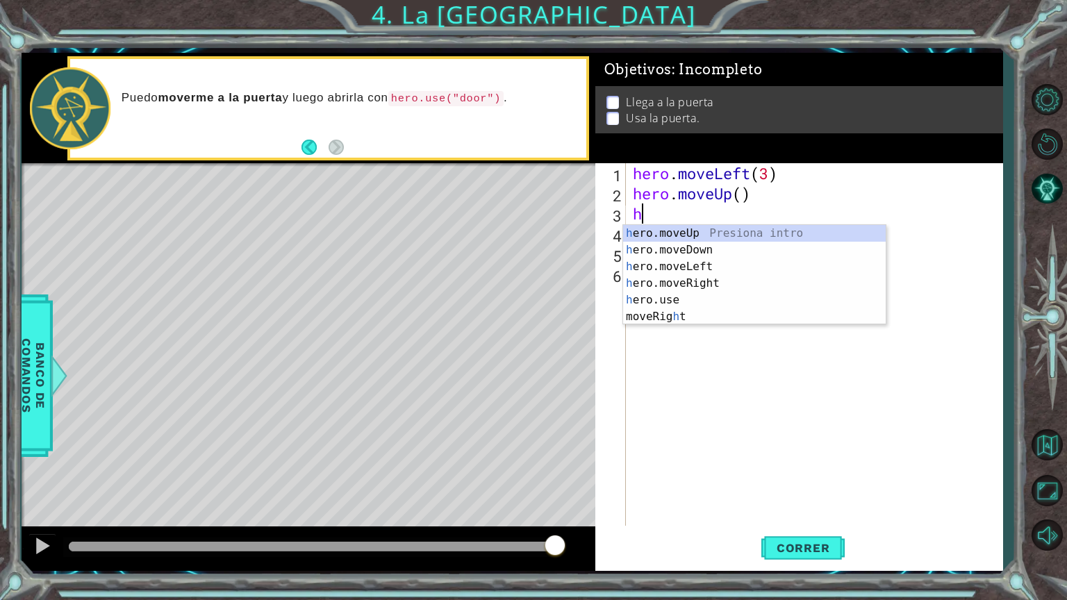
type textarea "he"
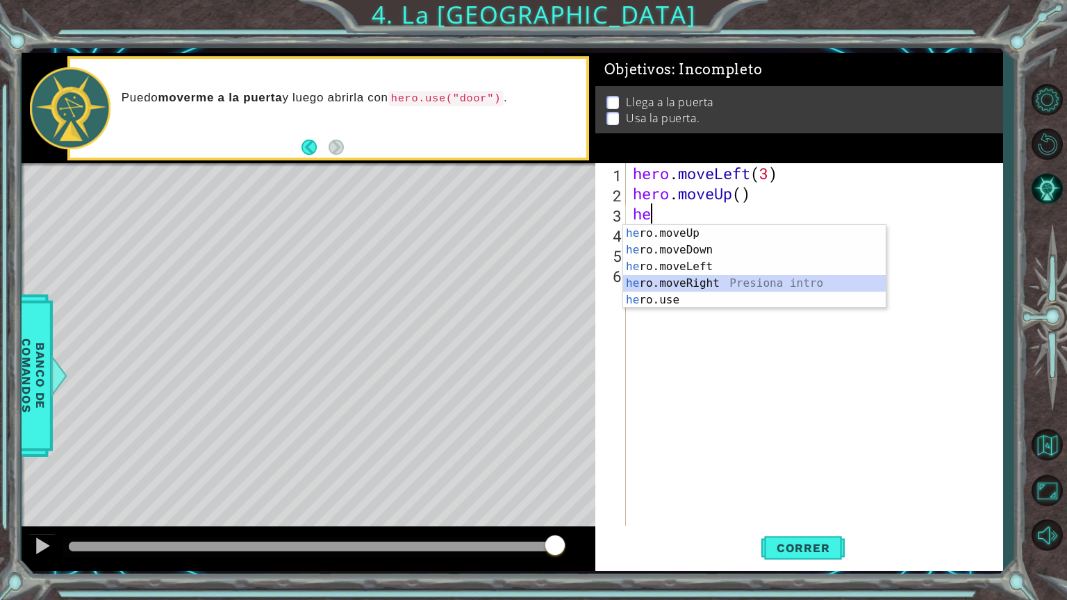
click at [698, 284] on div "he ro.moveUp Presiona intro he ro.moveDown Presiona intro he ro.moveLeft Presio…" at bounding box center [754, 283] width 263 height 117
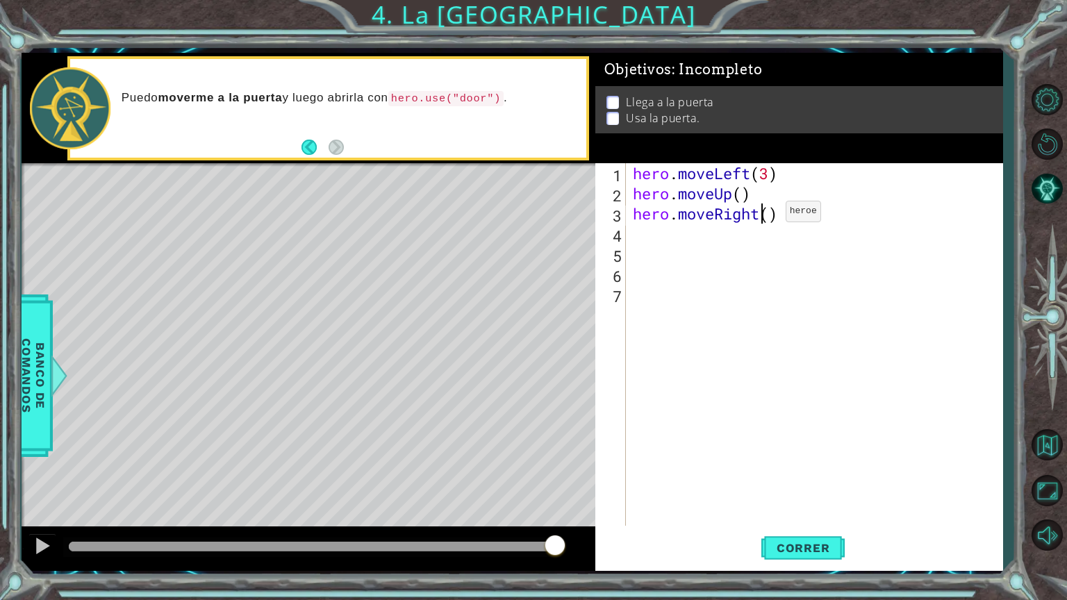
click at [764, 215] on div "hero . moveLeft ( 3 ) hero . moveUp ( ) hero . moveRight ( )" at bounding box center [818, 364] width 376 height 403
click at [770, 211] on div "hero . moveLeft ( 3 ) hero . moveUp ( ) hero . moveRight ( )" at bounding box center [818, 364] width 376 height 403
click at [826, 507] on span "Correr" at bounding box center [803, 548] width 81 height 14
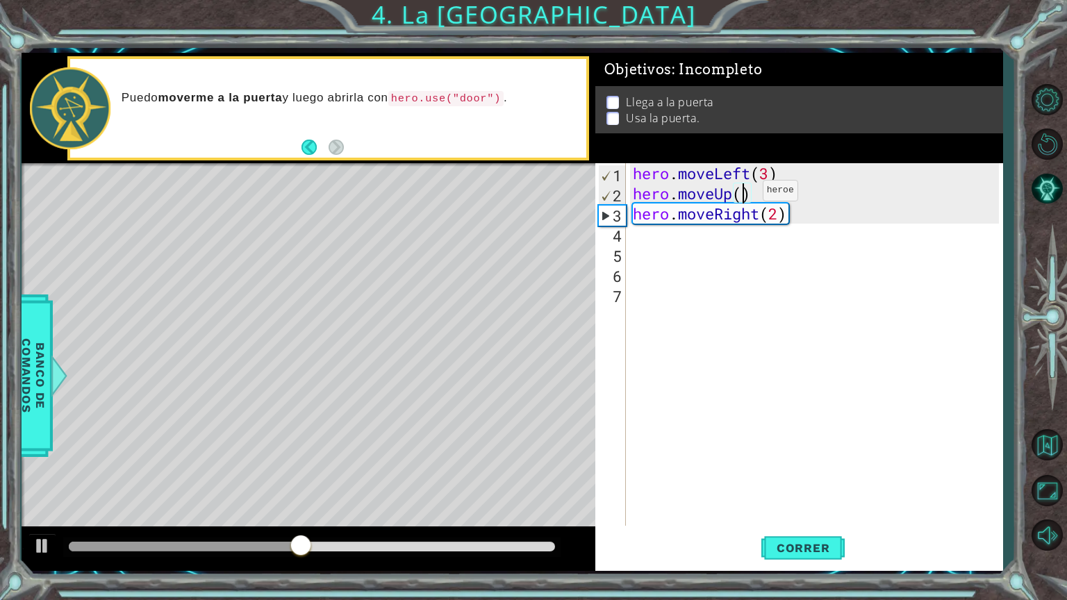
click at [742, 194] on div "hero . moveLeft ( 3 ) hero . moveUp ( ) hero . moveRight ( 2 )" at bounding box center [818, 364] width 376 height 403
click at [773, 507] on button "Correr" at bounding box center [803, 547] width 83 height 41
click at [696, 197] on div "hero . moveLeft ( 3 ) hero . moveUp ( 2 ) hero . moveRight ( 2 )" at bounding box center [818, 364] width 376 height 403
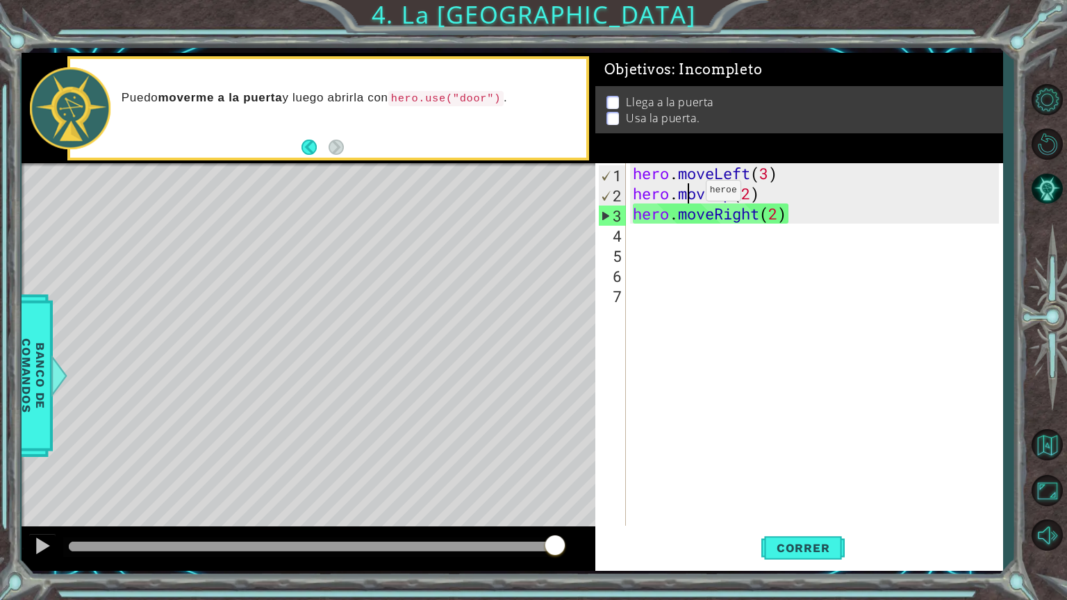
click at [684, 194] on div "hero . moveLeft ( 3 ) hero . moveUp ( 2 ) hero . moveRight ( 2 )" at bounding box center [818, 364] width 376 height 403
click at [798, 216] on div "hero . moveLeft ( 3 ) hero . moveUp ( 2 ) hero . moveRight ( 2 )" at bounding box center [818, 364] width 376 height 403
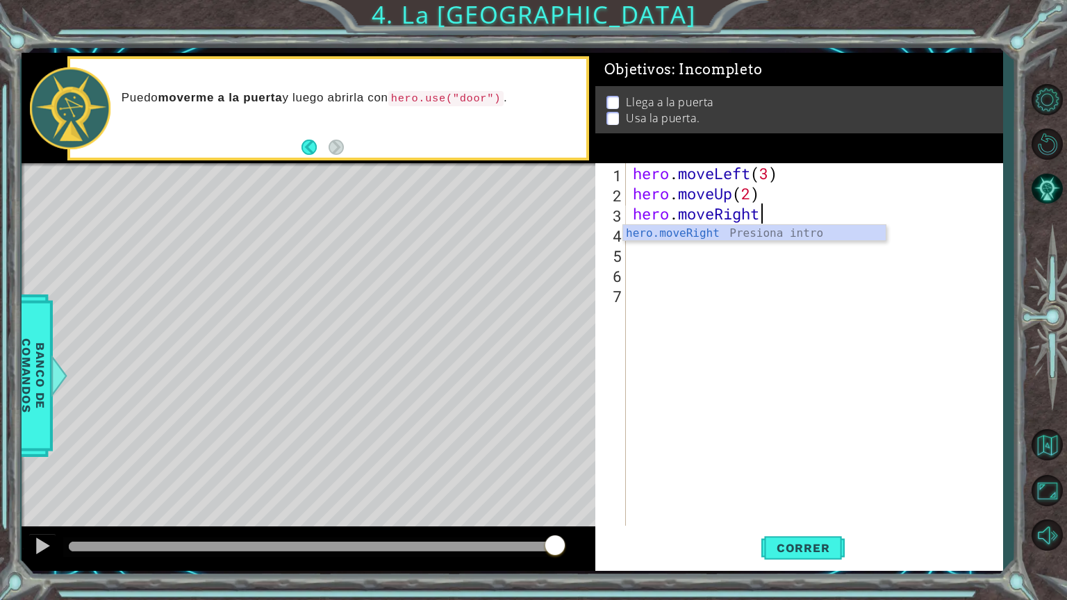
scroll to position [0, 3]
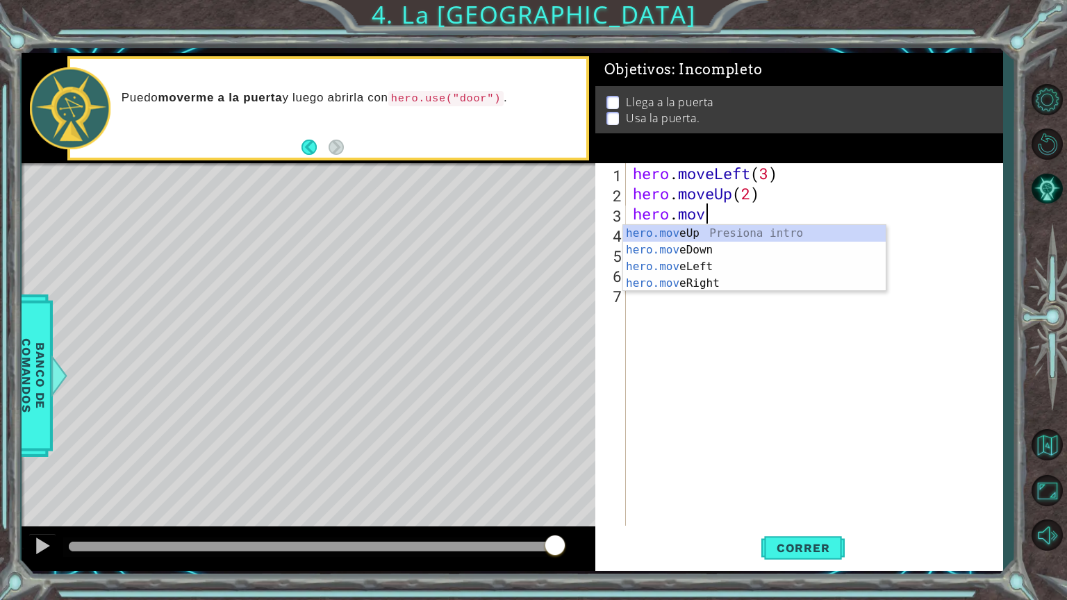
type textarea "h"
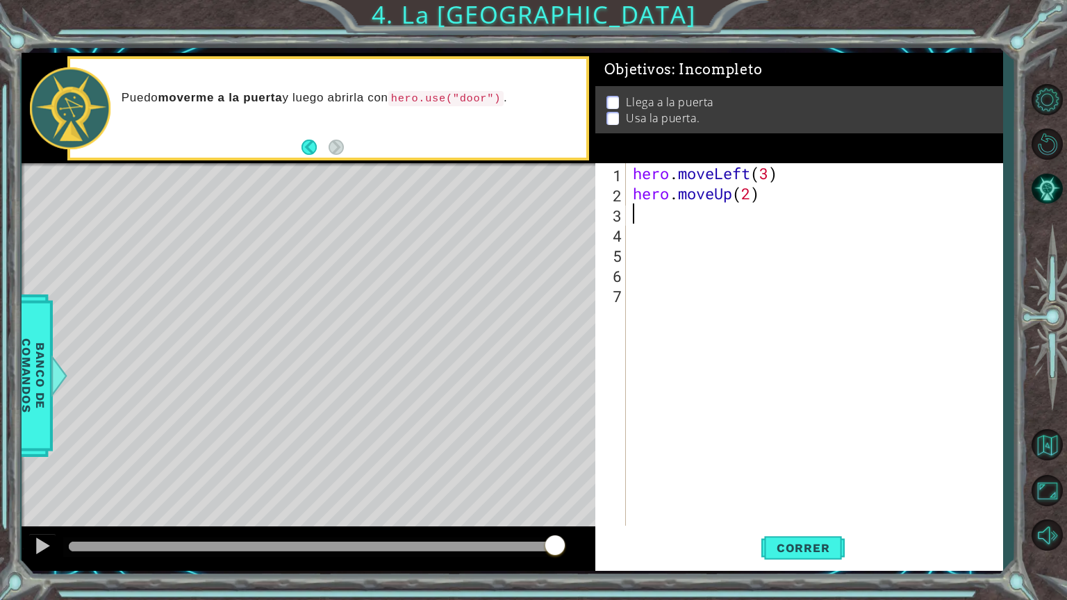
scroll to position [0, 0]
click at [775, 507] on button "Correr" at bounding box center [803, 547] width 83 height 41
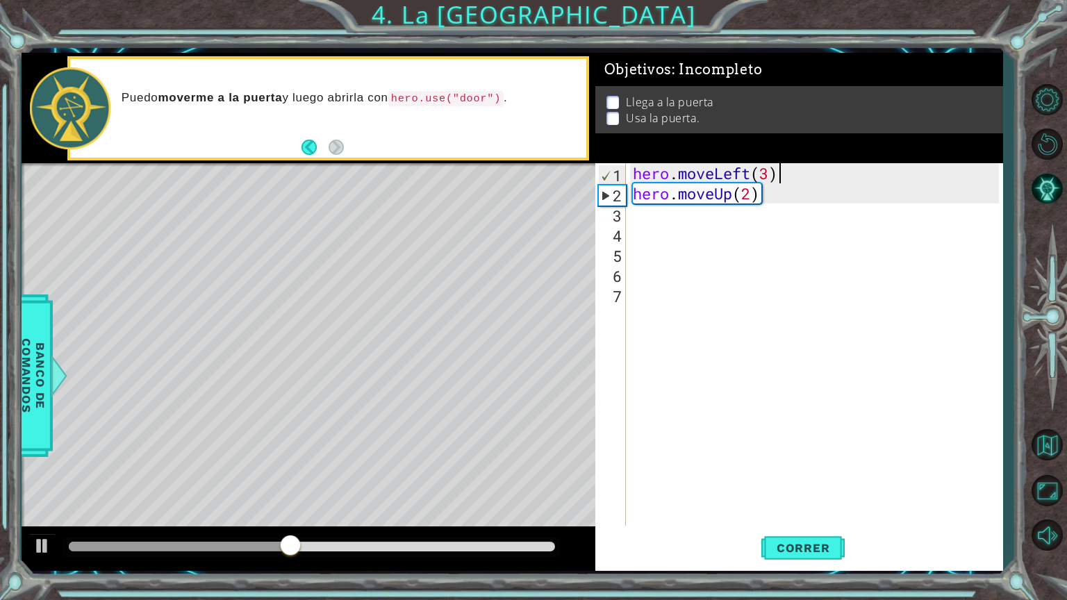
click at [880, 178] on div "hero . moveLeft ( 3 ) hero . moveUp ( 2 )" at bounding box center [818, 364] width 376 height 403
click at [750, 194] on div "hero . moveLeft ( 2 ) hero . moveUp ( 2 )" at bounding box center [818, 364] width 376 height 403
type textarea "hero.moveUp(3)"
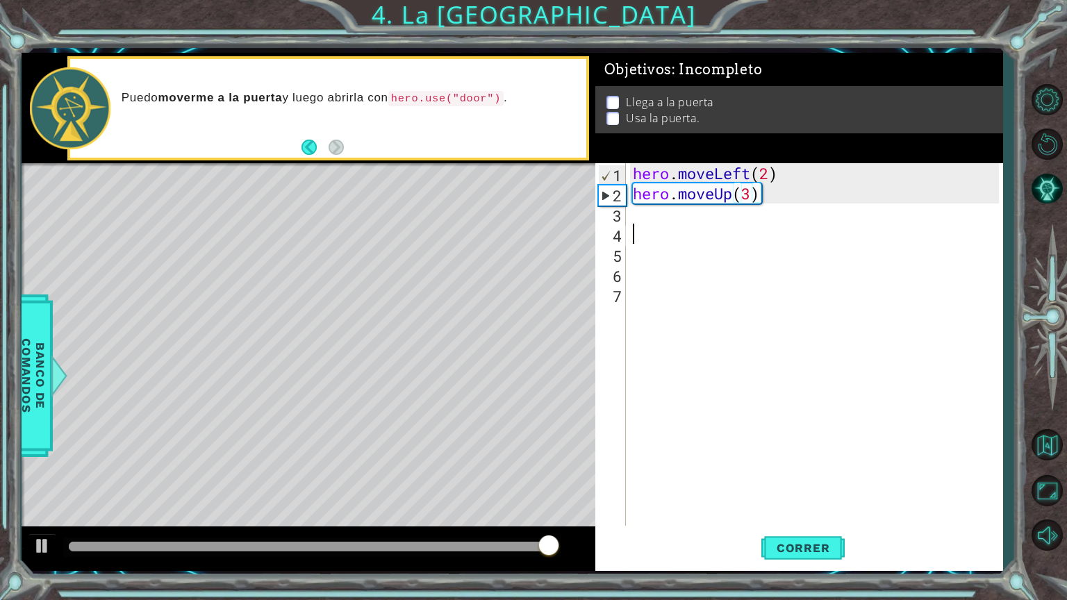
click at [689, 228] on div "hero . moveLeft ( 2 ) hero . moveUp ( 3 )" at bounding box center [818, 364] width 376 height 403
click at [684, 215] on div "hero . moveLeft ( 2 ) hero . moveUp ( 3 )" at bounding box center [818, 364] width 376 height 403
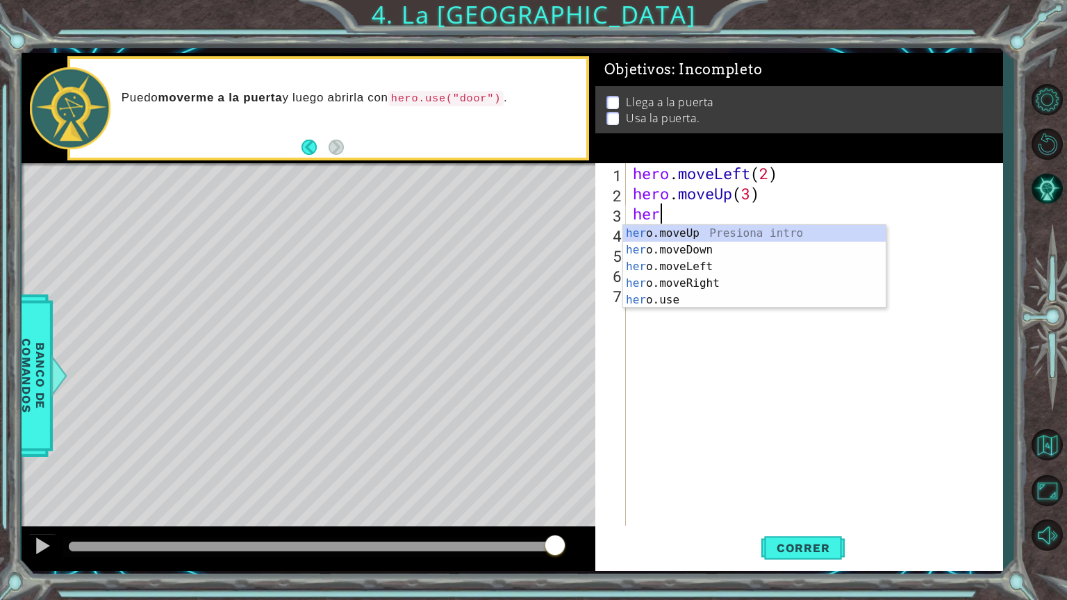
type textarea "hero"
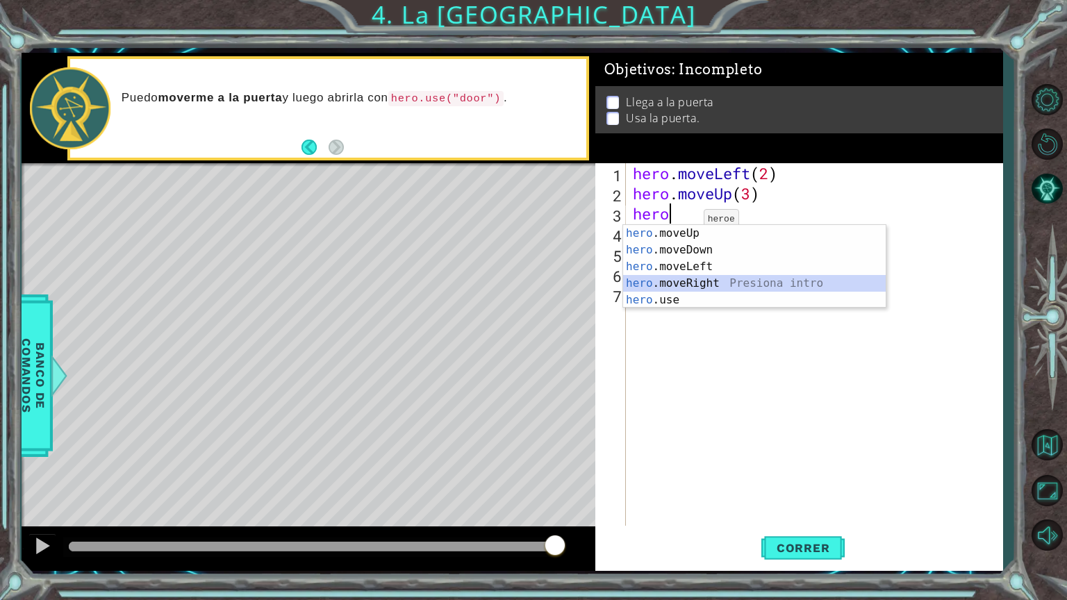
click at [704, 284] on div "hero .moveUp Presiona intro hero .moveDown Presiona intro hero .moveLeft Presio…" at bounding box center [754, 283] width 263 height 117
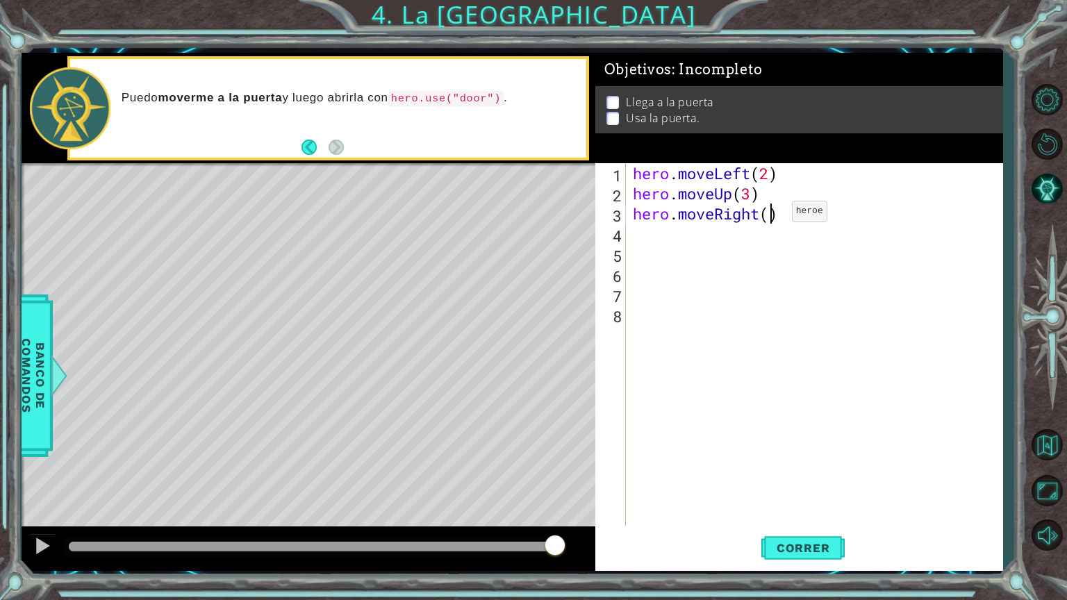
click at [771, 215] on div "hero . moveLeft ( 2 ) hero . moveUp ( 3 ) hero . moveRight ( )" at bounding box center [818, 364] width 376 height 403
type textarea "hero.moveRight(3)"
click at [828, 507] on span "Correr" at bounding box center [803, 548] width 81 height 14
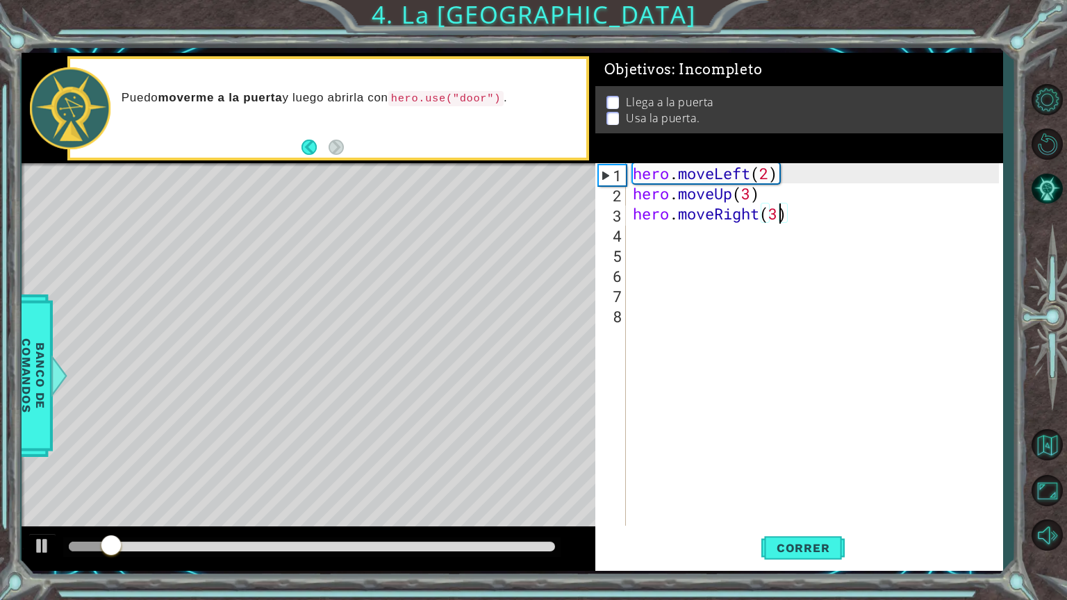
click at [645, 231] on div "hero . moveLeft ( 2 ) hero . moveUp ( 3 ) hero . moveRight ( 3 )" at bounding box center [818, 364] width 376 height 403
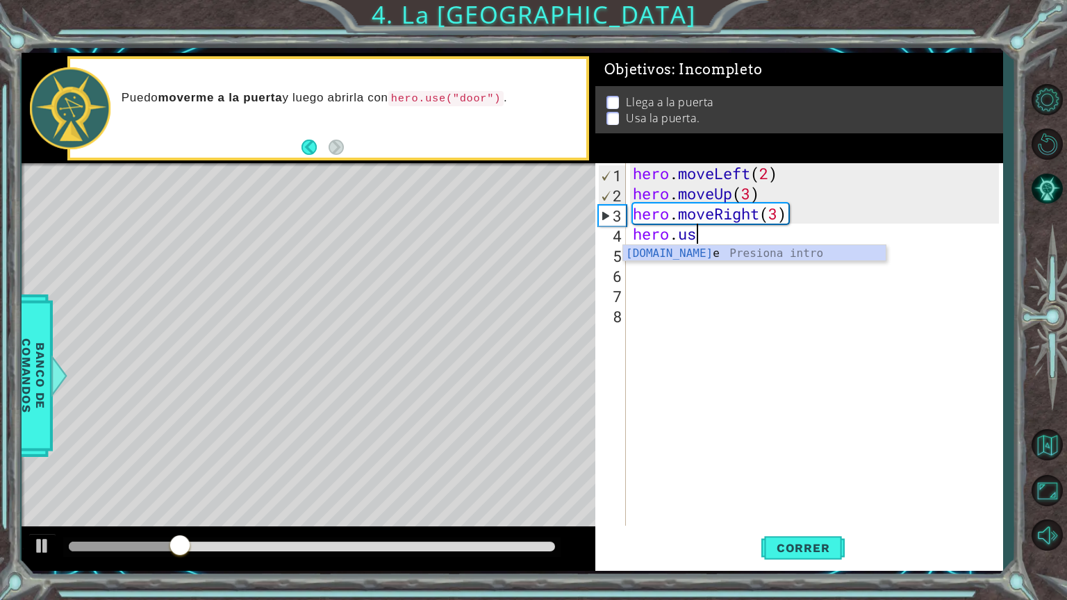
scroll to position [0, 2]
click at [767, 247] on div "hero.use Presiona intro" at bounding box center [754, 270] width 263 height 50
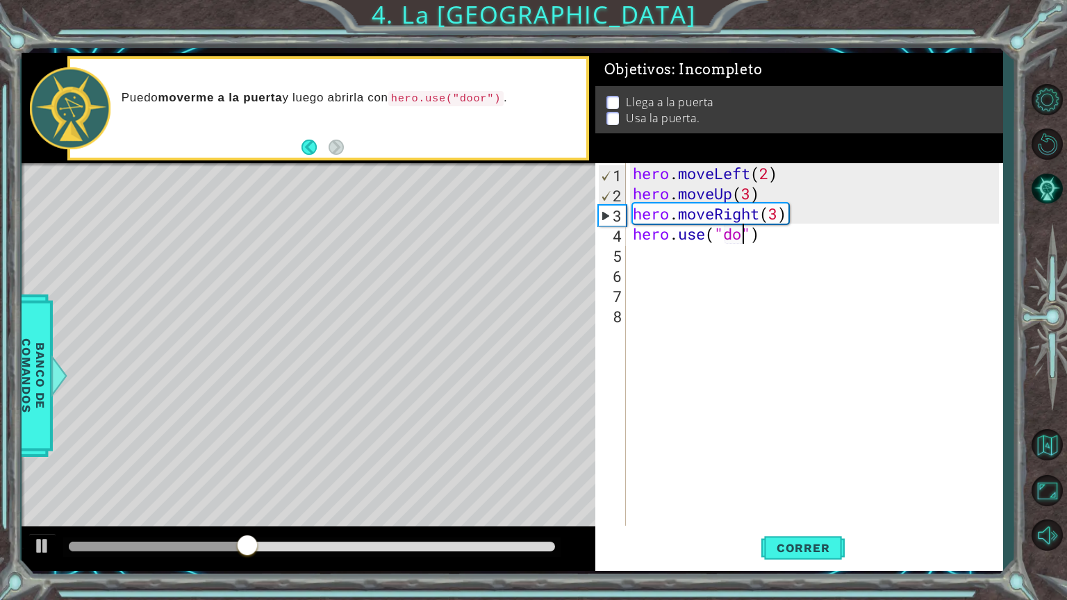
type textarea "hero.use("door")"
click at [800, 507] on button "Correr" at bounding box center [803, 547] width 83 height 41
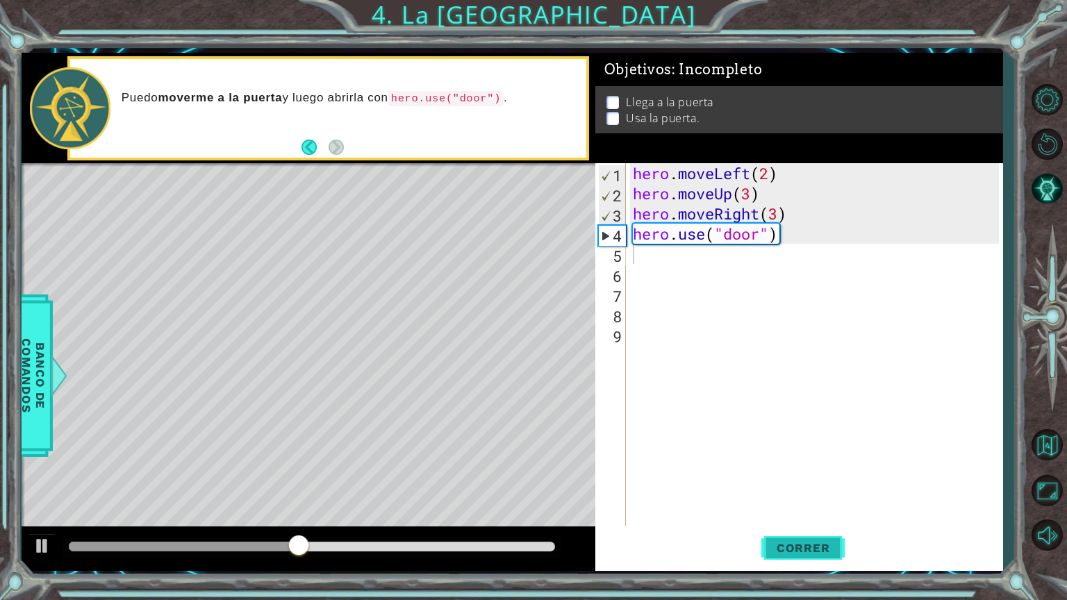
click at [796, 507] on span "Correr" at bounding box center [803, 548] width 81 height 14
click at [789, 261] on div "hero . moveLeft ( 2 ) hero . moveUp ( 3 ) hero . moveRight ( 3 ) hero . use ( "…" at bounding box center [818, 364] width 376 height 403
click at [791, 248] on div "hero . moveLeft ( 2 ) hero . moveUp ( 3 ) hero . moveRight ( 3 ) hero . use ( "…" at bounding box center [818, 364] width 376 height 403
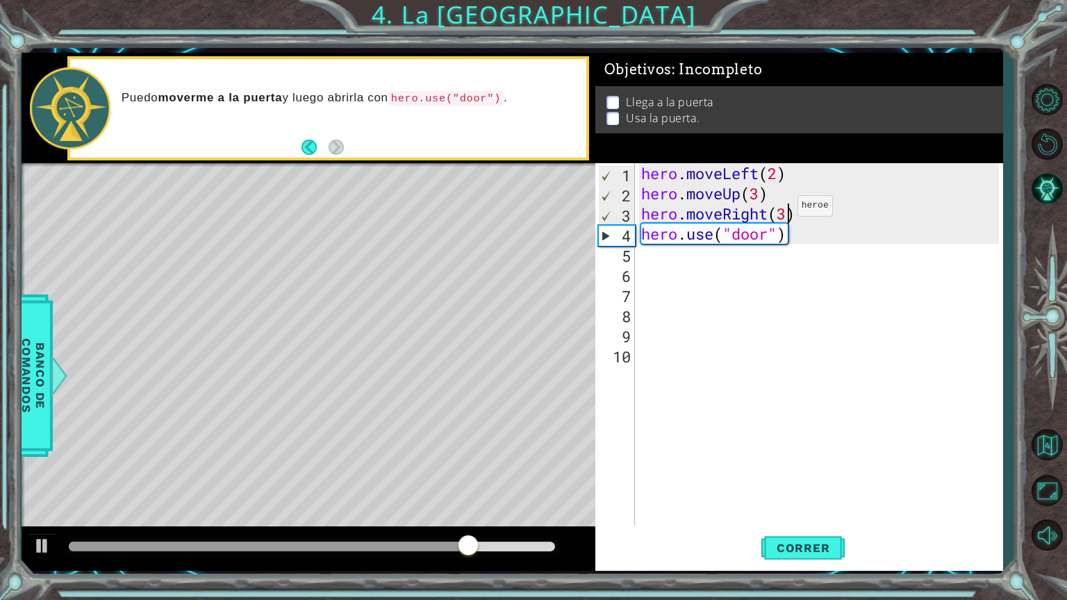
click at [784, 208] on div "hero . moveLeft ( 2 ) hero . moveUp ( 3 ) hero . moveRight ( 3 ) hero . use ( "…" at bounding box center [823, 364] width 368 height 403
type textarea "hero.moveRight(2)"
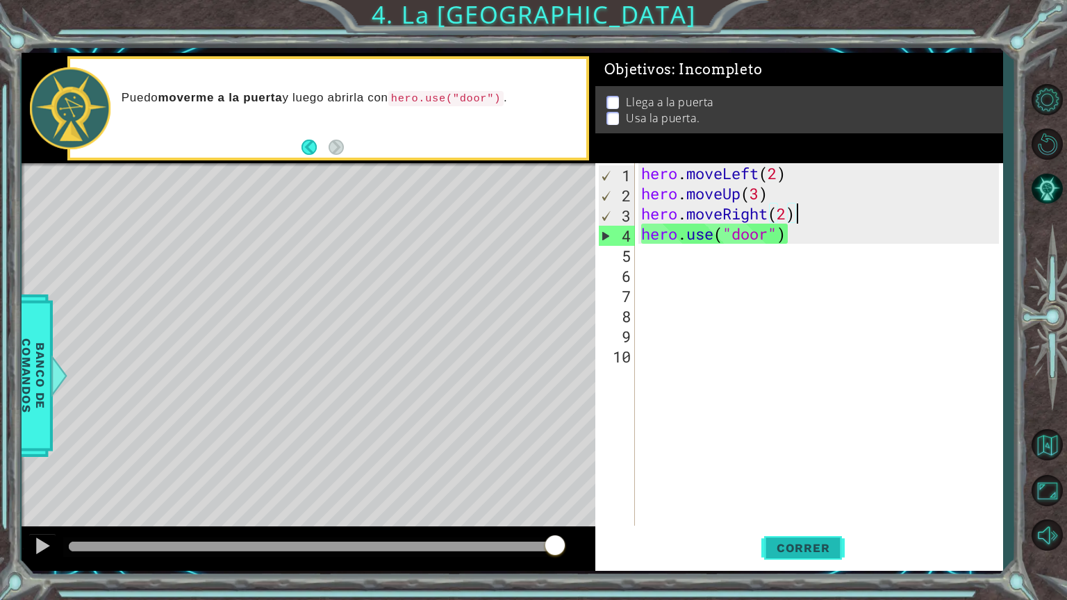
click at [812, 507] on span "Correr" at bounding box center [803, 548] width 81 height 14
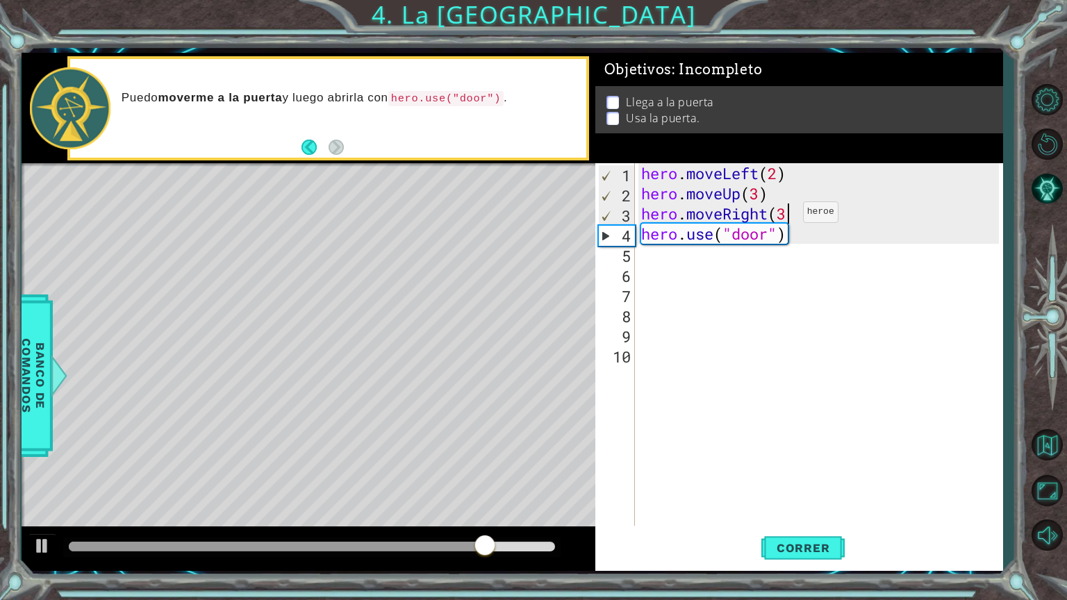
type textarea "hero.moveRight(3)"
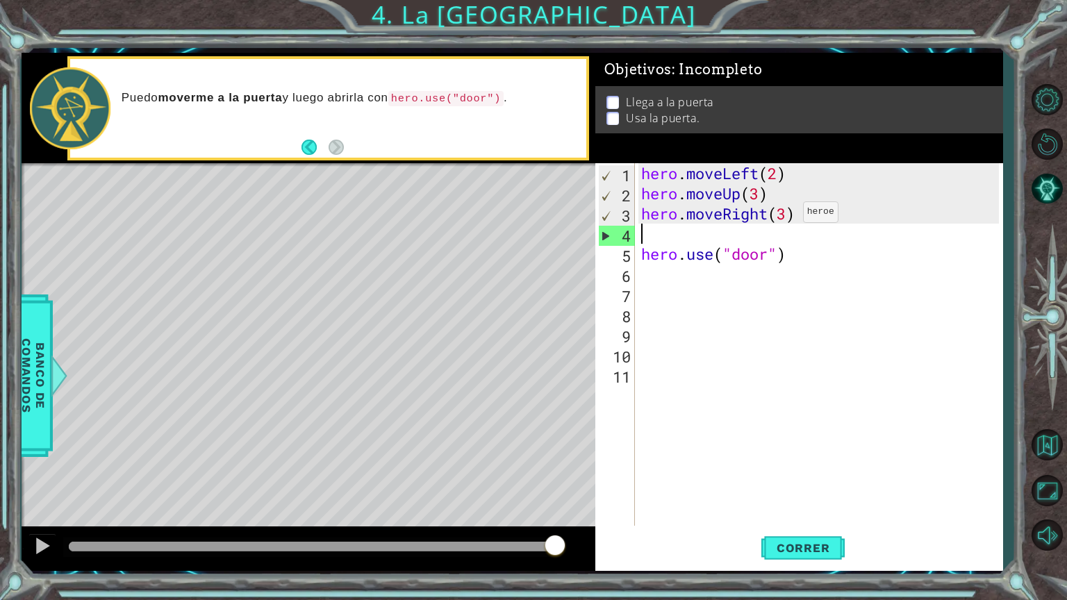
type textarea "hero.moveRight(3)"
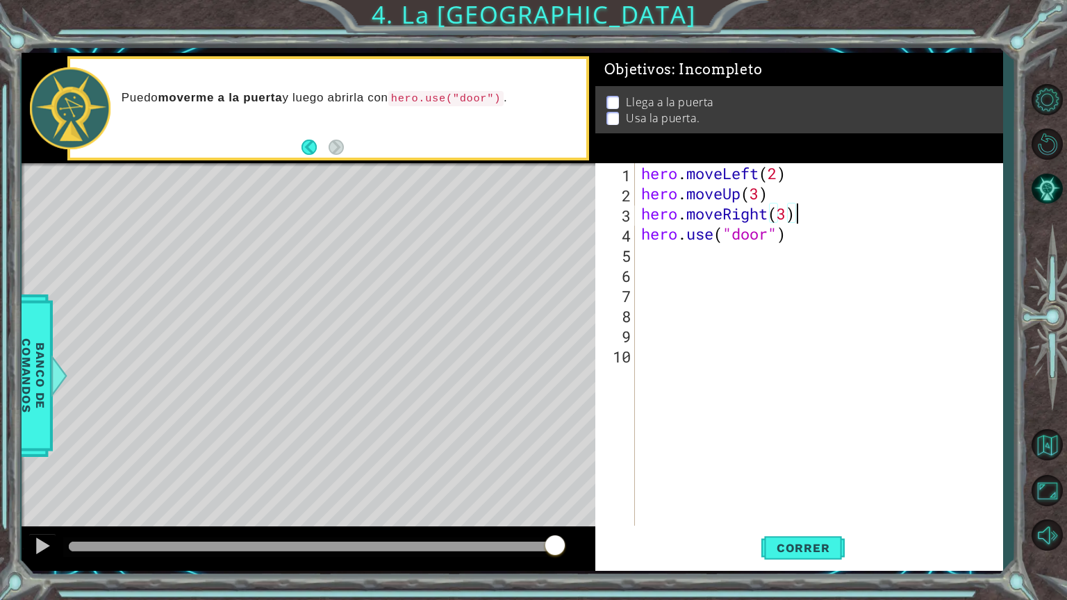
click at [683, 286] on div "hero . moveLeft ( 2 ) hero . moveUp ( 3 ) hero . moveRight ( 3 ) hero . use ( "…" at bounding box center [823, 364] width 368 height 403
click at [839, 507] on span "Correr" at bounding box center [803, 548] width 81 height 14
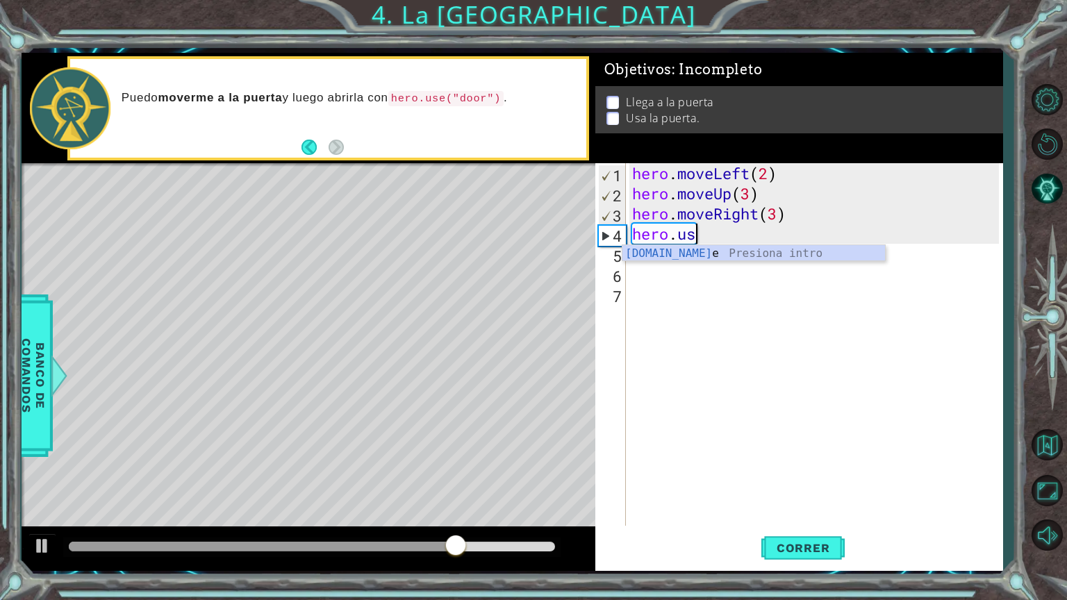
type textarea "h"
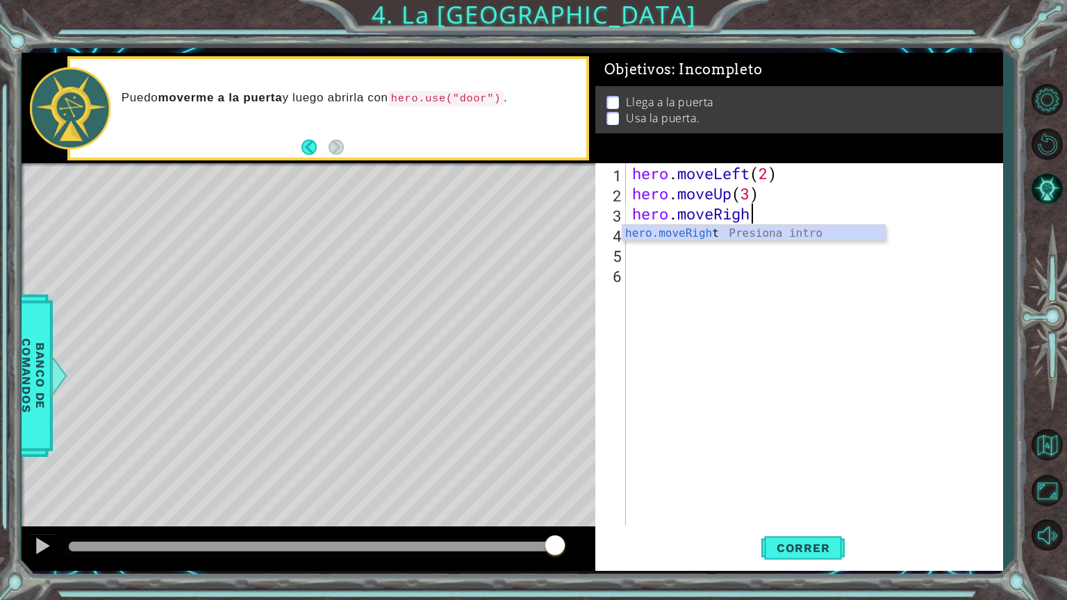
scroll to position [0, 5]
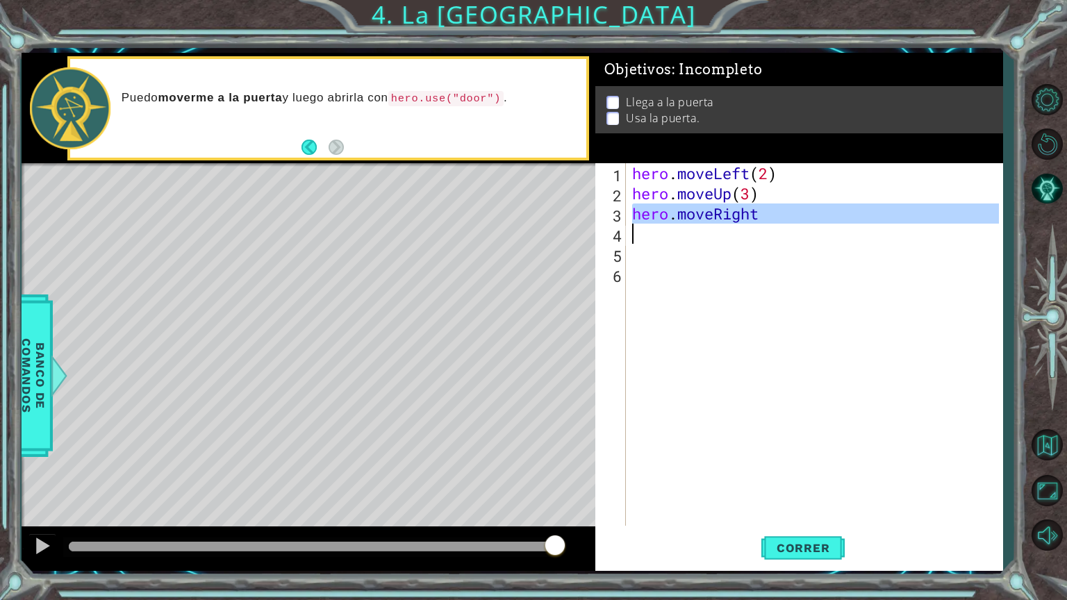
drag, startPoint x: 634, startPoint y: 212, endPoint x: 906, endPoint y: 225, distance: 272.0
click at [906, 225] on div "hero . moveLeft ( 2 ) hero . moveUp ( 3 ) hero . moveRight" at bounding box center [818, 364] width 377 height 403
type textarea "hero.moveRight"
click at [864, 243] on div "hero . moveLeft ( 2 ) hero . moveUp ( 3 ) hero . moveRight" at bounding box center [815, 344] width 370 height 363
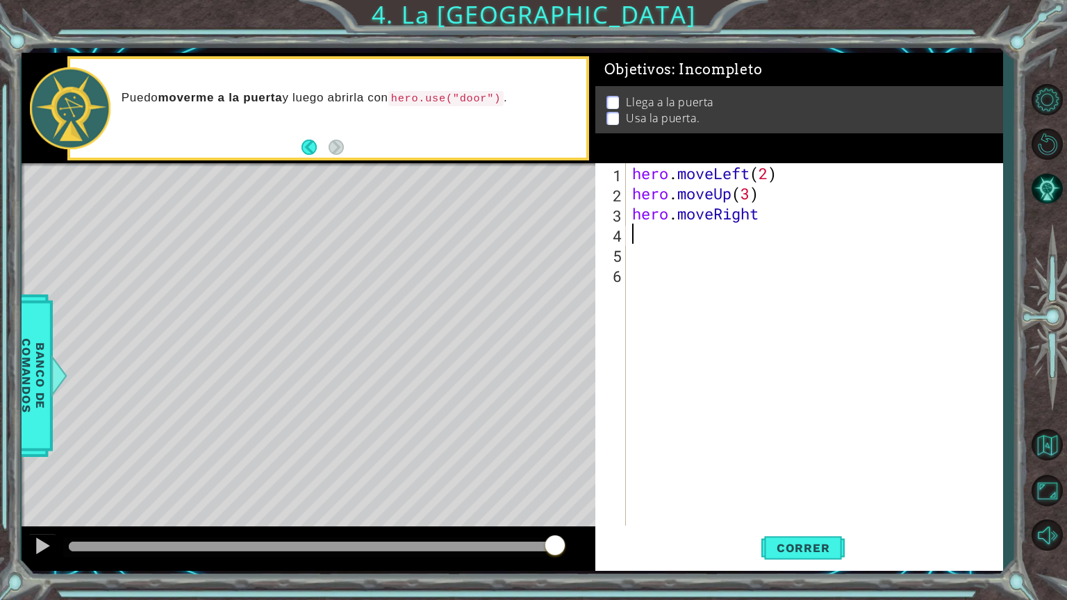
scroll to position [0, 0]
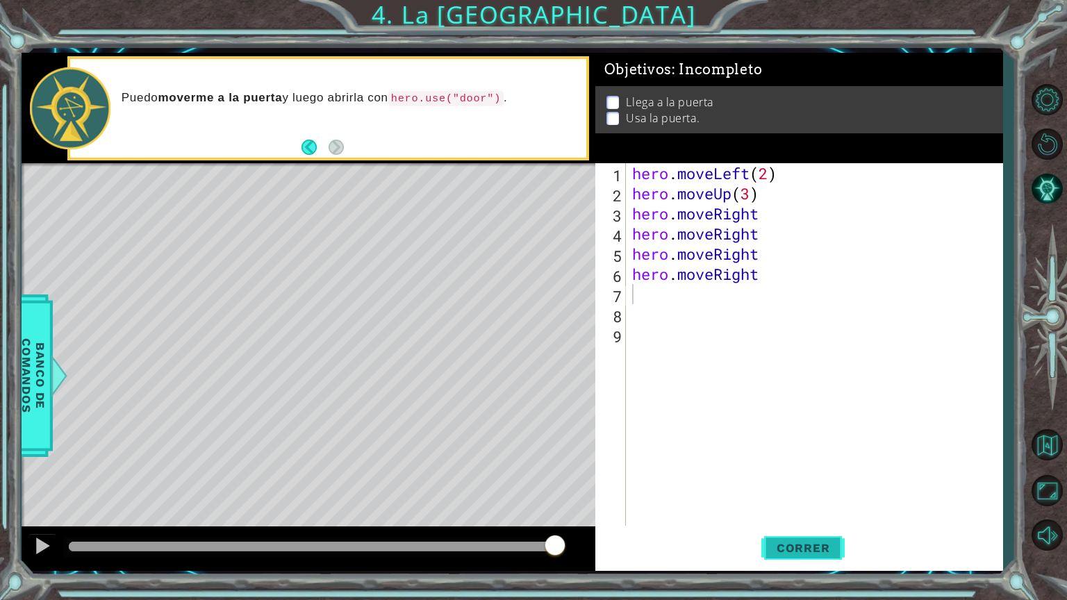
click at [778, 507] on button "Correr" at bounding box center [803, 547] width 83 height 41
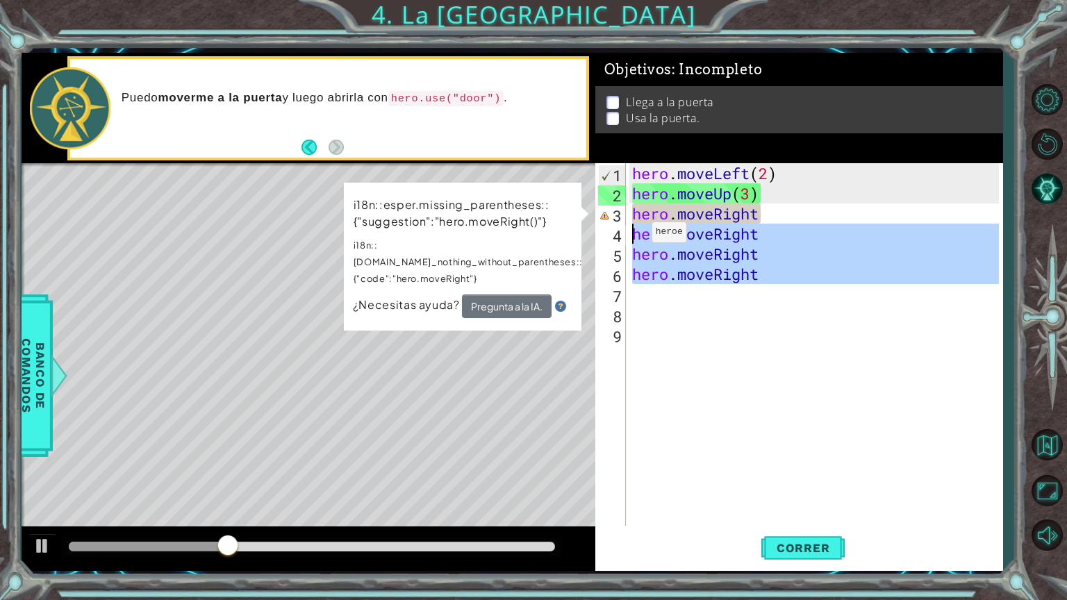
drag, startPoint x: 804, startPoint y: 286, endPoint x: 604, endPoint y: 231, distance: 206.8
click at [604, 231] on div "1 2 3 4 5 6 7 8 9 hero . moveLeft ( 2 ) hero . moveUp ( 3 ) hero . moveRight he…" at bounding box center [797, 344] width 404 height 363
type textarea "hero.moveRight hero.moveRight"
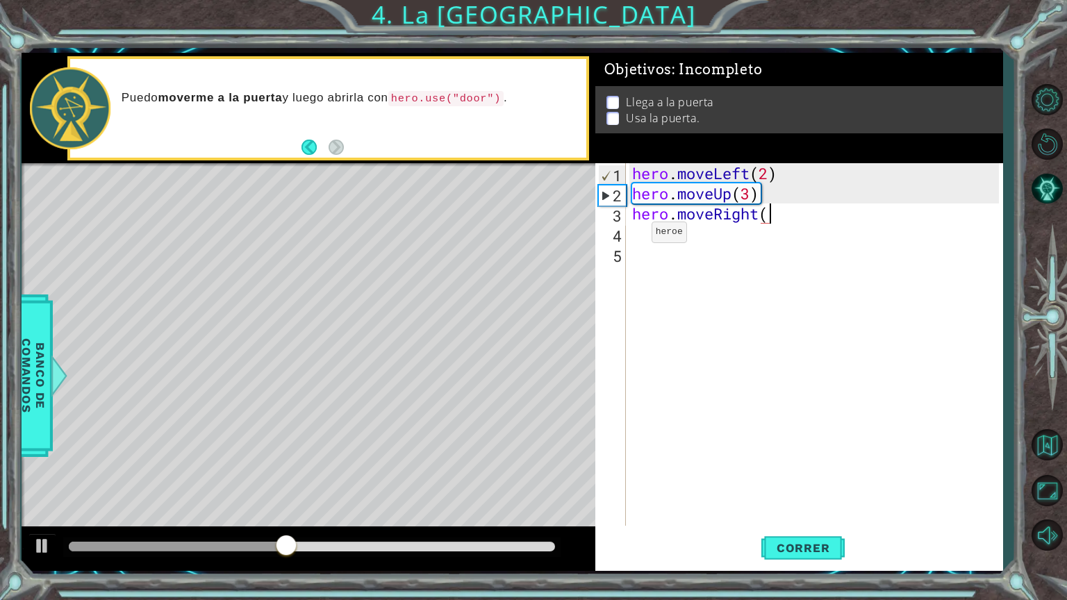
scroll to position [0, 6]
type textarea "hero.moveRight(3)"
click at [702, 253] on div "hero . moveLeft ( 2 ) hero . moveUp ( 3 ) hero . moveRight ( 3 )" at bounding box center [818, 364] width 377 height 403
click at [712, 242] on div "hero . moveLeft ( 2 ) hero . moveUp ( 3 ) hero . moveRight ( 3 )" at bounding box center [818, 364] width 377 height 403
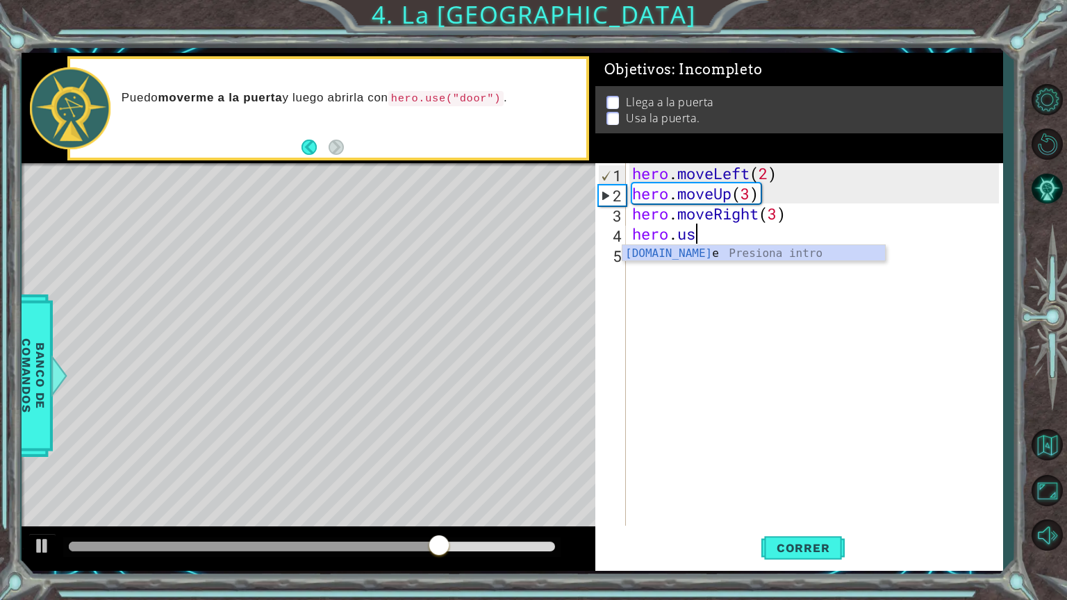
scroll to position [0, 2]
click at [714, 249] on div "hero.use Presiona intro" at bounding box center [754, 270] width 263 height 50
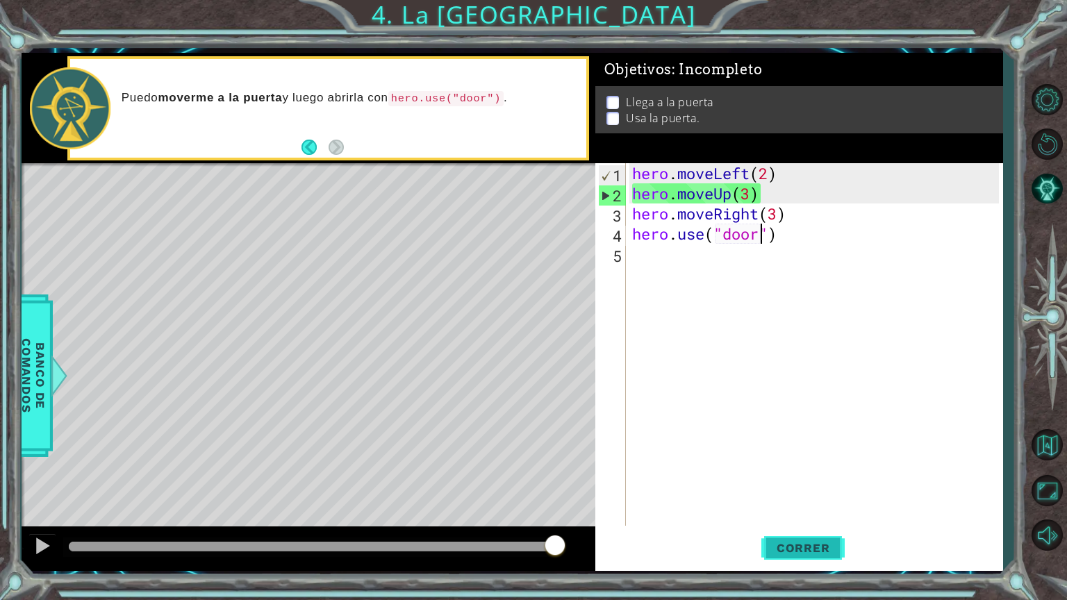
click at [773, 507] on span "Correr" at bounding box center [803, 548] width 81 height 14
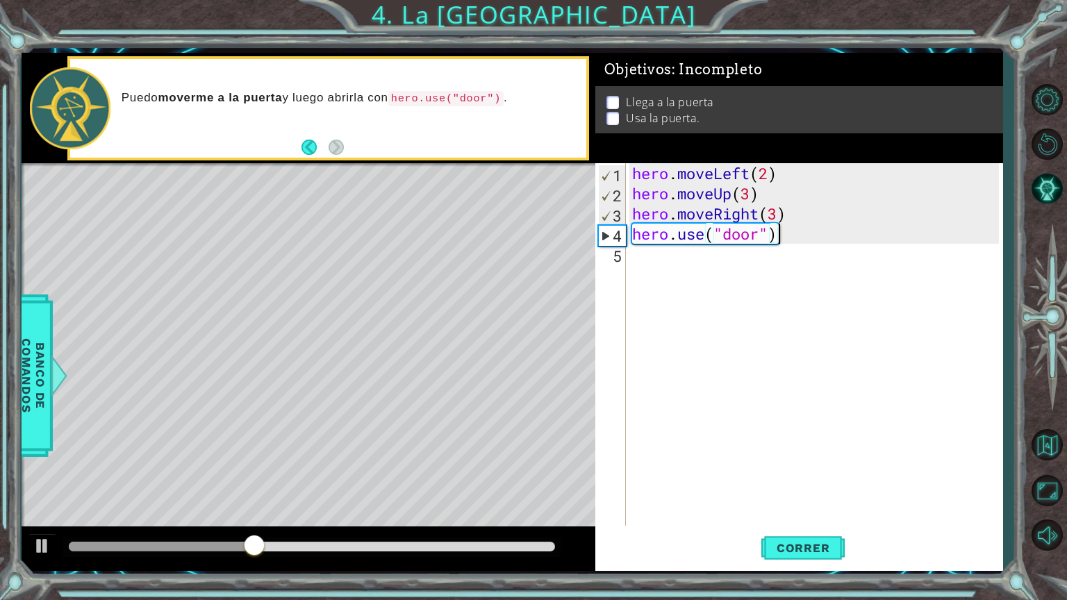
click at [795, 231] on div "hero . moveLeft ( 2 ) hero . moveUp ( 3 ) hero . moveRight ( 3 ) hero . use ( "…" at bounding box center [818, 364] width 377 height 403
drag, startPoint x: 778, startPoint y: 229, endPoint x: 607, endPoint y: 230, distance: 170.9
click at [607, 230] on div "4" at bounding box center [612, 236] width 27 height 20
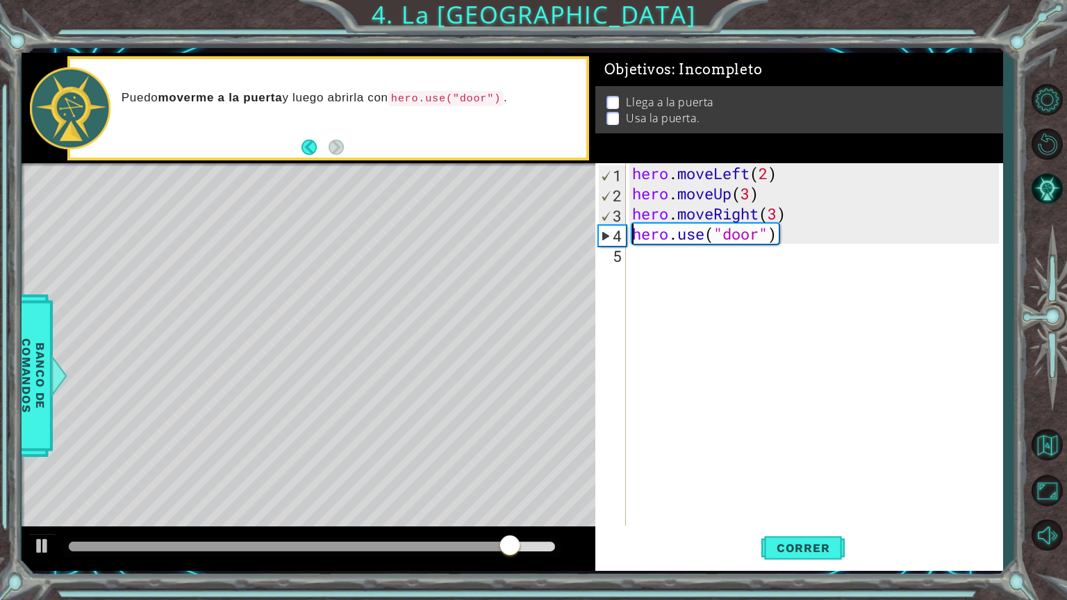
click at [603, 234] on div "4" at bounding box center [612, 236] width 27 height 20
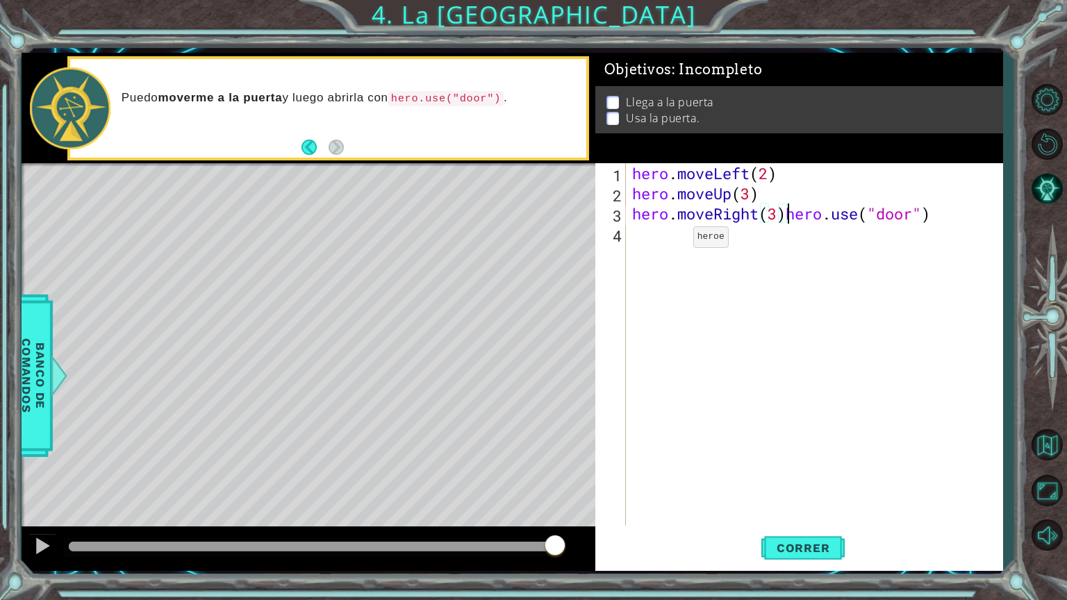
type textarea "hero.use("door")"
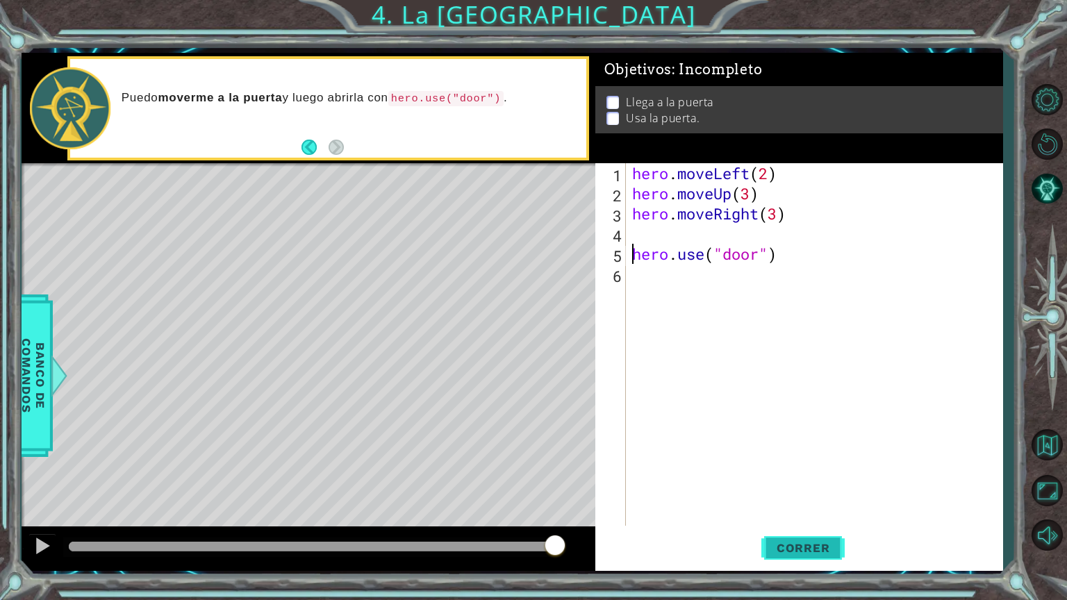
click at [814, 507] on span "Correr" at bounding box center [803, 548] width 81 height 14
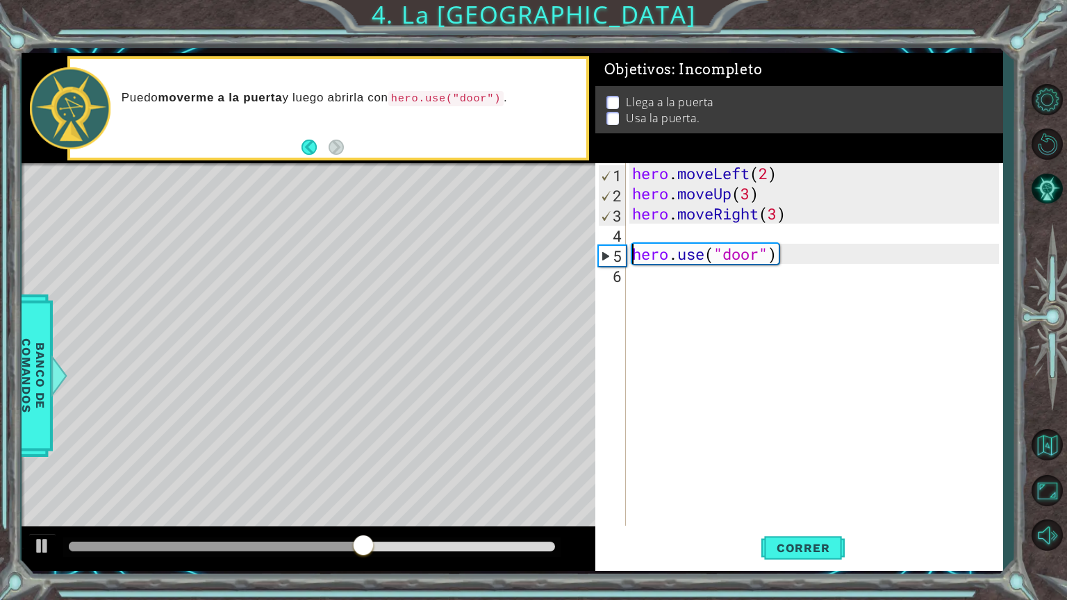
click at [790, 237] on div "hero . moveLeft ( 2 ) hero . moveUp ( 3 ) hero . moveRight ( 3 ) hero . use ( "…" at bounding box center [818, 364] width 377 height 403
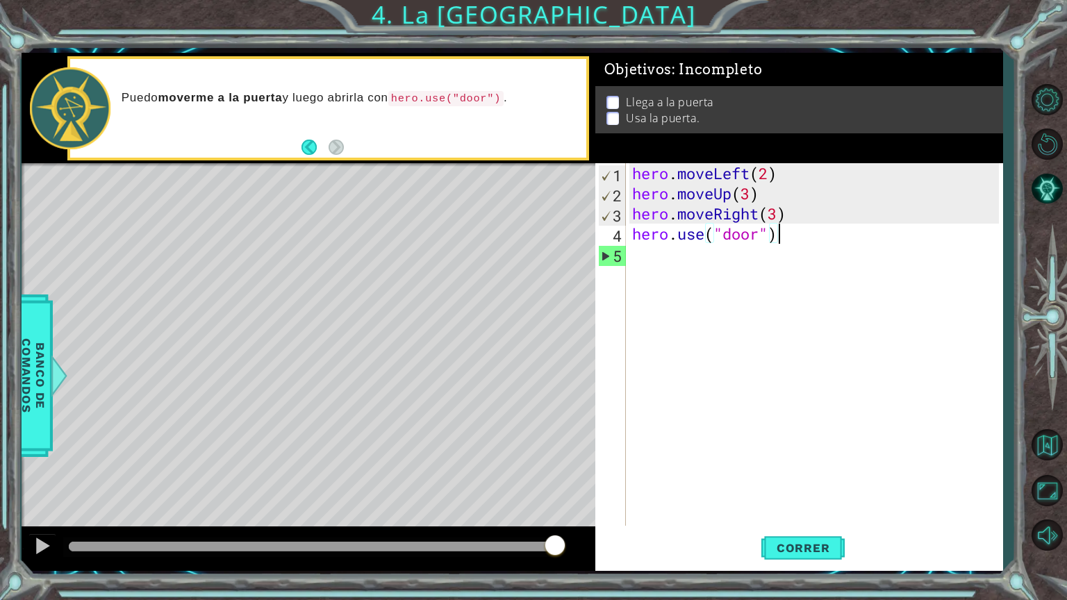
click at [790, 237] on div "hero . moveLeft ( 2 ) hero . moveUp ( 3 ) hero . moveRight ( 3 ) hero . use ( "…" at bounding box center [818, 364] width 377 height 403
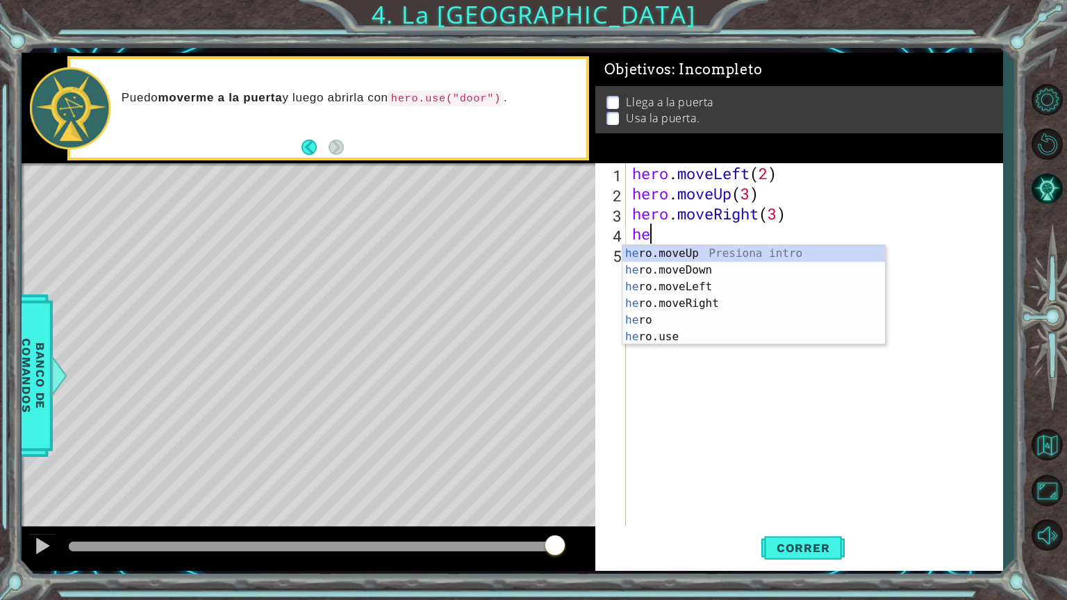
type textarea "h"
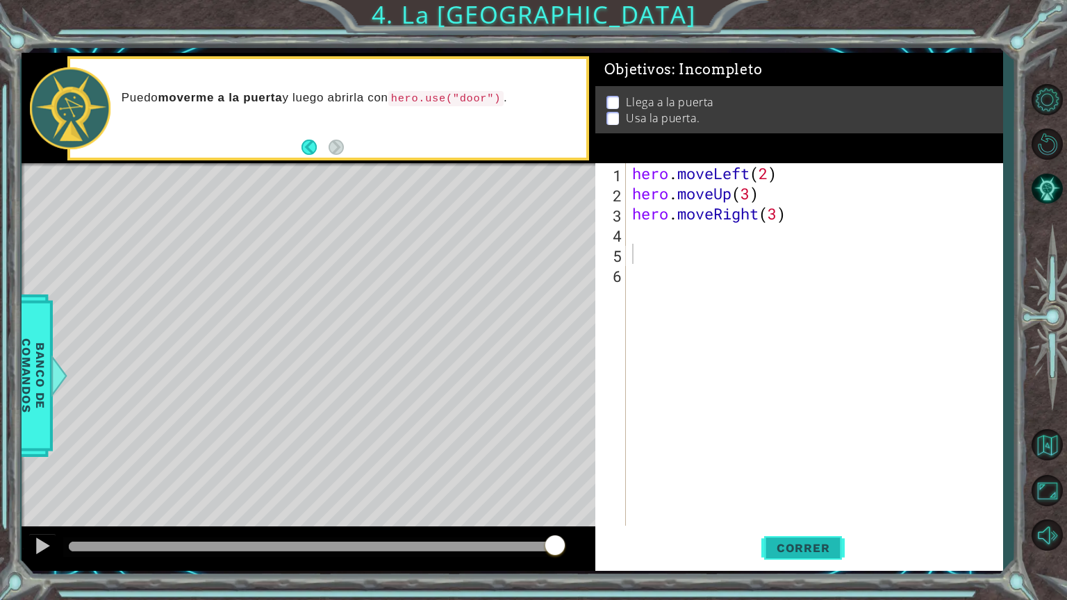
click at [796, 507] on span "Correr" at bounding box center [803, 548] width 81 height 14
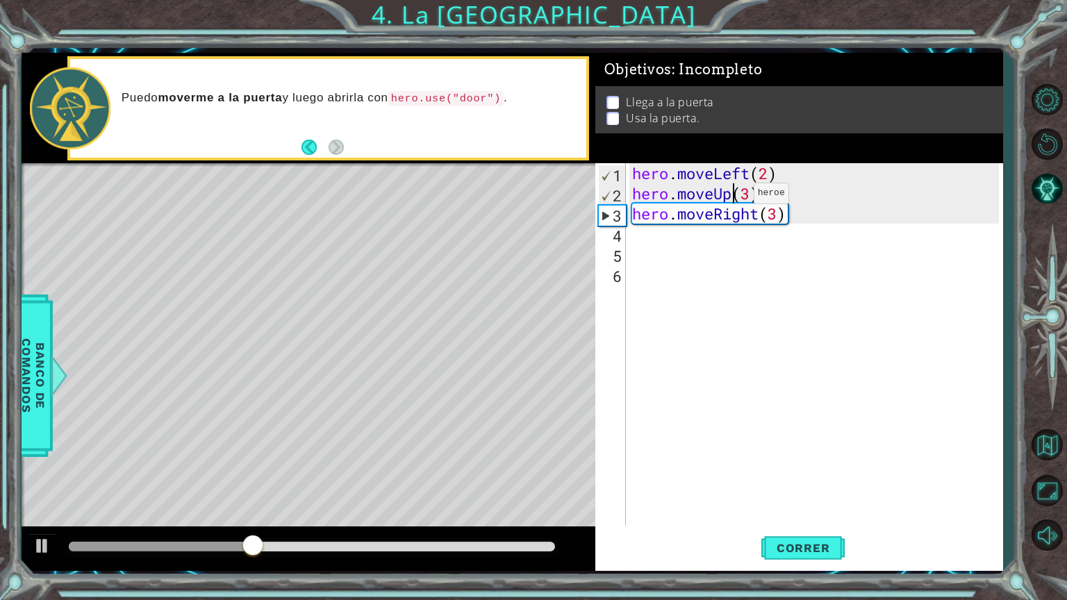
click at [732, 197] on div "hero . moveLeft ( 2 ) hero . moveUp ( 3 ) hero . moveRight ( 3 )" at bounding box center [818, 364] width 377 height 403
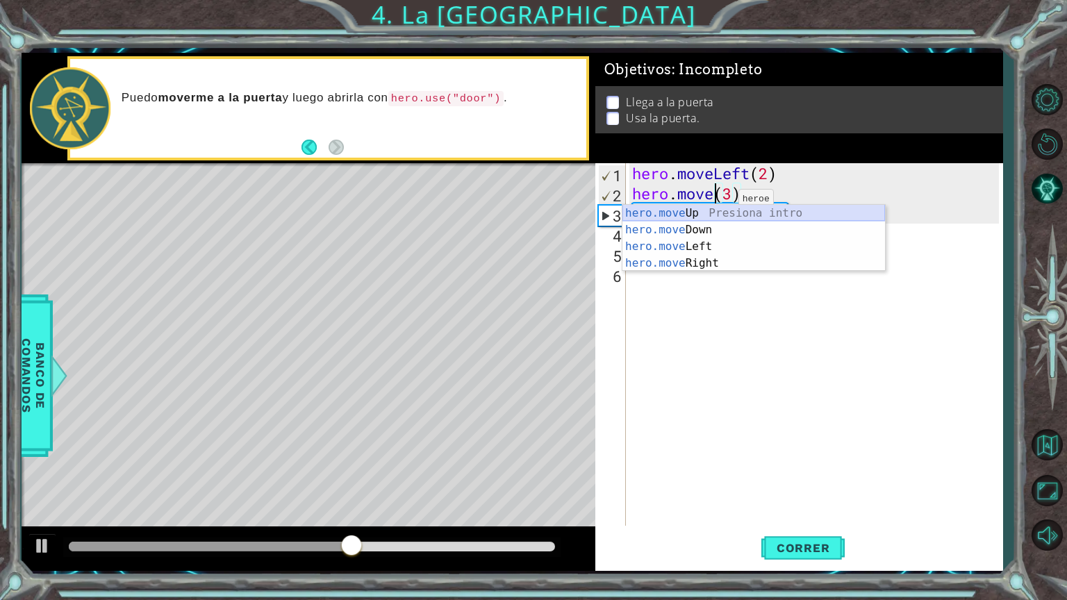
click at [717, 208] on div "hero.move Up Presiona intro hero.move Down Presiona intro hero.move Left Presio…" at bounding box center [754, 255] width 263 height 100
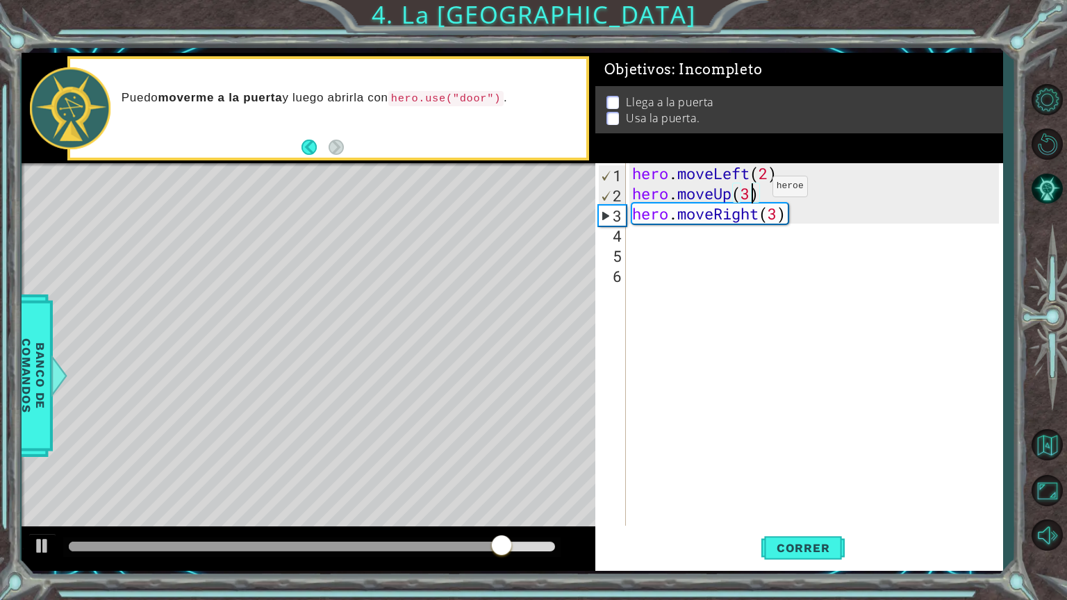
click at [750, 190] on div "hero . moveLeft ( 2 ) hero . moveUp ( 3 ) hero . moveRight ( 3 )" at bounding box center [818, 364] width 377 height 403
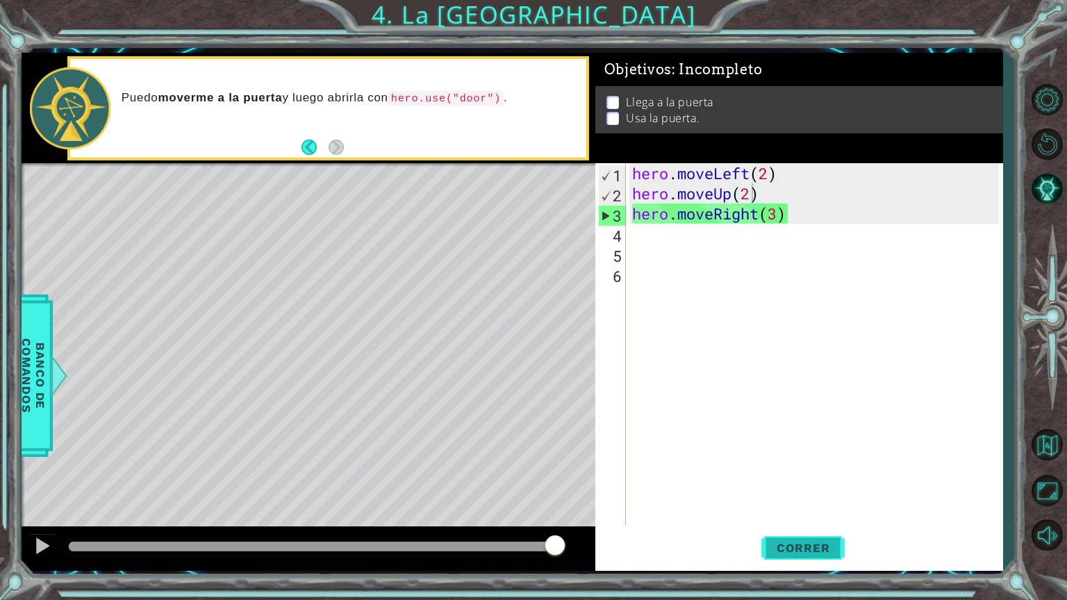
click at [834, 507] on span "Correr" at bounding box center [803, 548] width 81 height 14
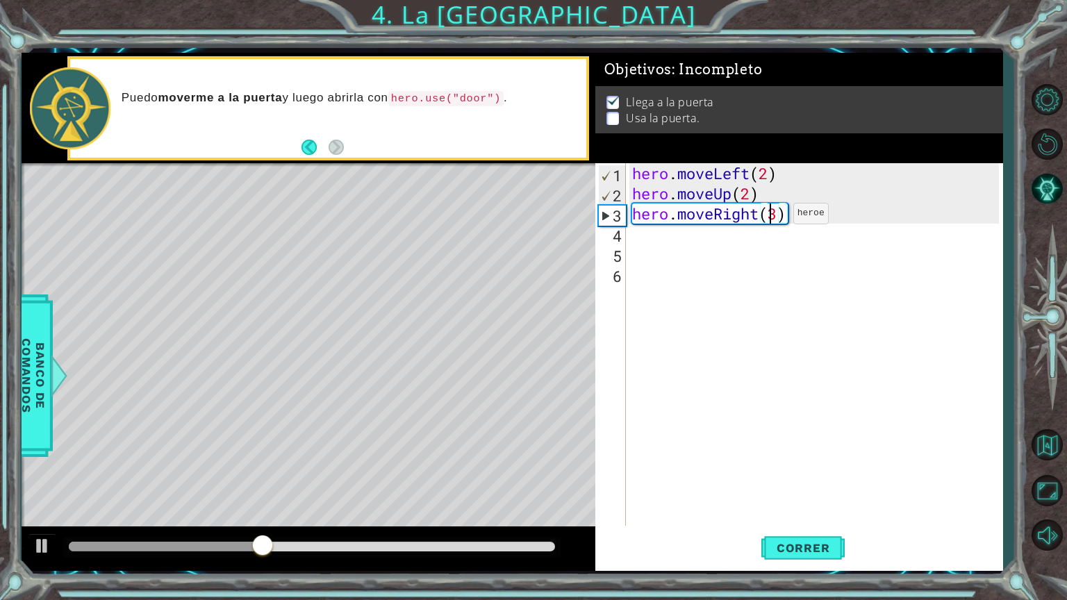
click at [772, 217] on div "hero . moveLeft ( 2 ) hero . moveUp ( 2 ) hero . moveRight ( 3 )" at bounding box center [818, 364] width 377 height 403
click at [776, 217] on div "hero . moveLeft ( 2 ) hero . moveUp ( 2 ) hero . moveRight ( 3 )" at bounding box center [818, 364] width 377 height 403
type textarea "hero.moveRight(2)"
click at [760, 232] on div "hero . moveLeft ( 2 ) hero . moveUp ( 2 ) hero . moveRight ( 2 )" at bounding box center [818, 364] width 377 height 403
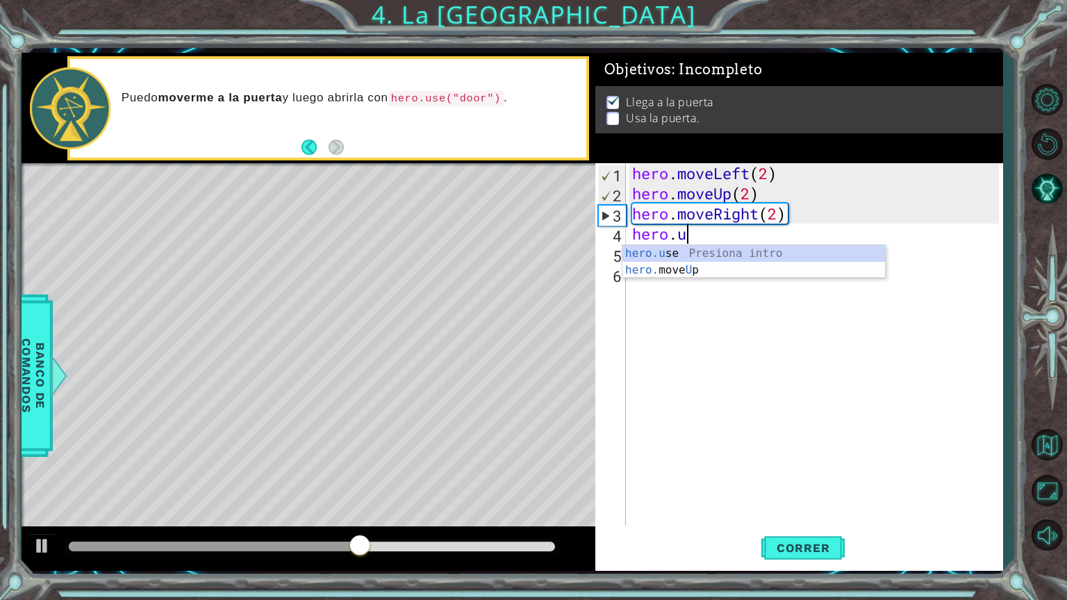
scroll to position [0, 2]
click at [759, 254] on div "hero.use Presiona intro" at bounding box center [754, 270] width 263 height 50
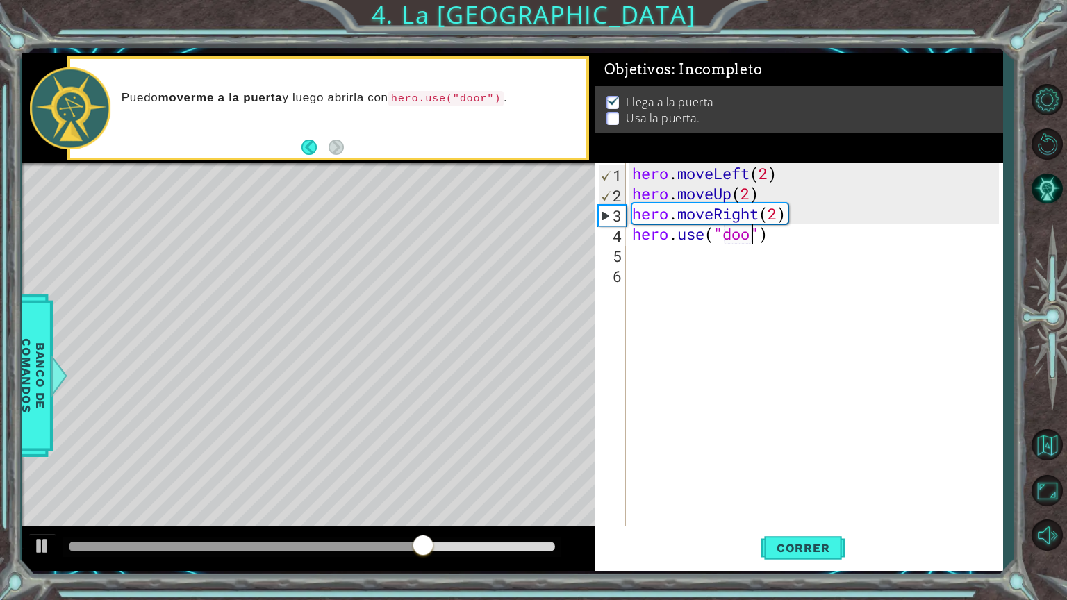
type textarea "hero.use("door")"
click at [800, 507] on button "Correr" at bounding box center [803, 547] width 83 height 41
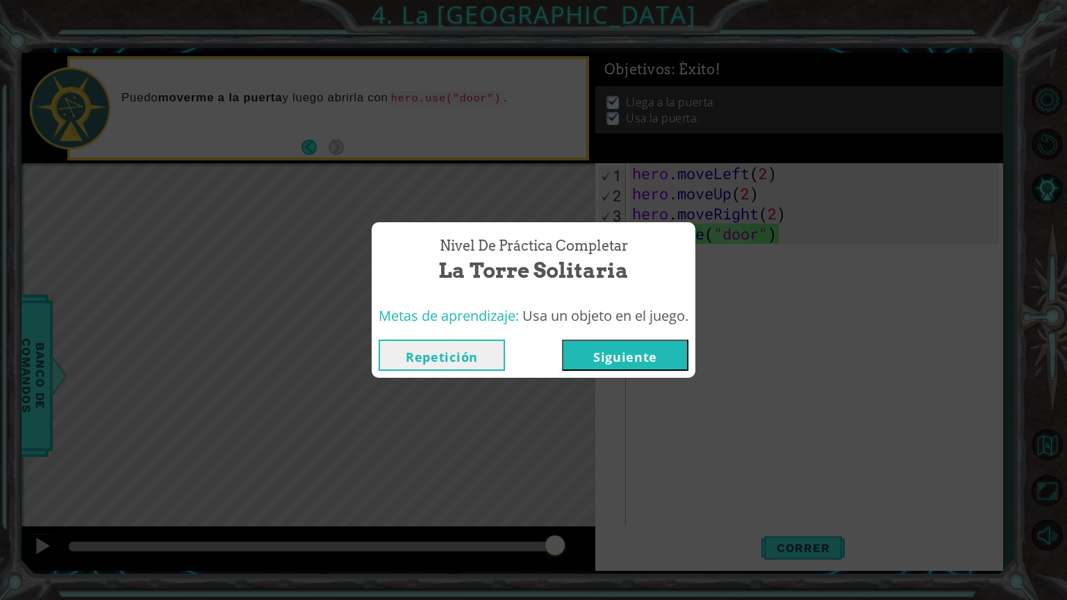
click at [677, 367] on button "Siguiente" at bounding box center [625, 355] width 126 height 31
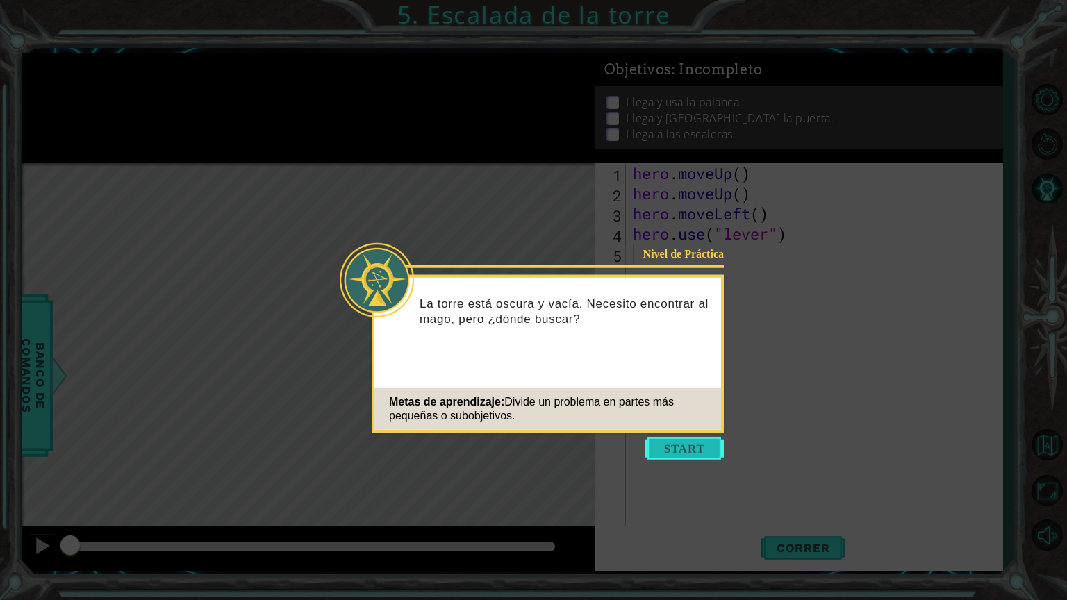
click at [695, 450] on button "Start" at bounding box center [684, 449] width 79 height 22
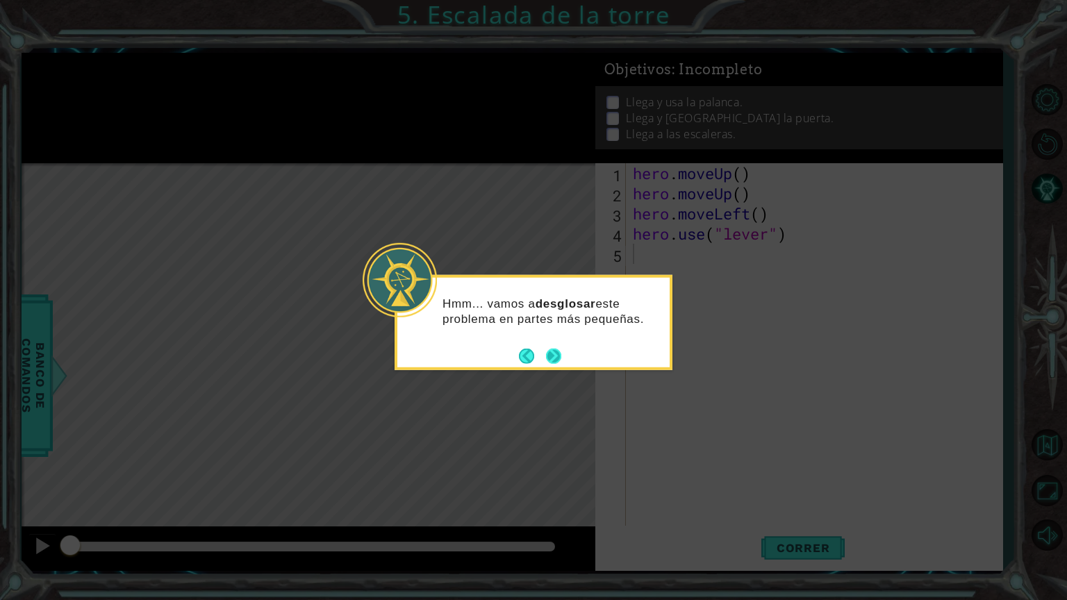
click at [551, 359] on button "Next" at bounding box center [554, 356] width 16 height 16
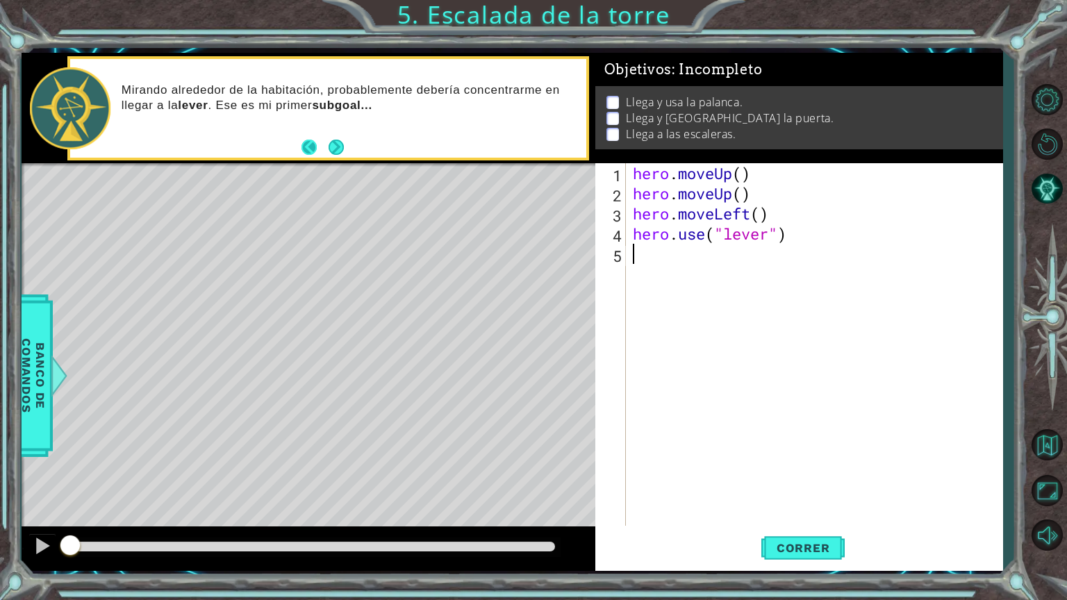
click at [327, 143] on button "Back" at bounding box center [315, 147] width 27 height 15
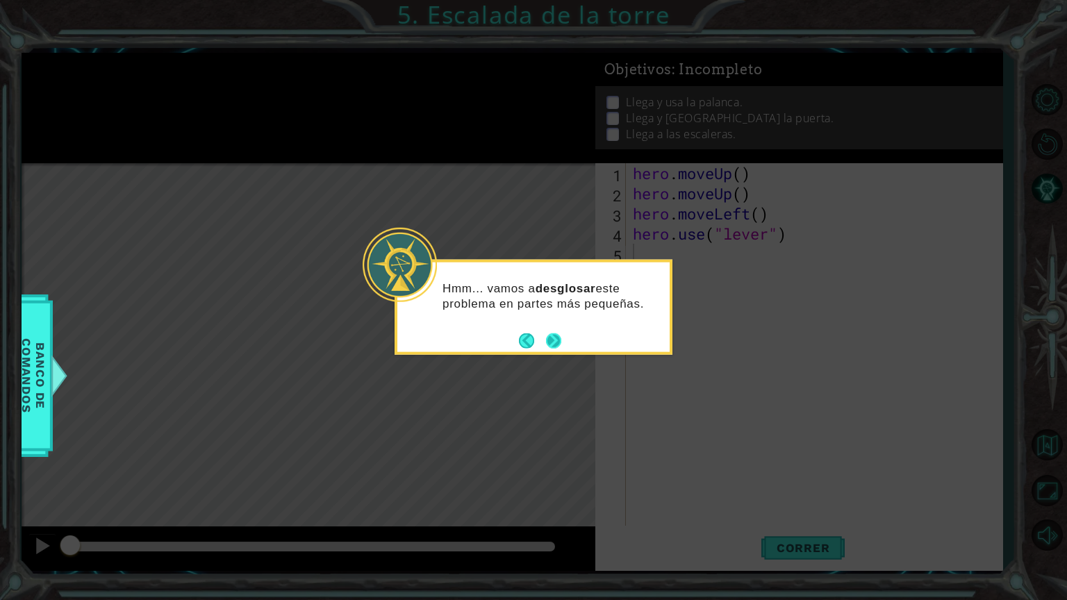
click at [554, 342] on button "Next" at bounding box center [553, 340] width 15 height 15
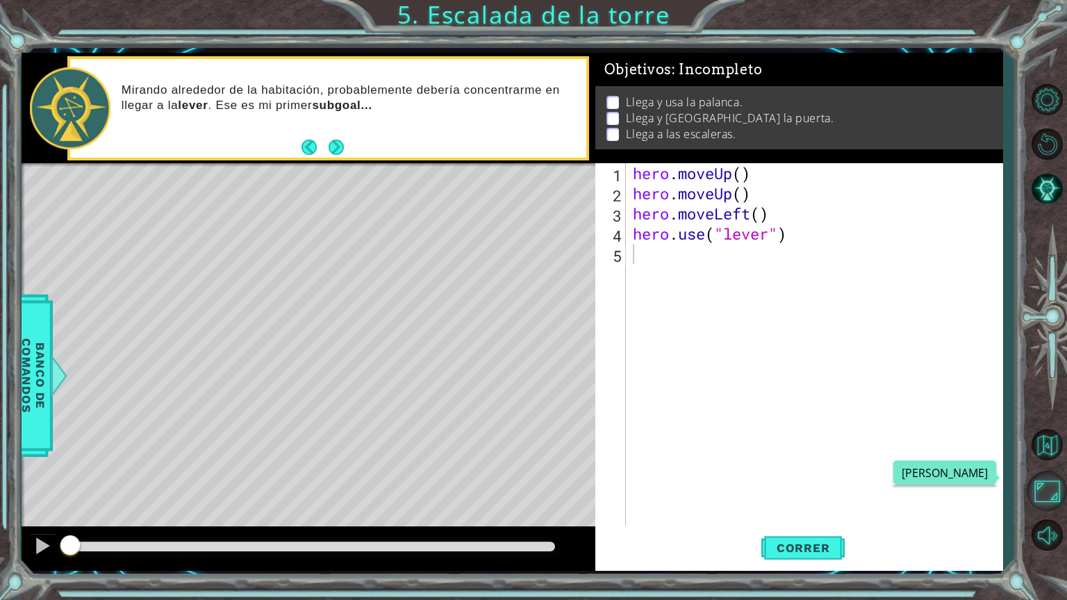
click at [1019, 482] on button "Maximizar Navegador" at bounding box center [1047, 491] width 40 height 40
click at [1019, 495] on button "Maximizar Navegador" at bounding box center [1047, 491] width 40 height 40
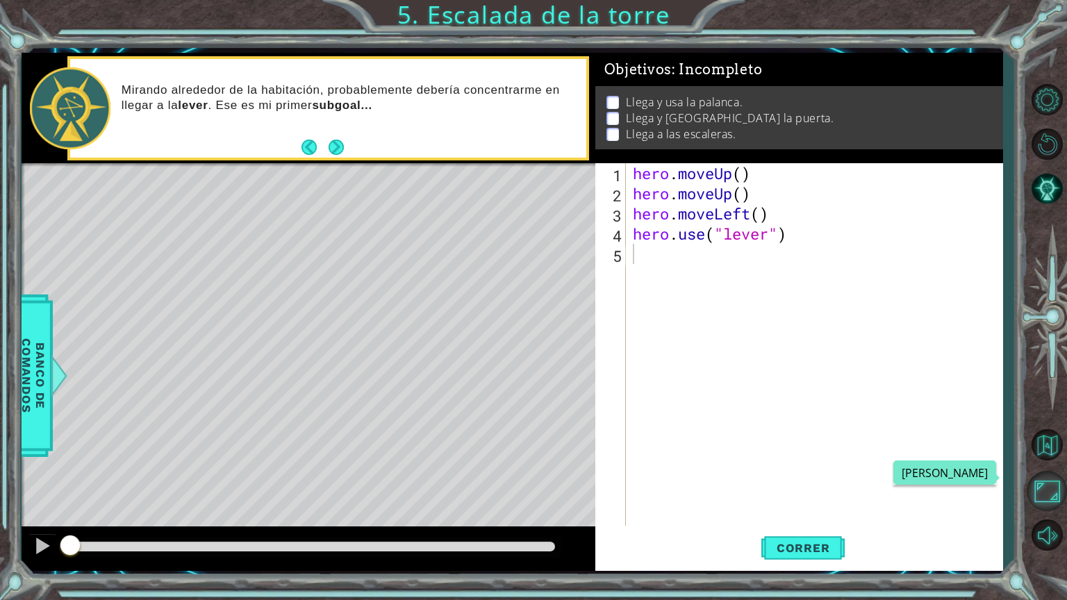
click at [1019, 487] on button "Maximizar Navegador" at bounding box center [1047, 491] width 40 height 40
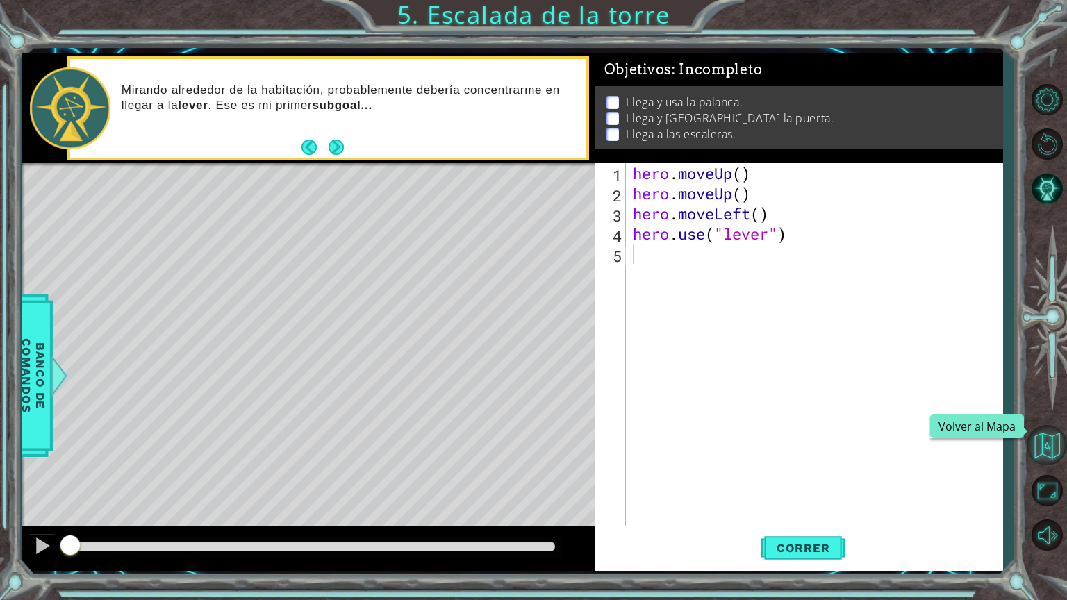
click at [1019, 442] on button "Volver al Mapa" at bounding box center [1047, 445] width 40 height 40
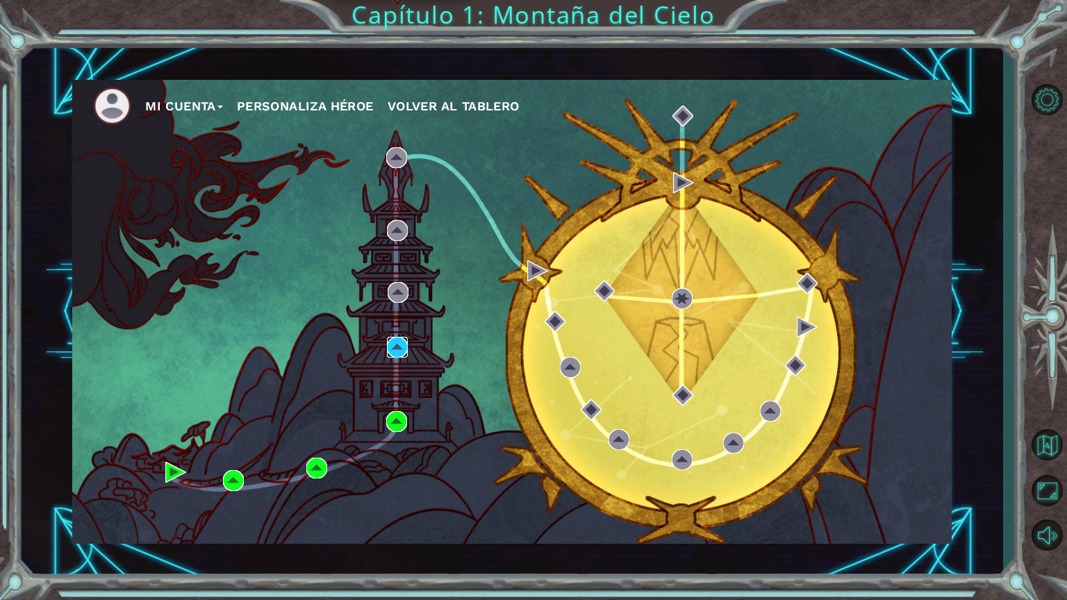
click at [398, 342] on img at bounding box center [397, 347] width 21 height 21
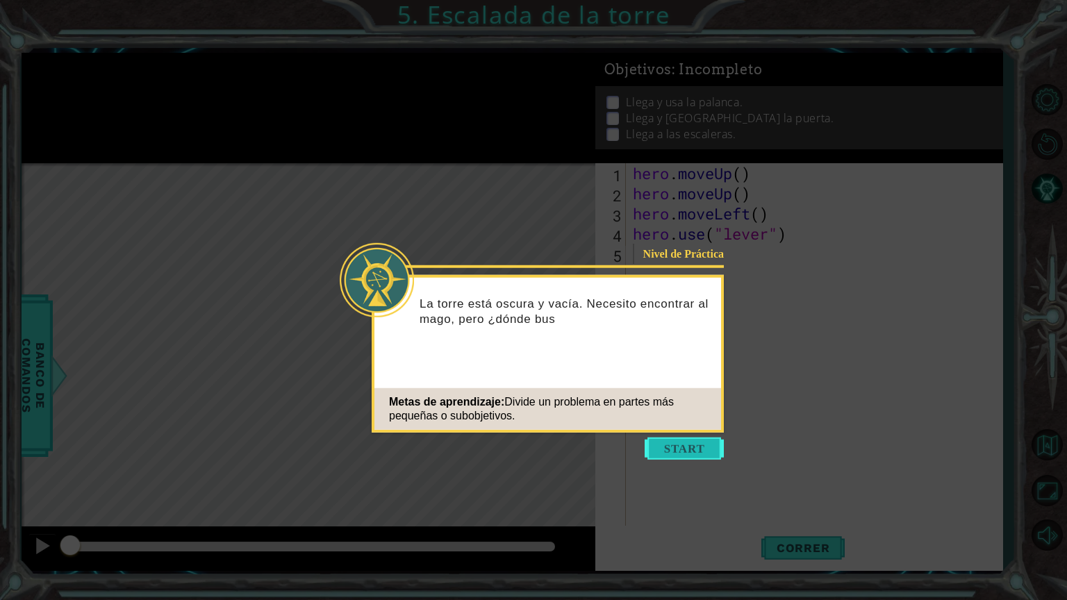
click at [692, 452] on button "Start" at bounding box center [684, 449] width 79 height 22
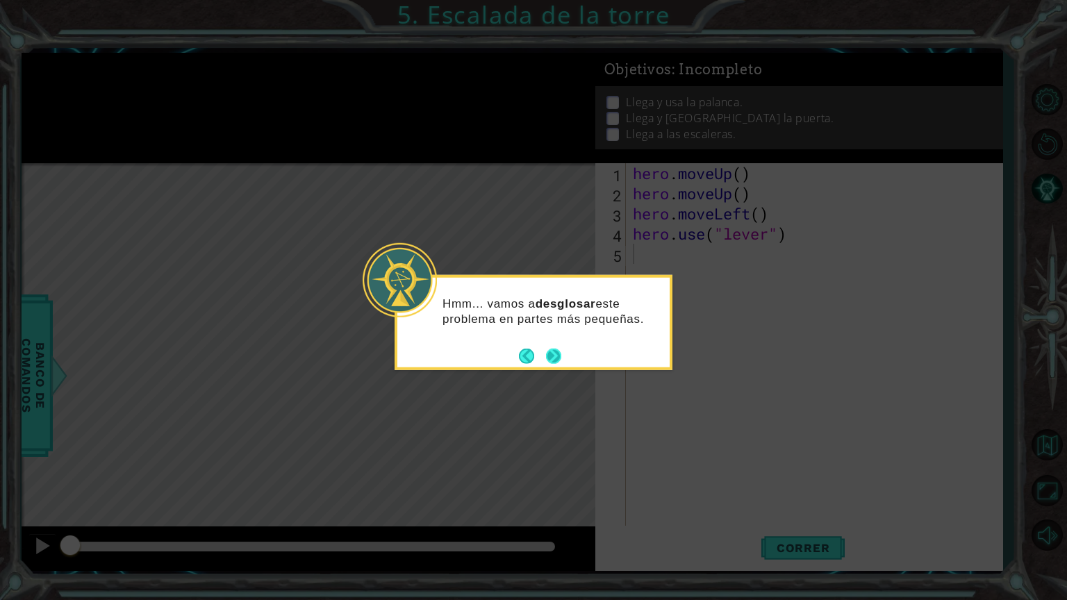
click at [549, 356] on button "Next" at bounding box center [554, 356] width 16 height 16
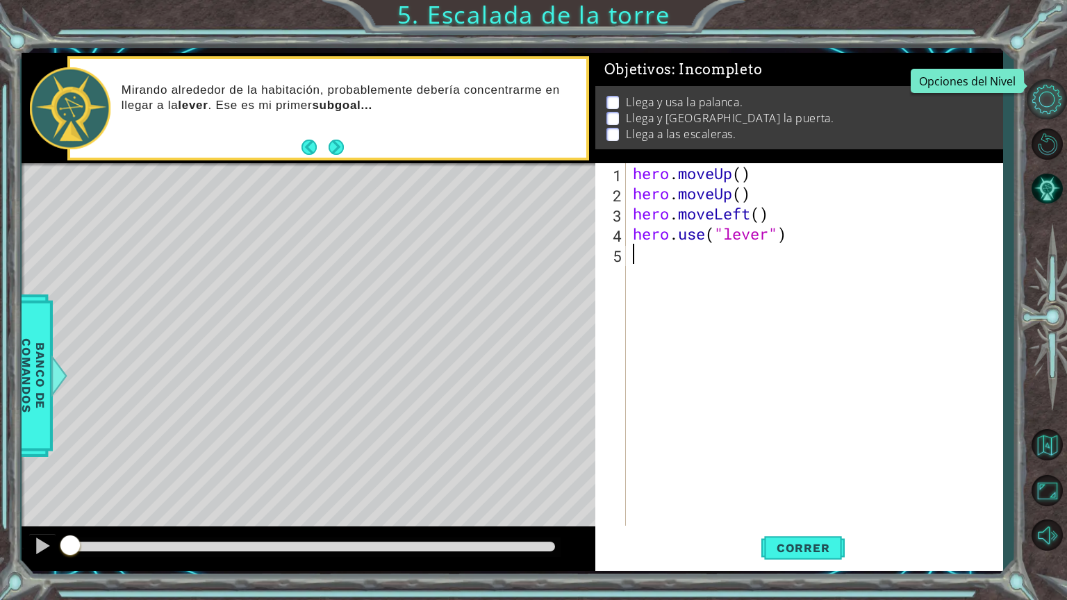
click at [1019, 108] on button "Opciones del Nivel" at bounding box center [1047, 99] width 40 height 40
click at [768, 507] on span "Correr" at bounding box center [803, 548] width 81 height 14
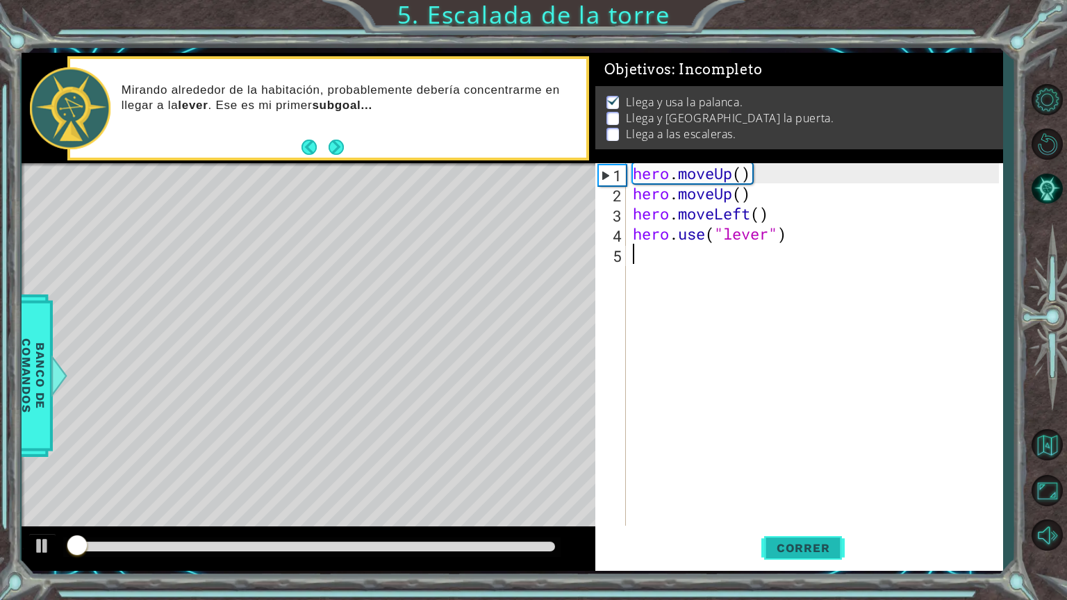
scroll to position [1, 0]
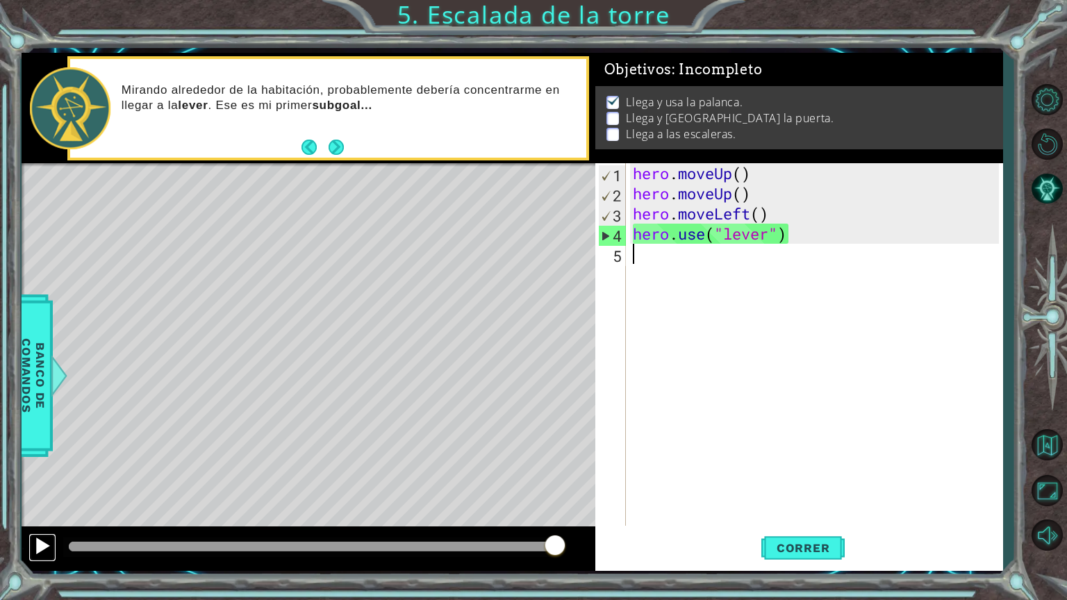
click at [42, 507] on div at bounding box center [42, 546] width 18 height 18
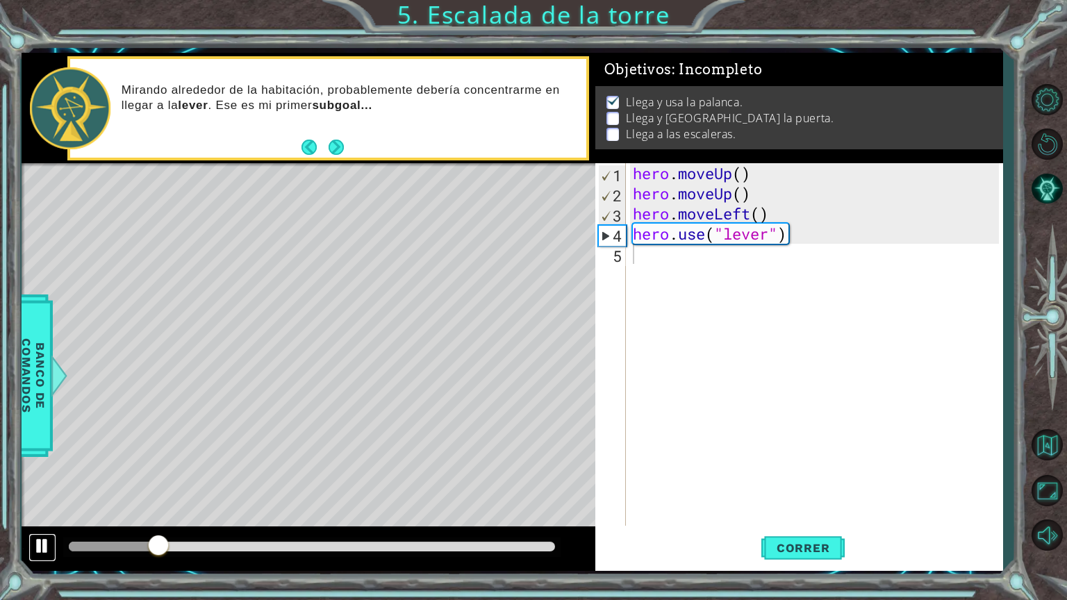
click at [42, 507] on div at bounding box center [42, 546] width 18 height 18
click at [19, 507] on div "1 ההההההההההההההההההההההההההההההההההההההההההההההההההההההההההההההההההההההההההההה…" at bounding box center [533, 300] width 1067 height 600
click at [35, 507] on div at bounding box center [42, 546] width 18 height 18
click at [809, 507] on button "Correr" at bounding box center [803, 547] width 83 height 41
